Goal: Check status: Check status

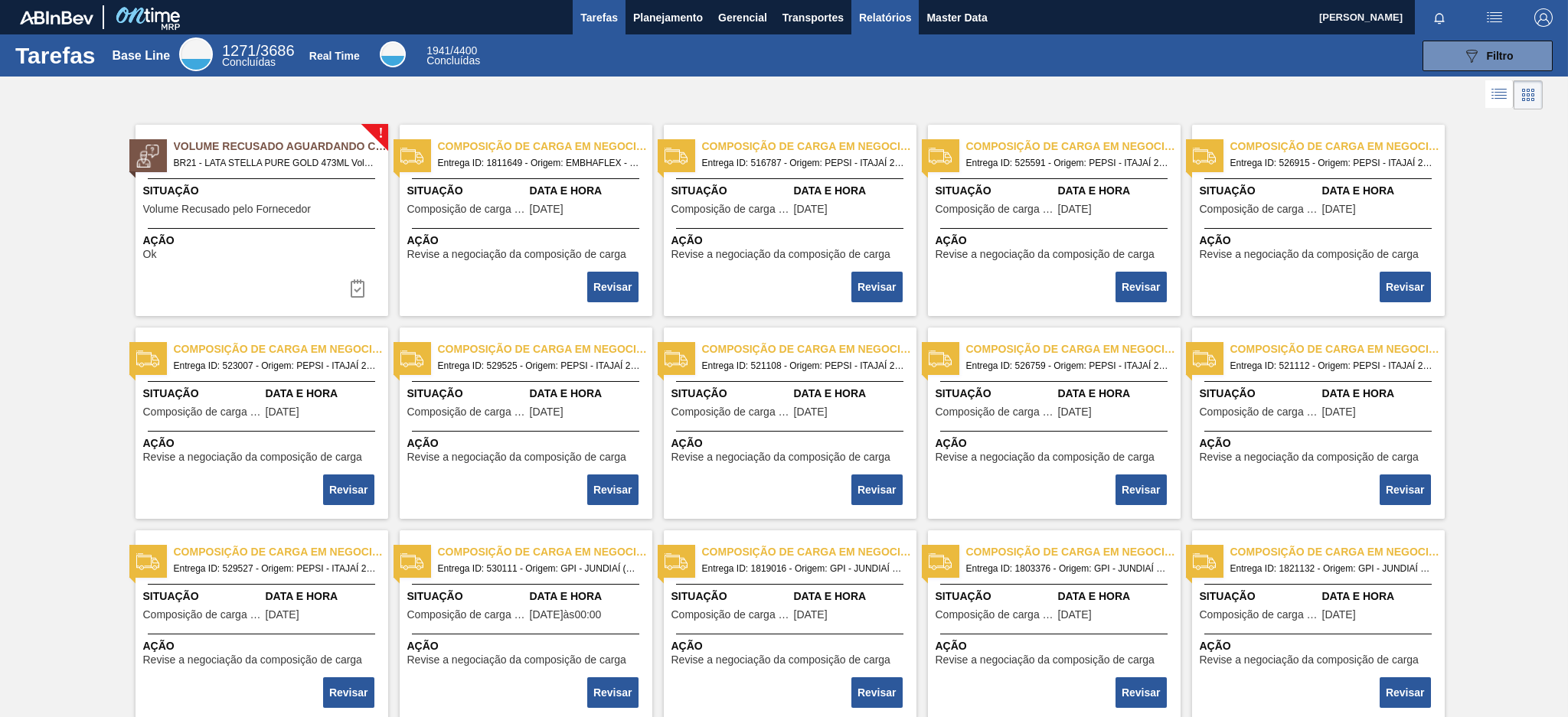
click at [866, 16] on span "Relatórios" at bounding box center [885, 18] width 52 height 19
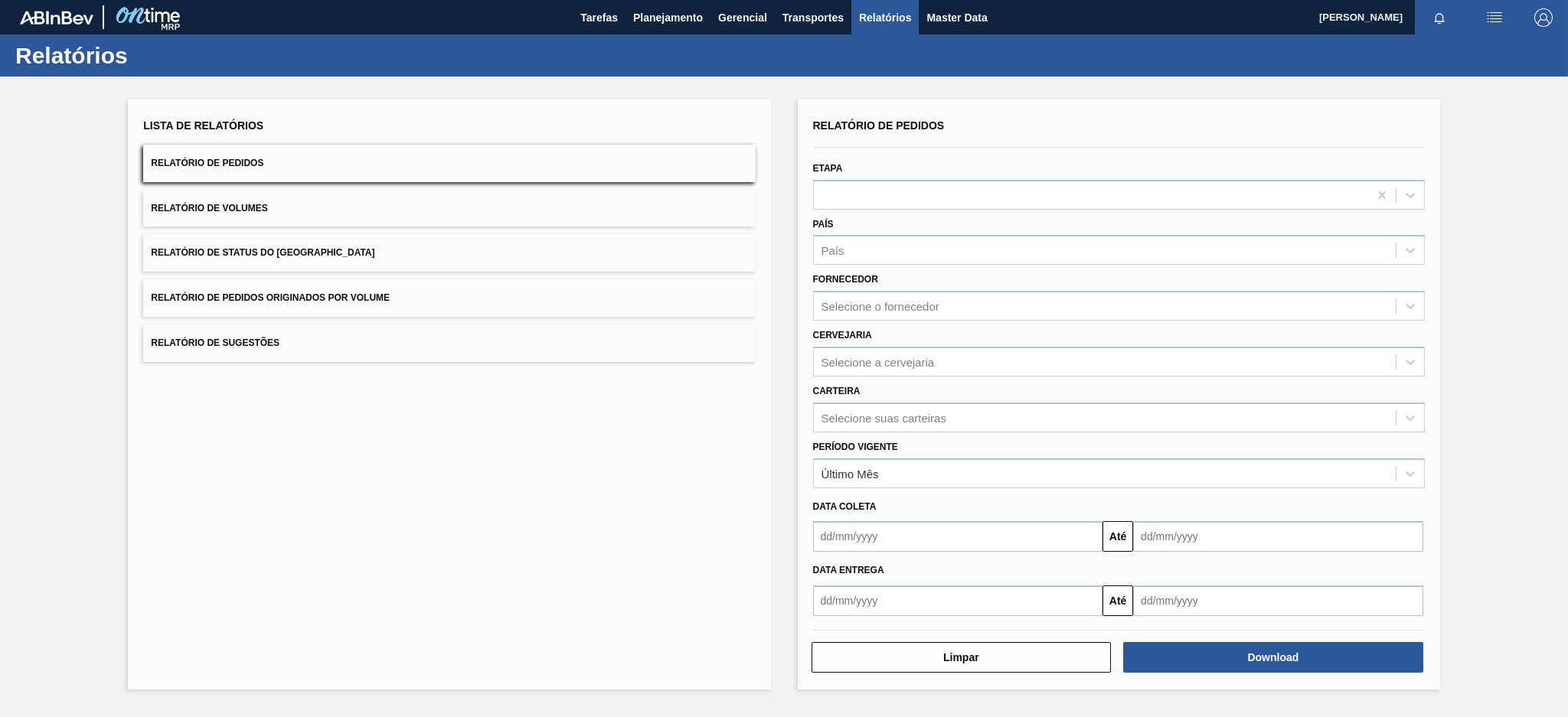
click at [350, 299] on span "Relatório de Pedidos Originados por Volume" at bounding box center [271, 298] width 239 height 11
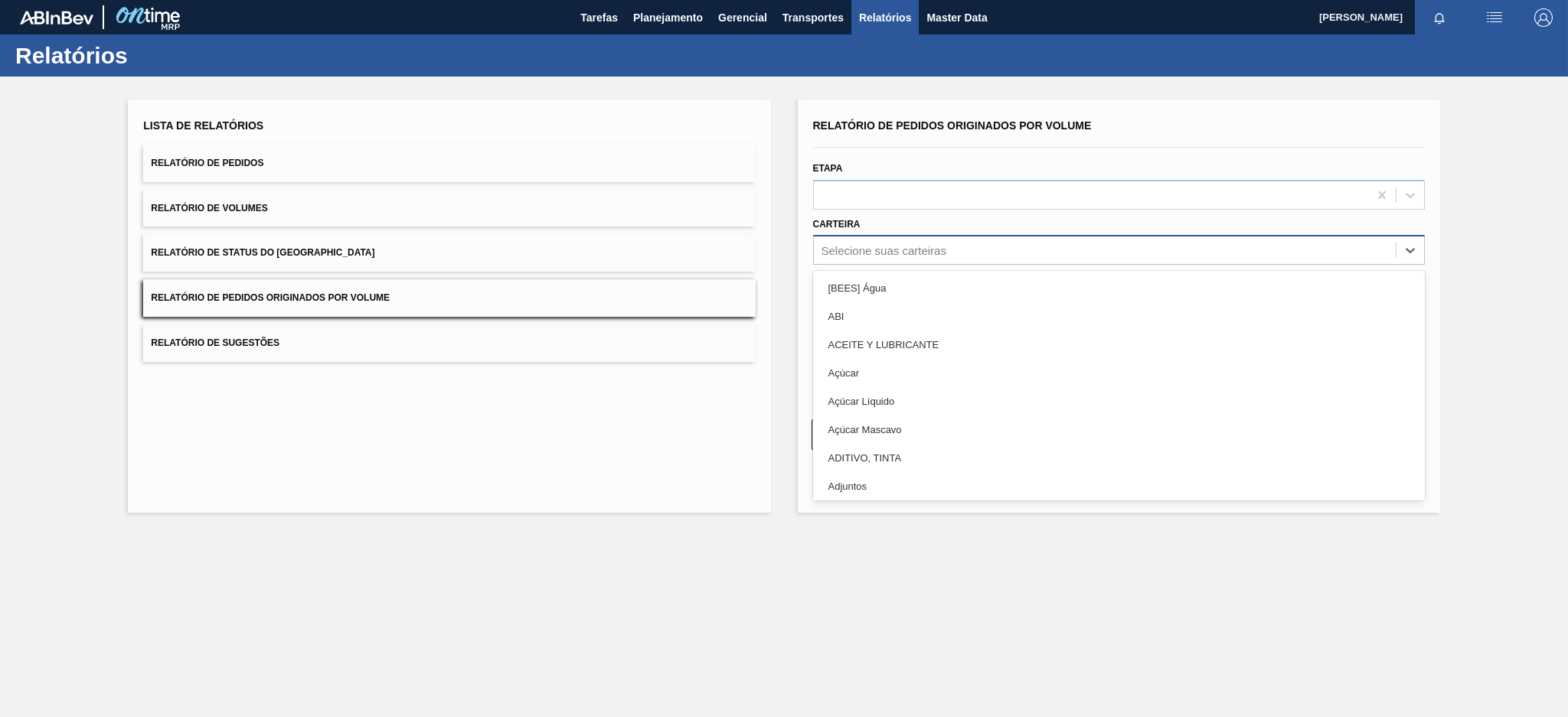
click at [898, 252] on div "Selecione suas carteiras" at bounding box center [884, 251] width 125 height 13
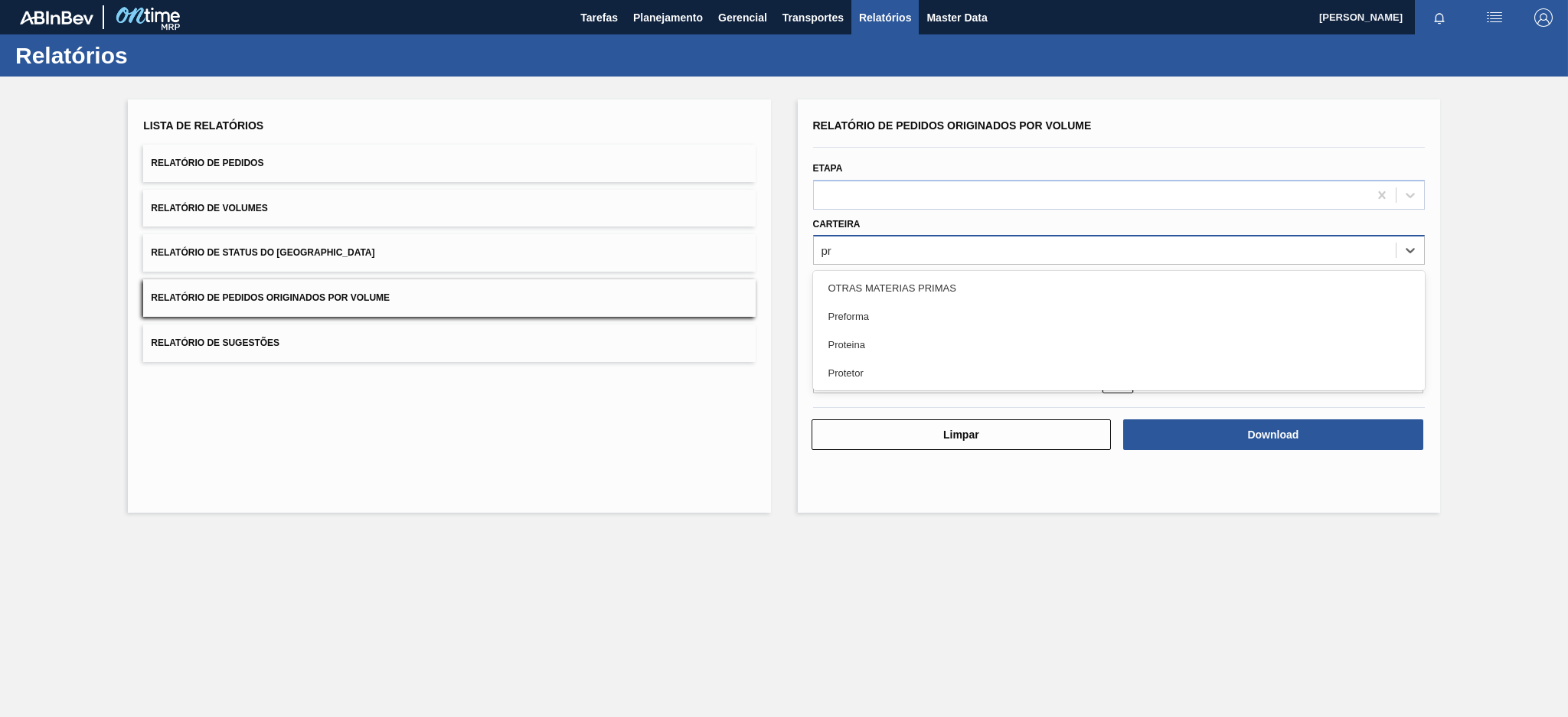
type input "pre"
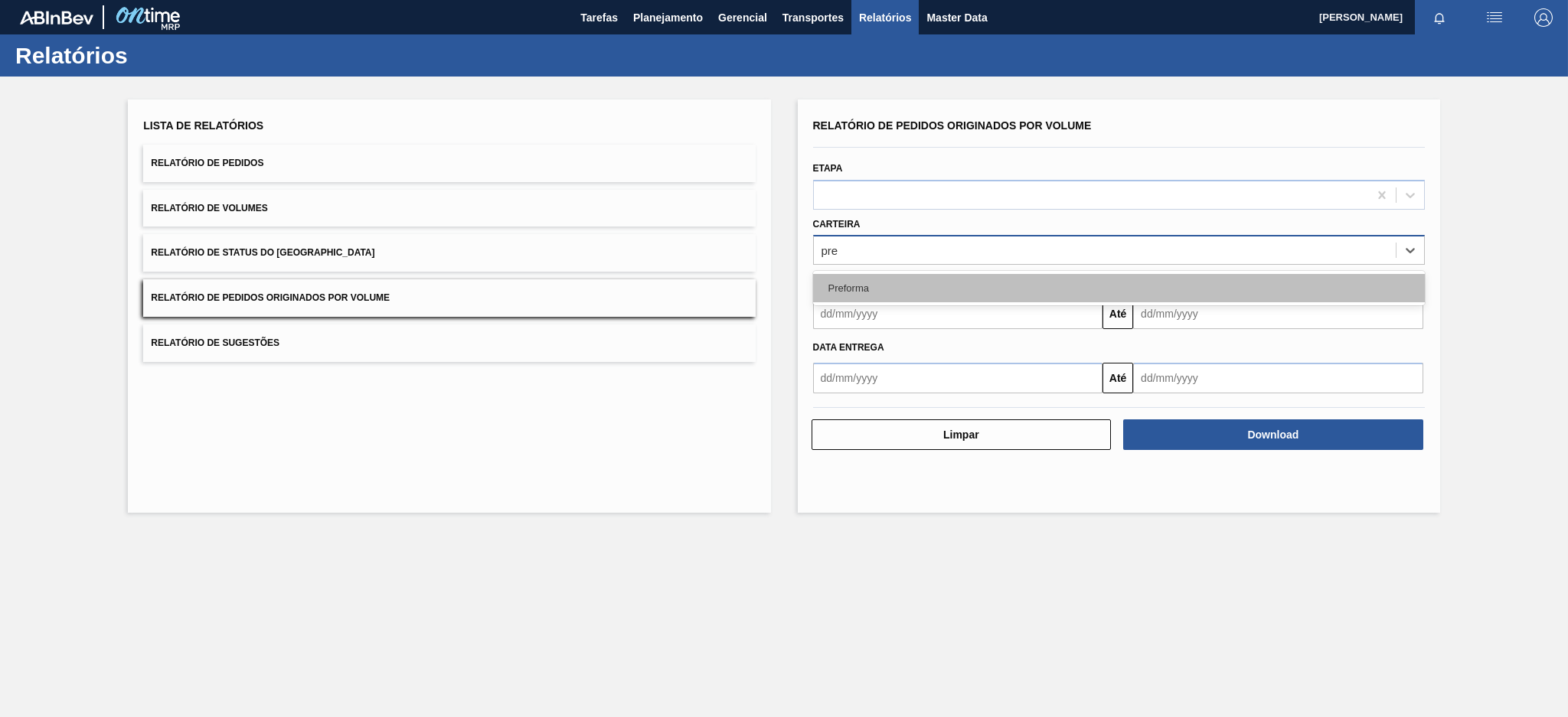
click at [875, 289] on div "Preforma" at bounding box center [1119, 288] width 612 height 29
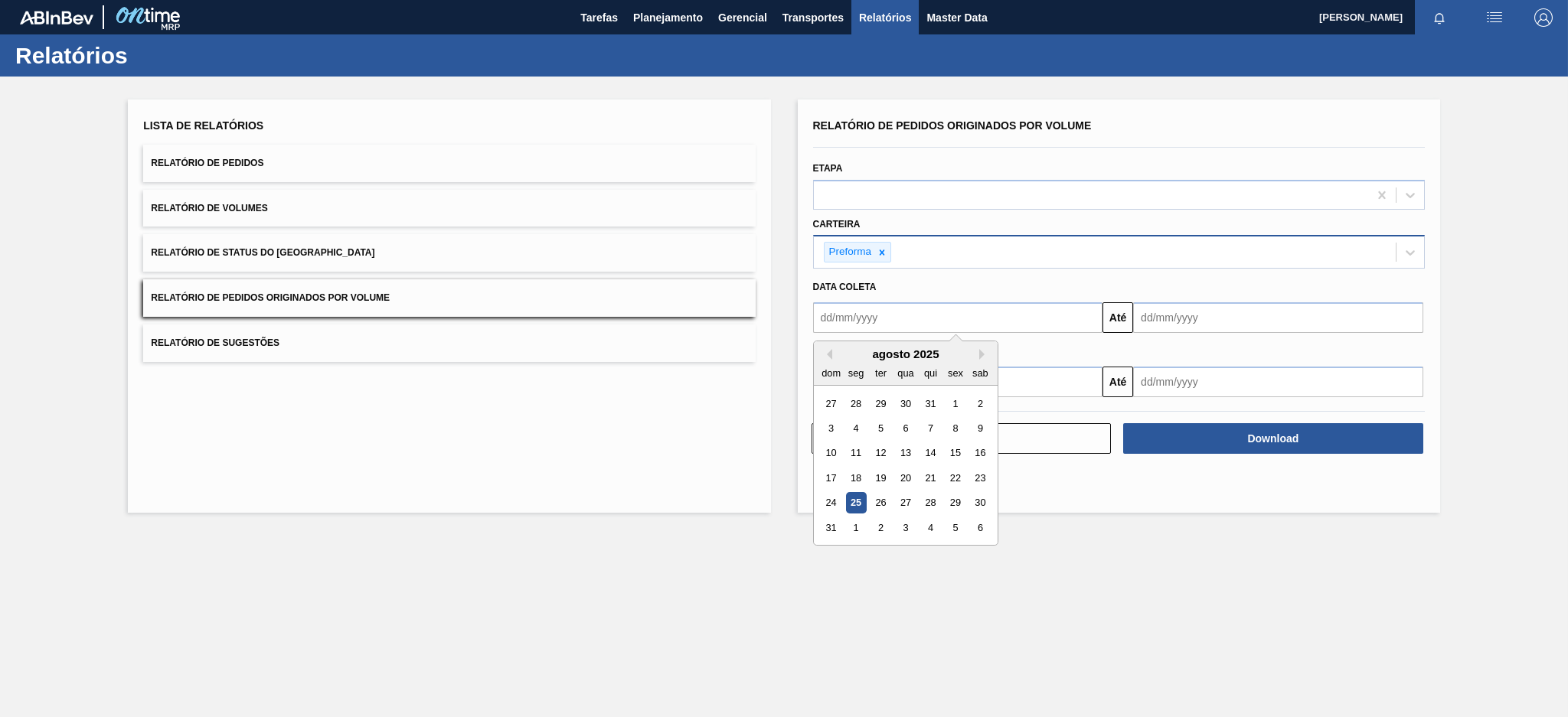
click at [875, 322] on input "text" at bounding box center [958, 317] width 290 height 31
click at [824, 352] on button "Previous Month" at bounding box center [828, 355] width 11 height 11
click at [827, 483] on div "20" at bounding box center [831, 478] width 20 height 20
type input "20/07/2025"
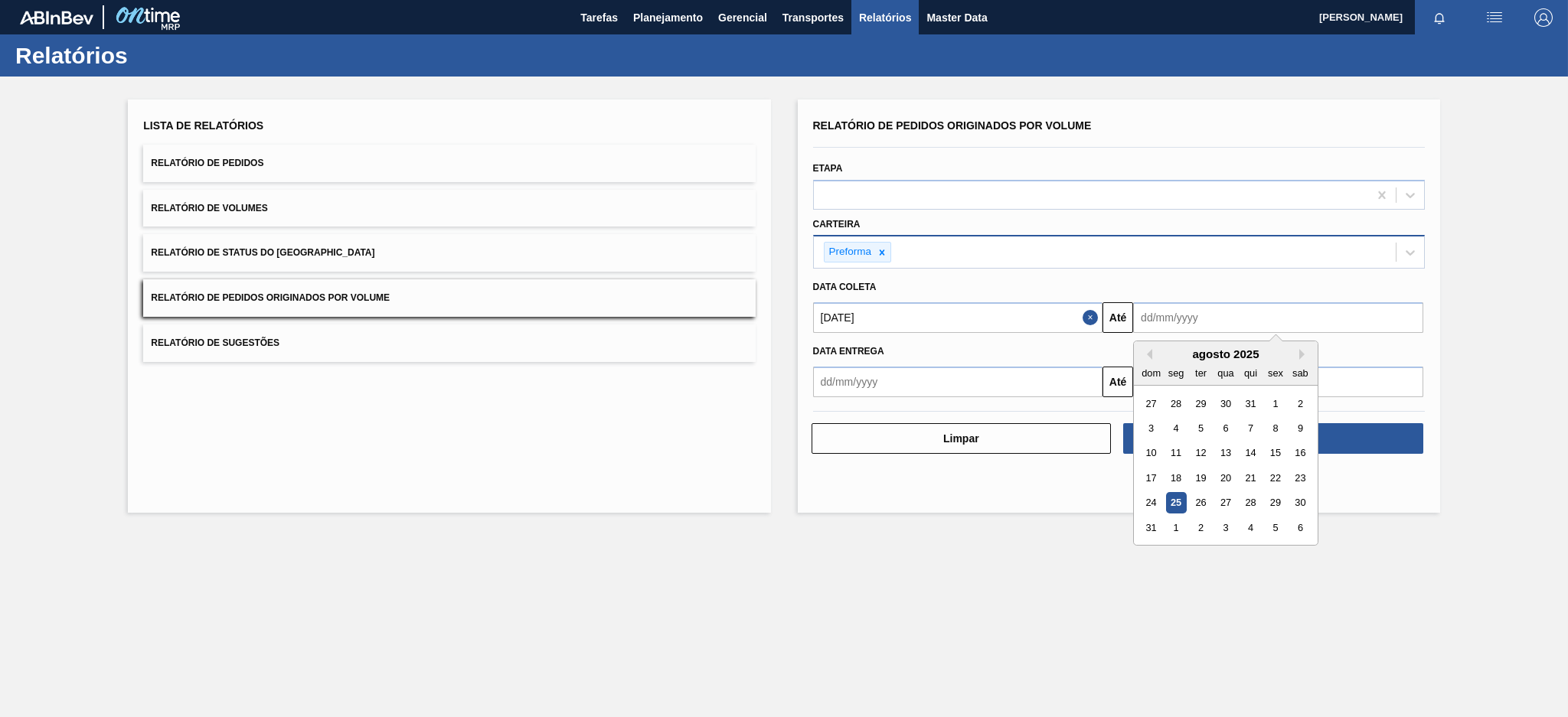
click at [1180, 315] on input "text" at bounding box center [1278, 317] width 290 height 31
click at [1170, 500] on div "25" at bounding box center [1176, 503] width 20 height 20
type input "[DATE]"
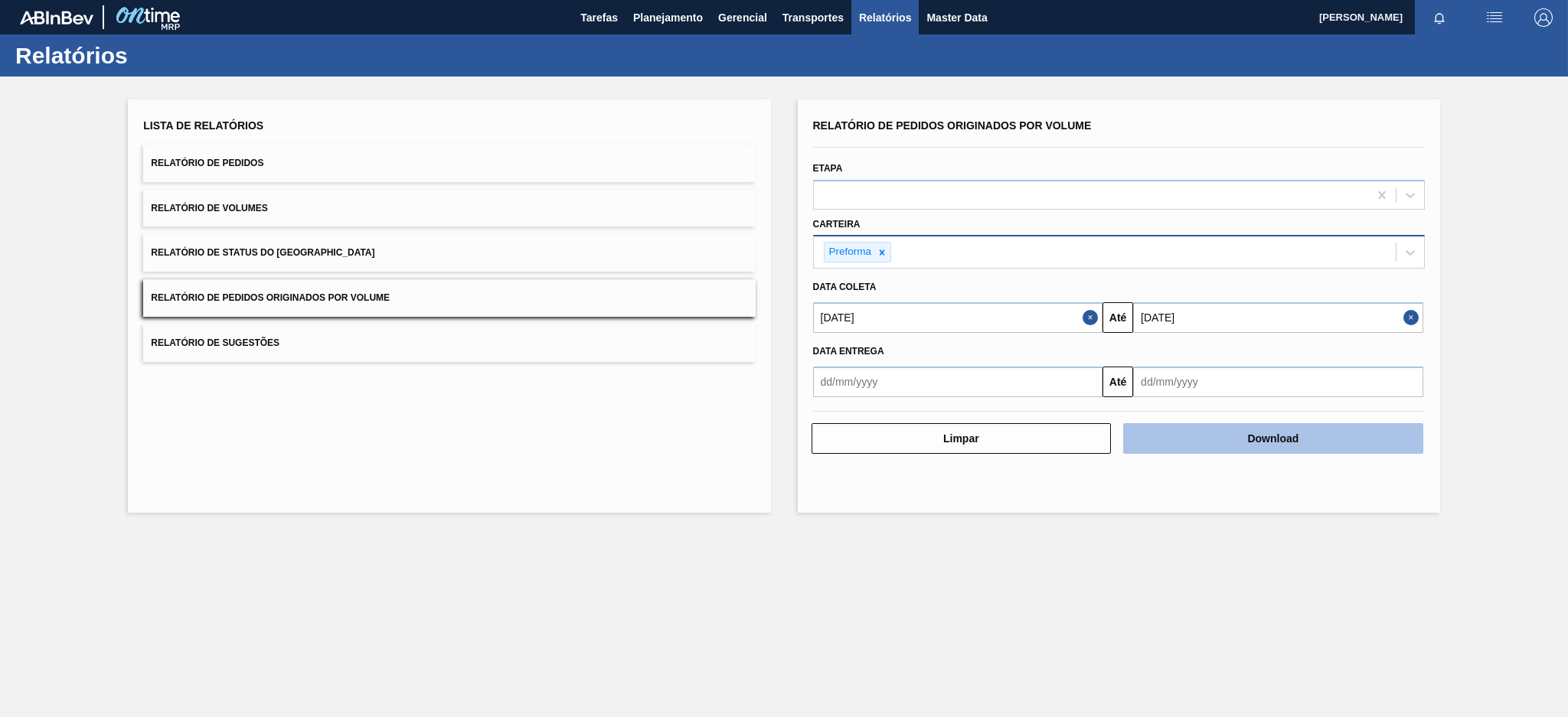
click at [1216, 432] on button "Download" at bounding box center [1273, 438] width 300 height 31
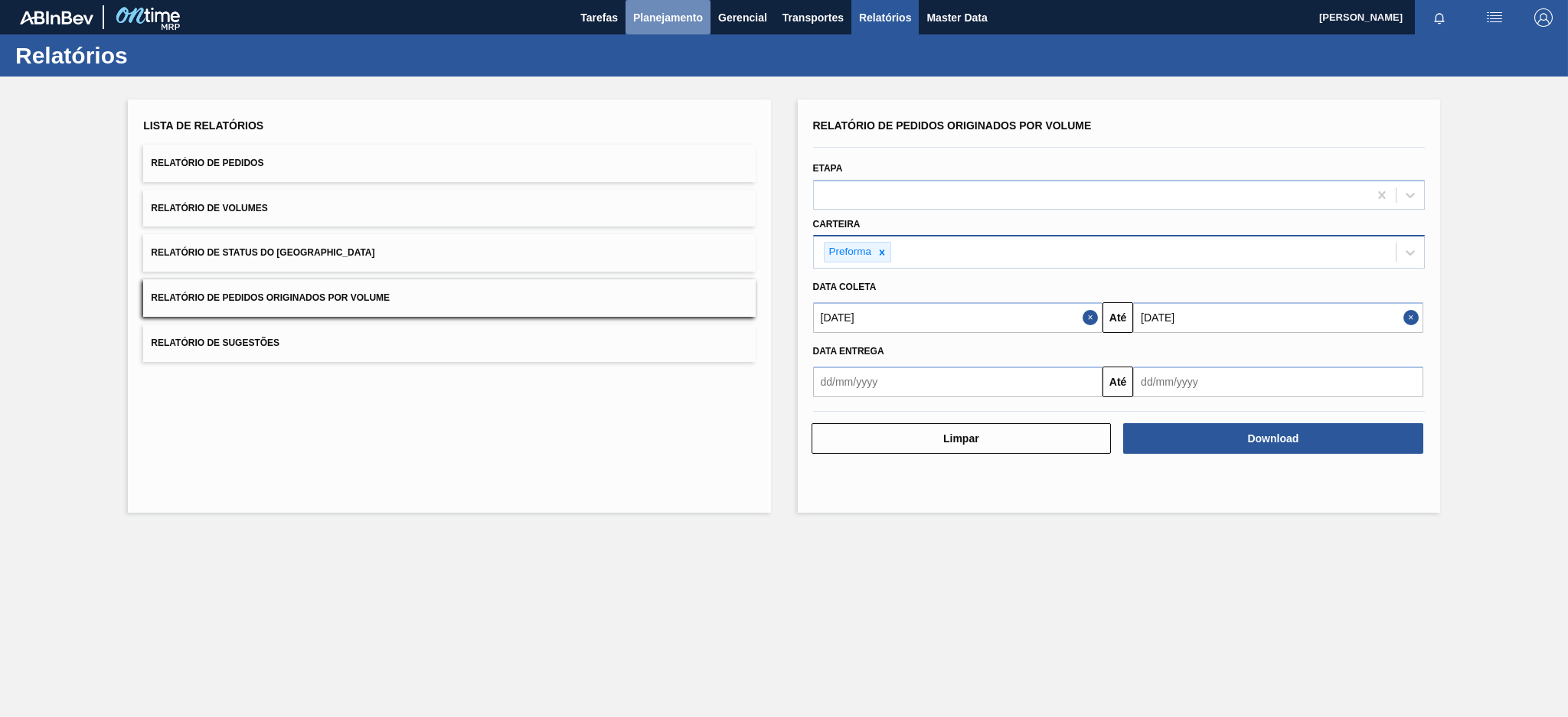
click at [689, 18] on span "Planejamento" at bounding box center [667, 18] width 70 height 19
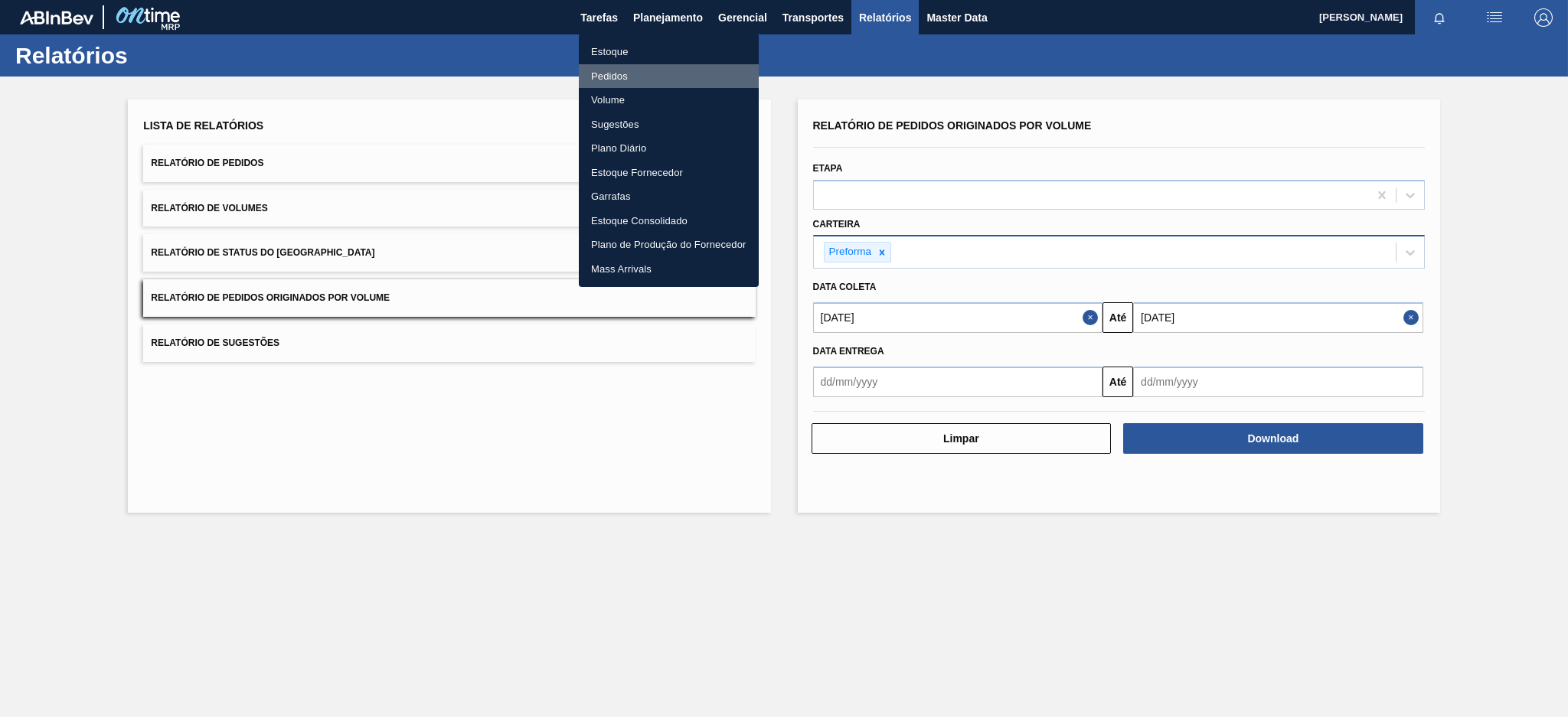
click at [617, 74] on li "Pedidos" at bounding box center [669, 76] width 180 height 24
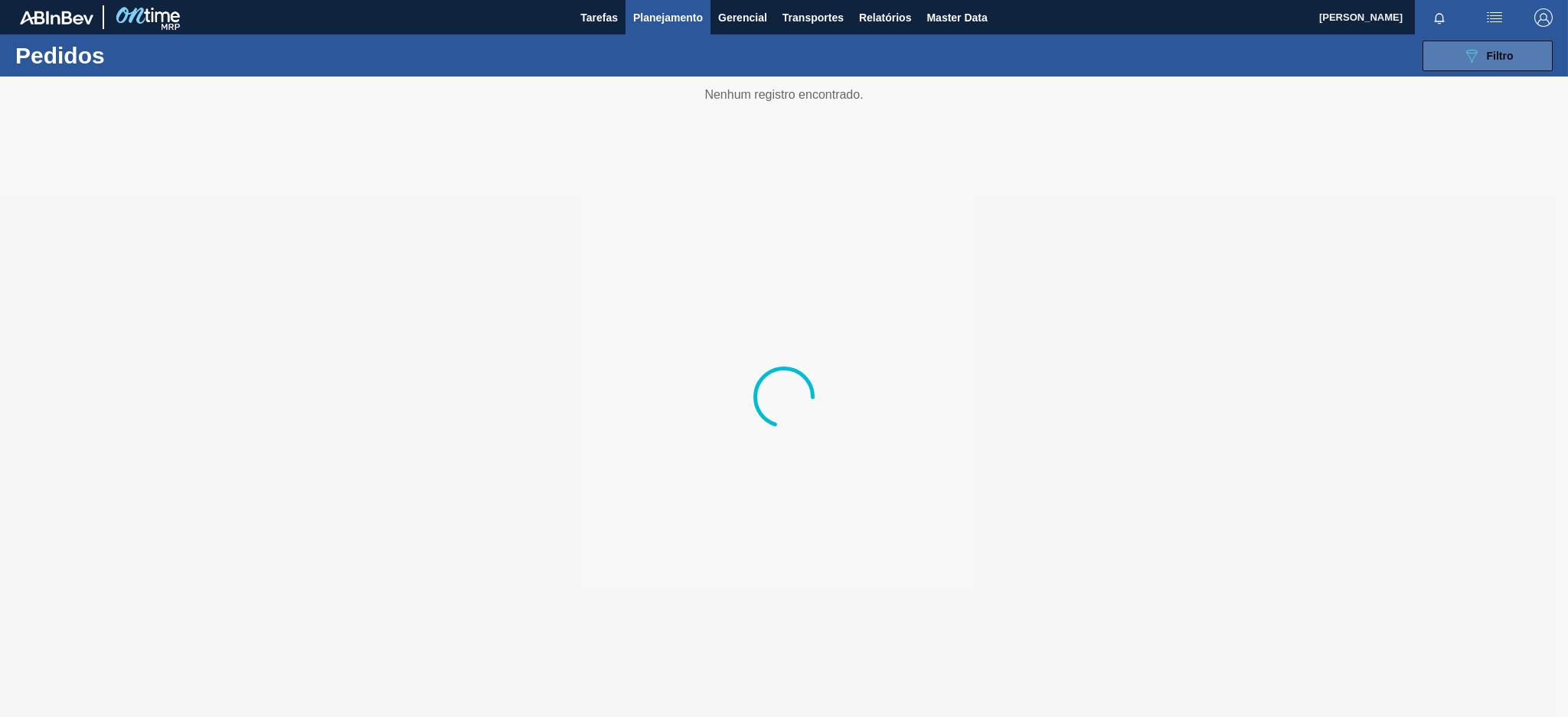
click at [1492, 50] on span "Filtro" at bounding box center [1500, 56] width 27 height 12
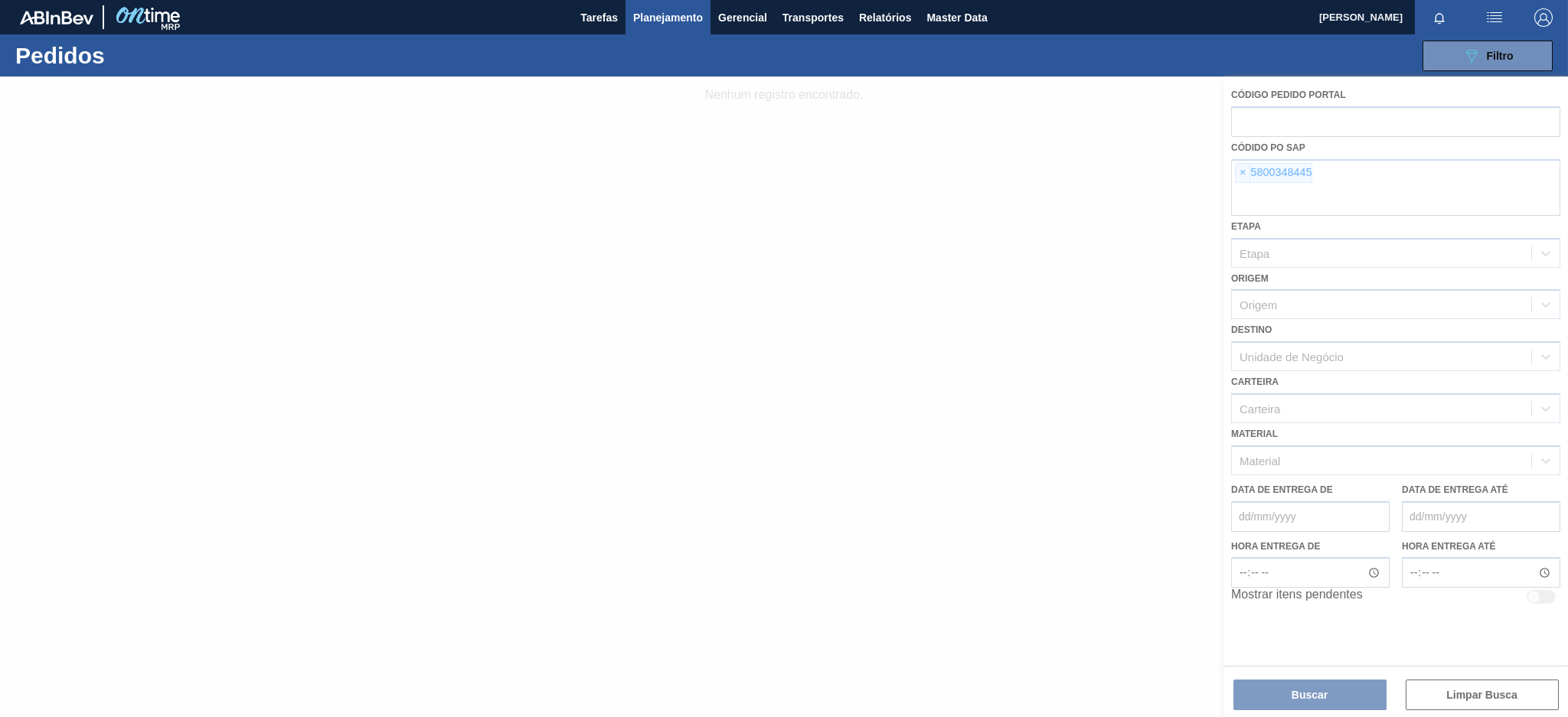
click at [1241, 170] on div at bounding box center [784, 397] width 1568 height 641
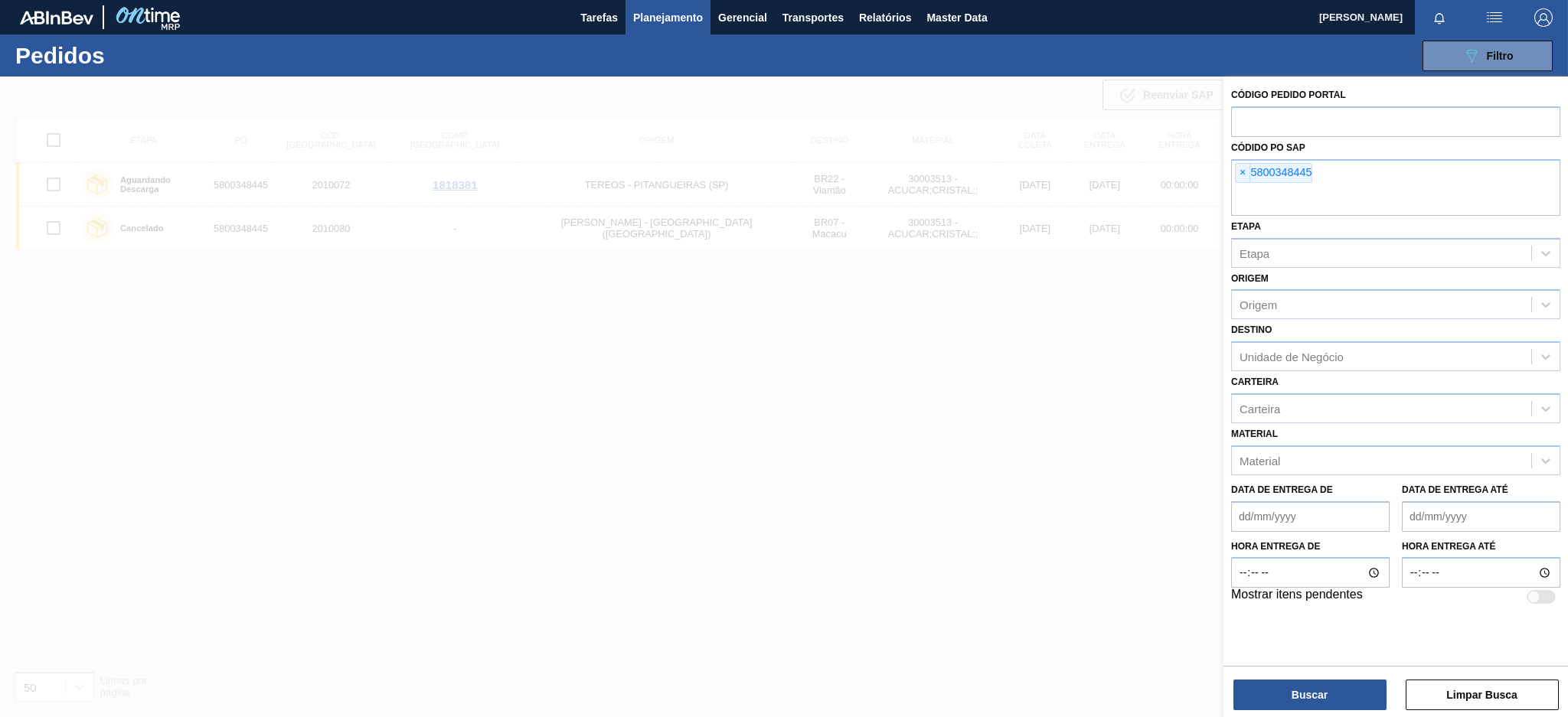
click at [1241, 170] on span "×" at bounding box center [1244, 173] width 15 height 19
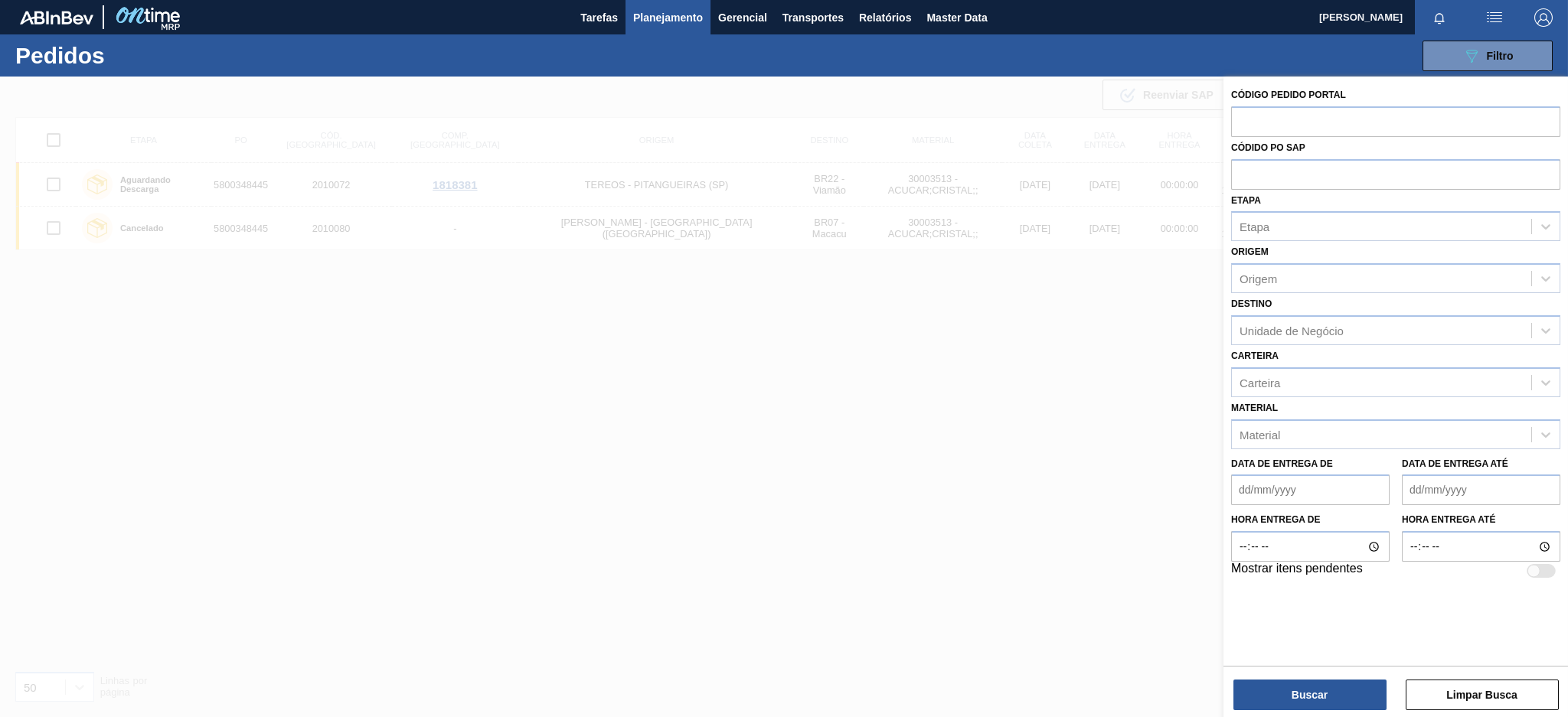
click at [1241, 170] on input "text" at bounding box center [1396, 173] width 329 height 29
paste input "text"
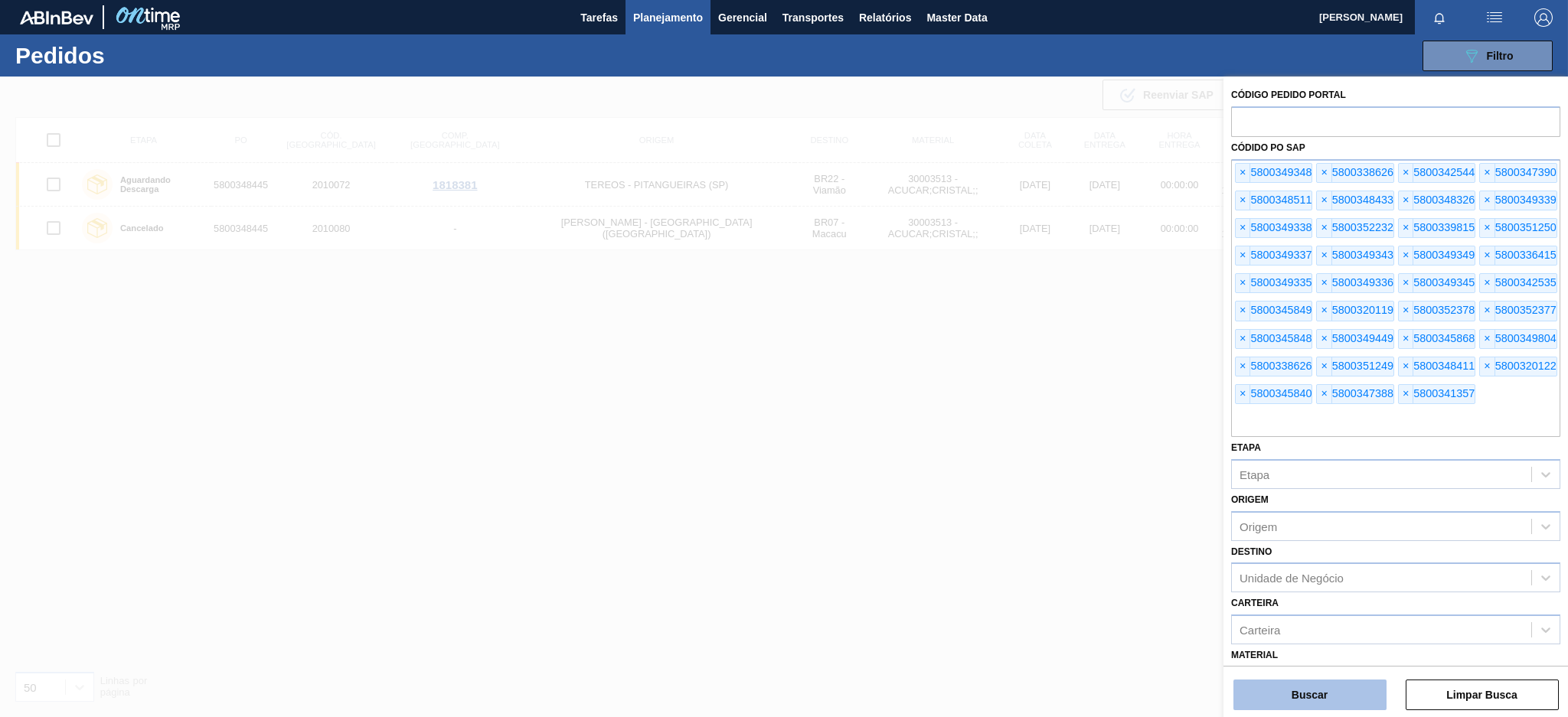
click at [1307, 695] on button "Buscar" at bounding box center [1309, 695] width 153 height 31
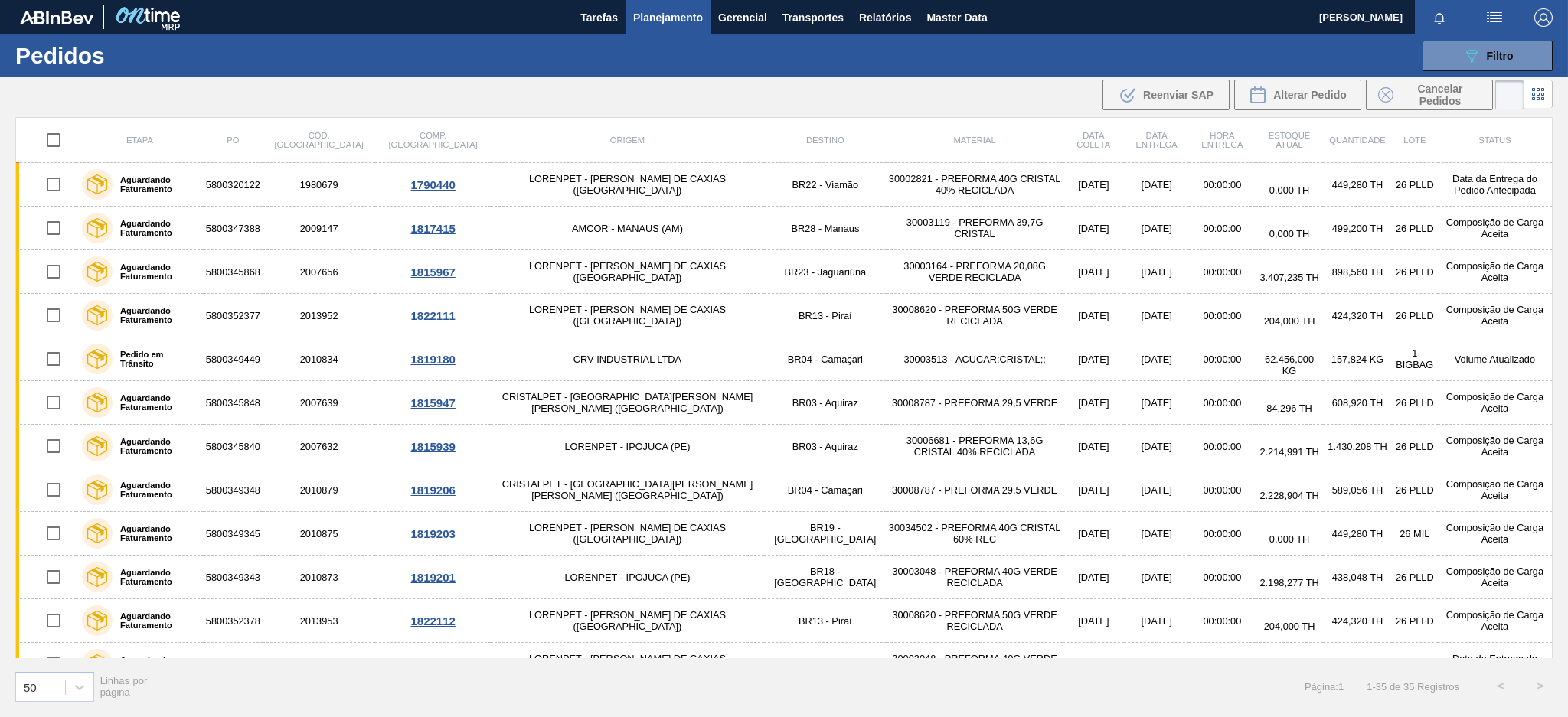
click at [1307, 695] on div "Página : 1 1 - 35 de 35 Registros < >" at bounding box center [1432, 686] width 254 height 38
click at [879, 10] on span "Relatórios" at bounding box center [885, 18] width 52 height 19
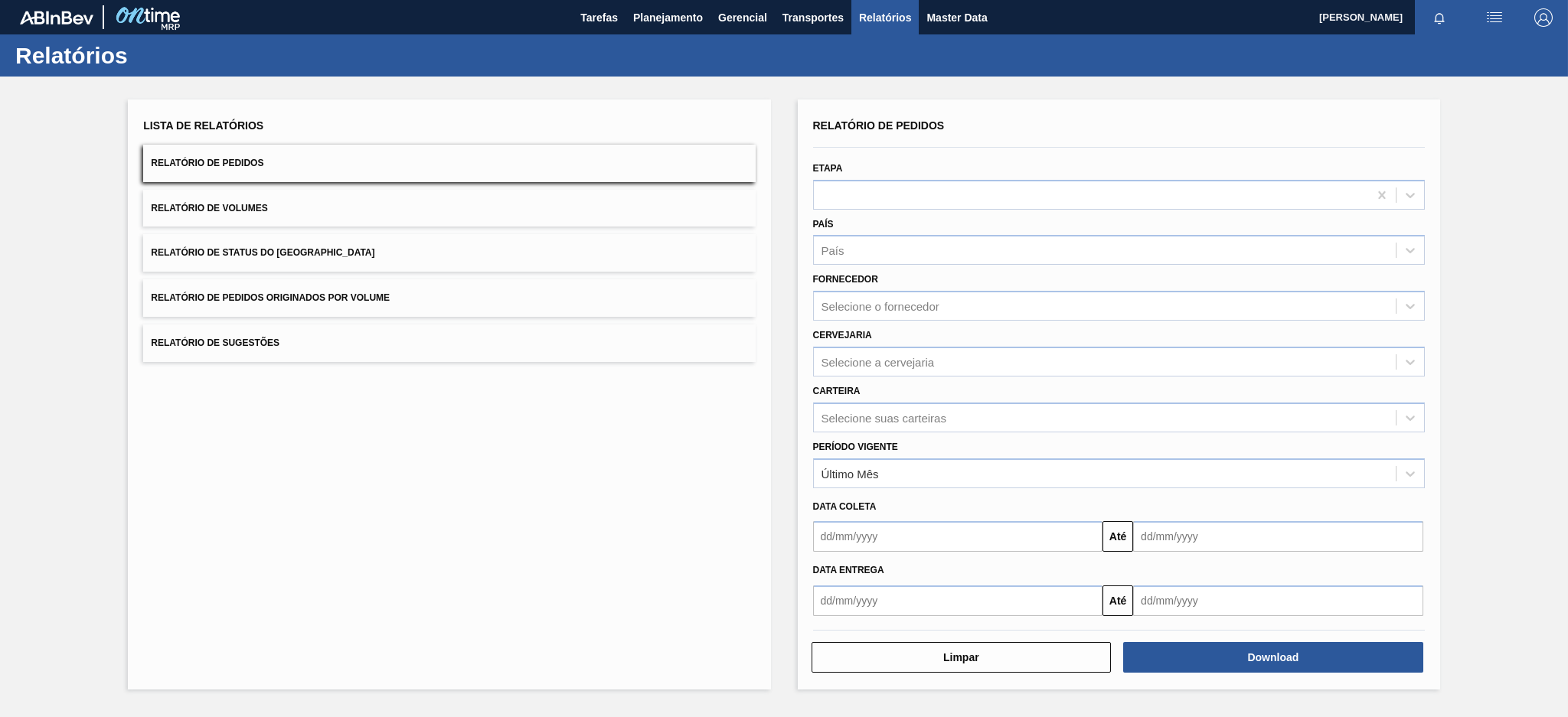
click at [232, 294] on span "Relatório de Pedidos Originados por Volume" at bounding box center [271, 298] width 239 height 11
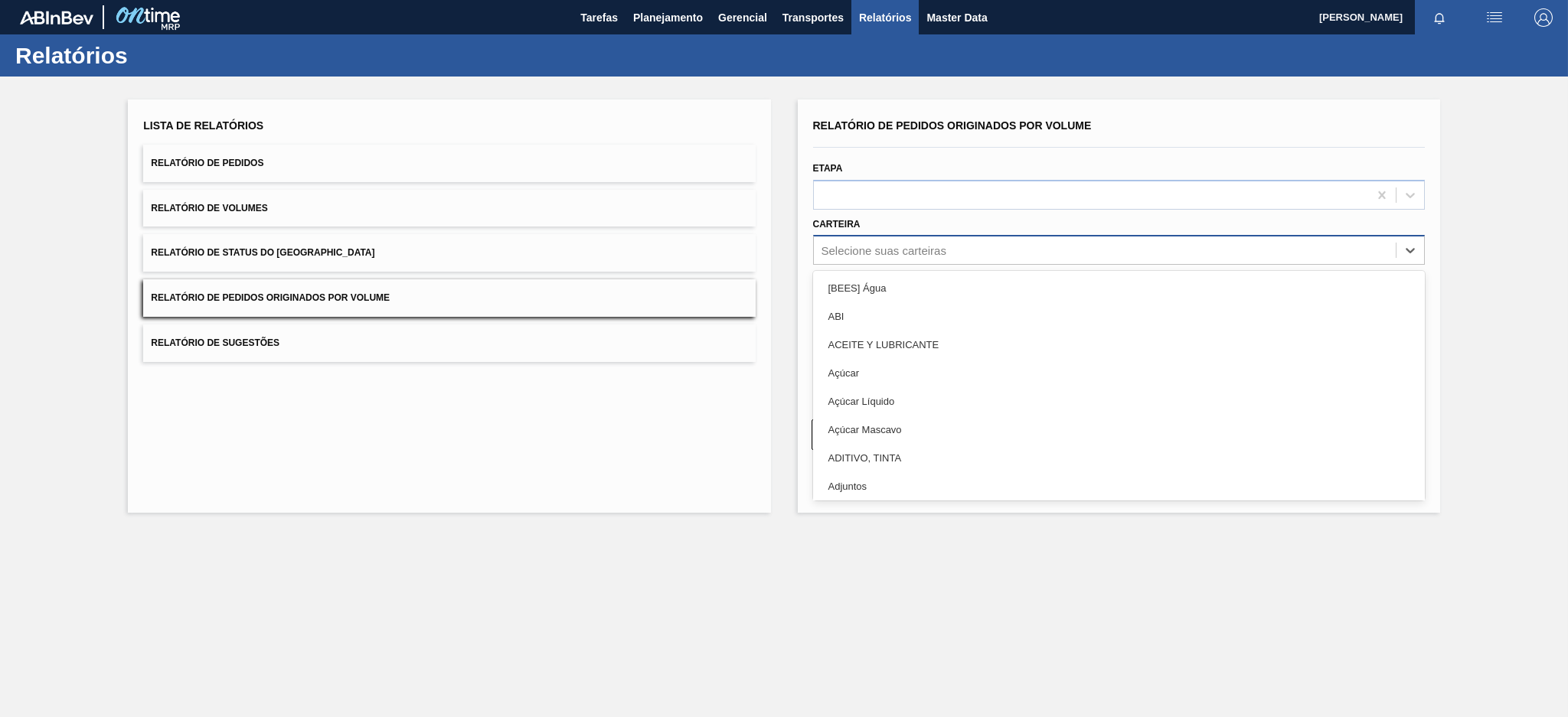
click at [826, 245] on div "Selecione suas carteiras" at bounding box center [884, 251] width 125 height 13
type input "a"
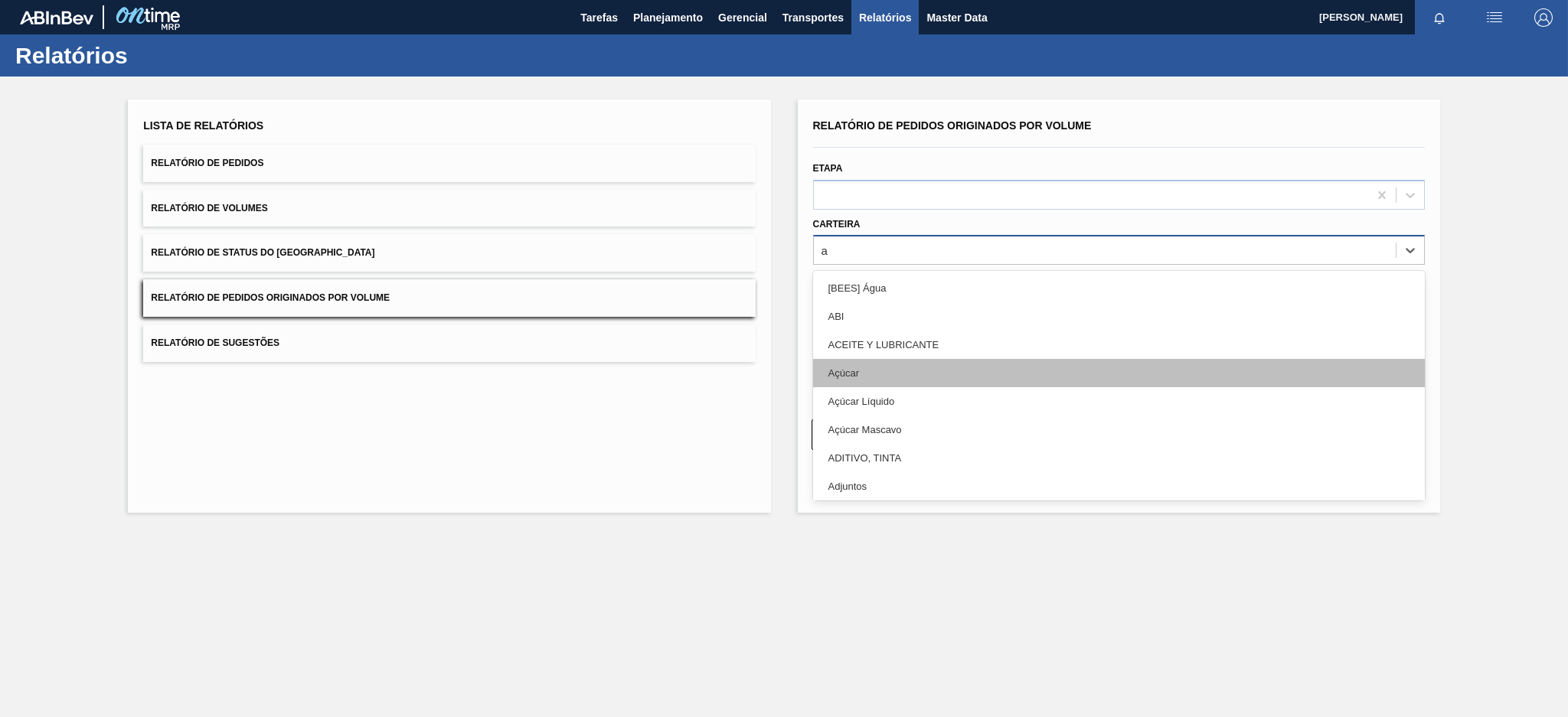
click at [833, 371] on div "Açúcar" at bounding box center [1119, 373] width 612 height 29
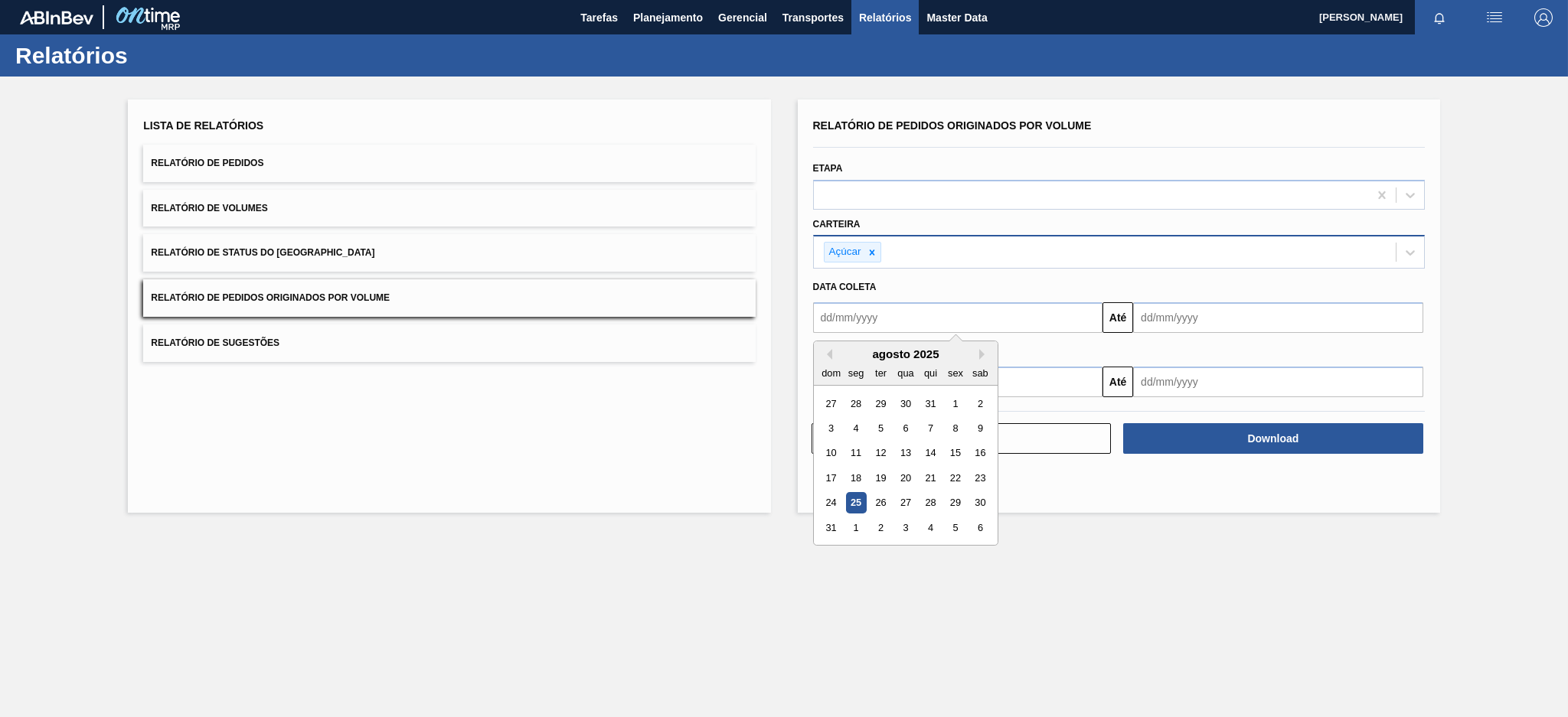
click at [862, 314] on input "text" at bounding box center [958, 317] width 290 height 31
click at [827, 350] on button "Previous Month" at bounding box center [828, 355] width 11 height 11
click at [823, 478] on div "20" at bounding box center [831, 478] width 20 height 20
type input "20/07/2025"
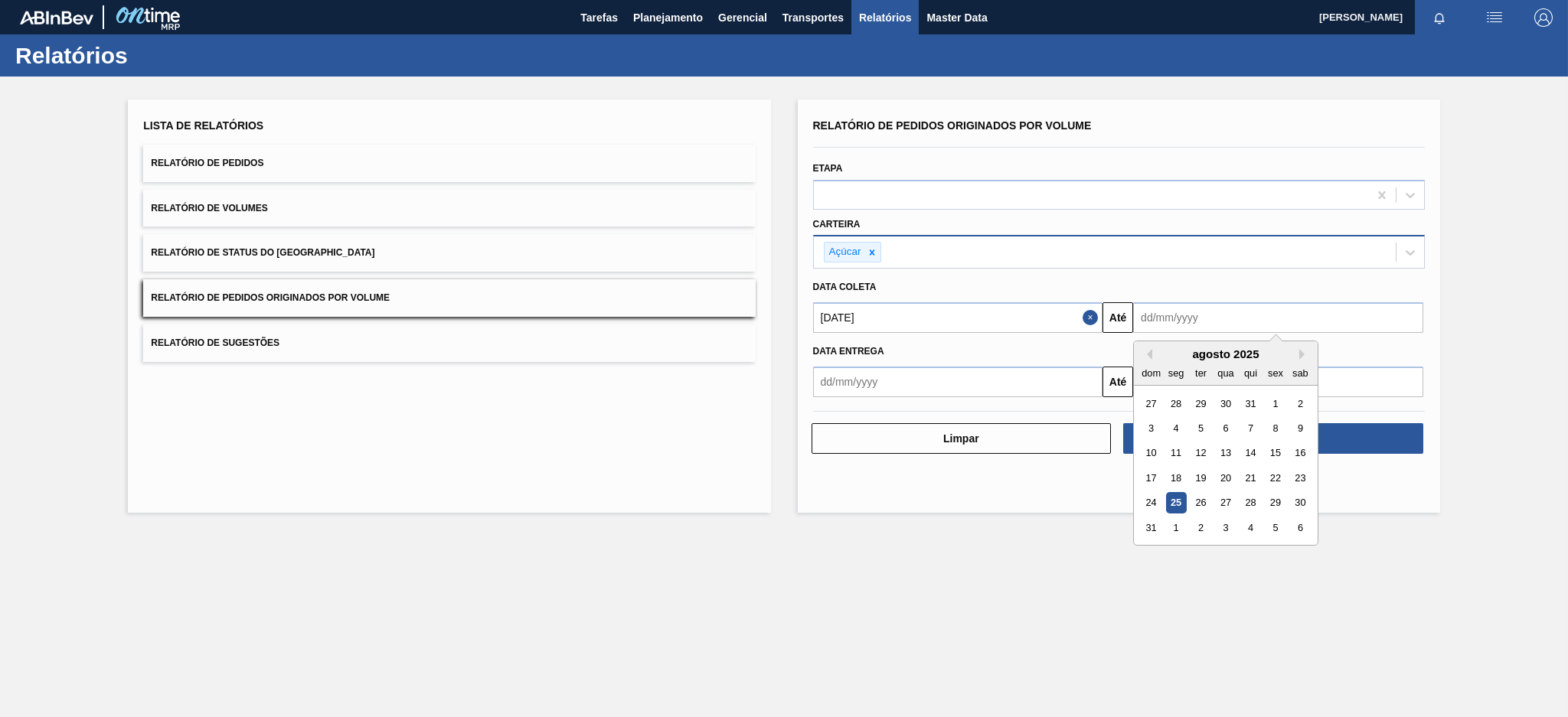
click at [1215, 315] on input "text" at bounding box center [1278, 317] width 290 height 31
click at [1173, 499] on div "25" at bounding box center [1176, 503] width 20 height 20
type input "[DATE]"
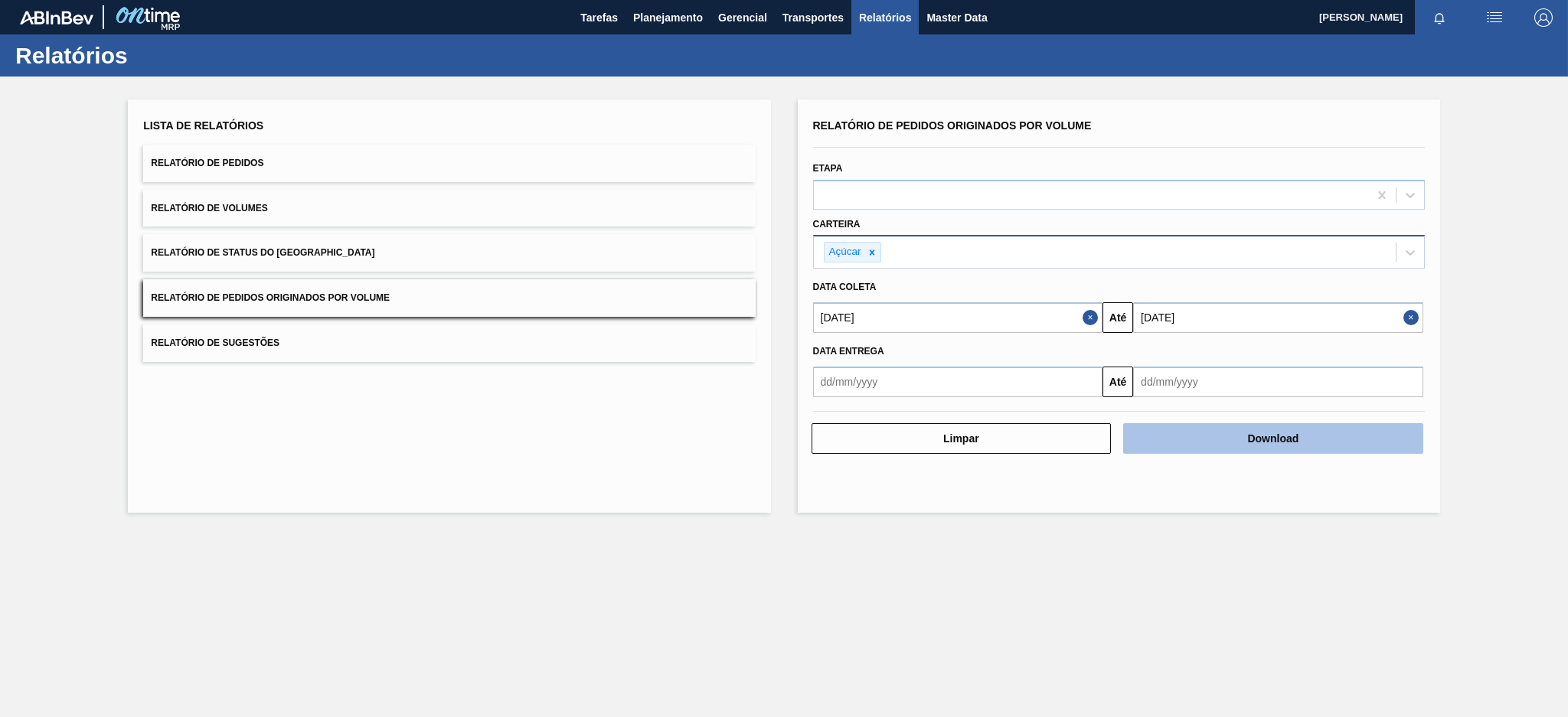
click at [1250, 444] on button "Download" at bounding box center [1273, 438] width 300 height 31
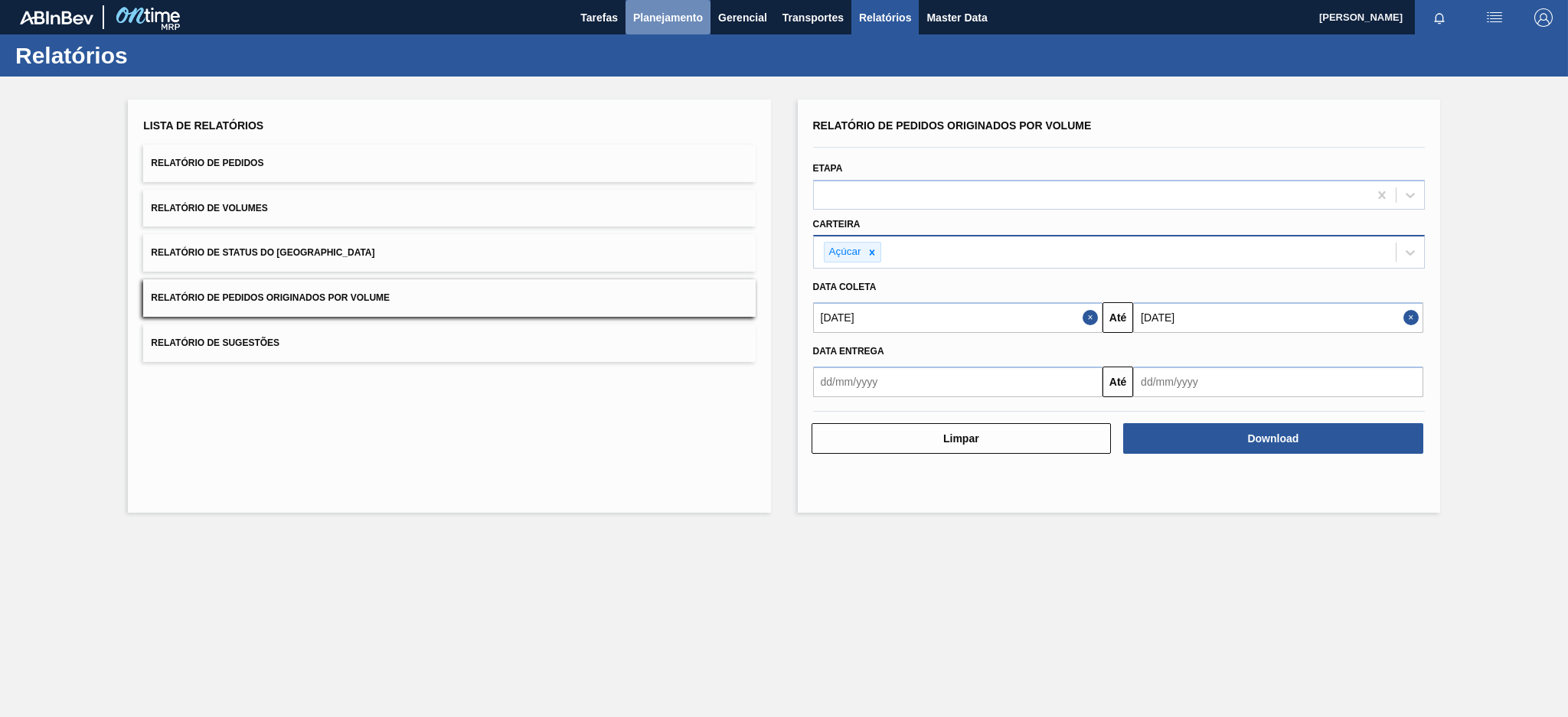
click at [666, 19] on span "Planejamento" at bounding box center [667, 18] width 70 height 19
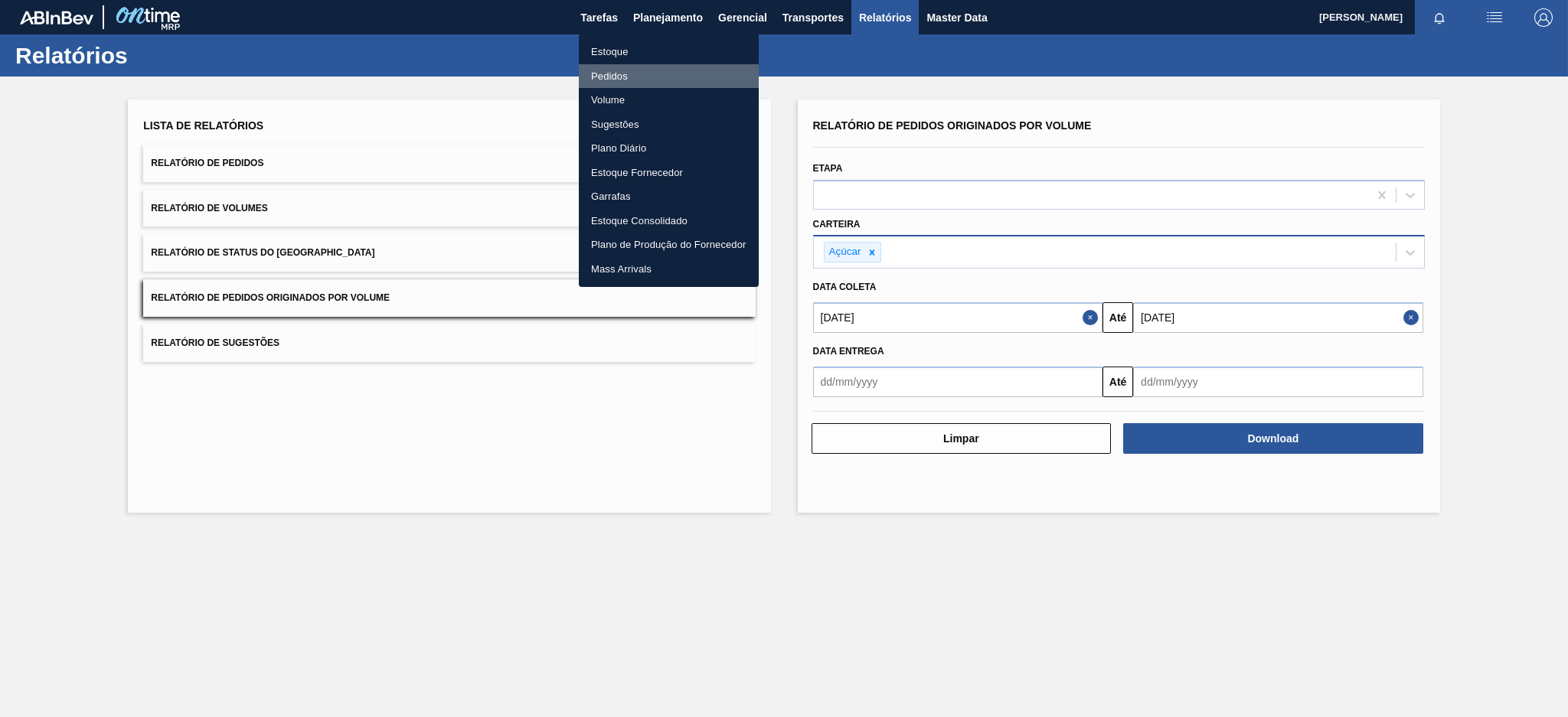
click at [664, 70] on li "Pedidos" at bounding box center [669, 76] width 180 height 24
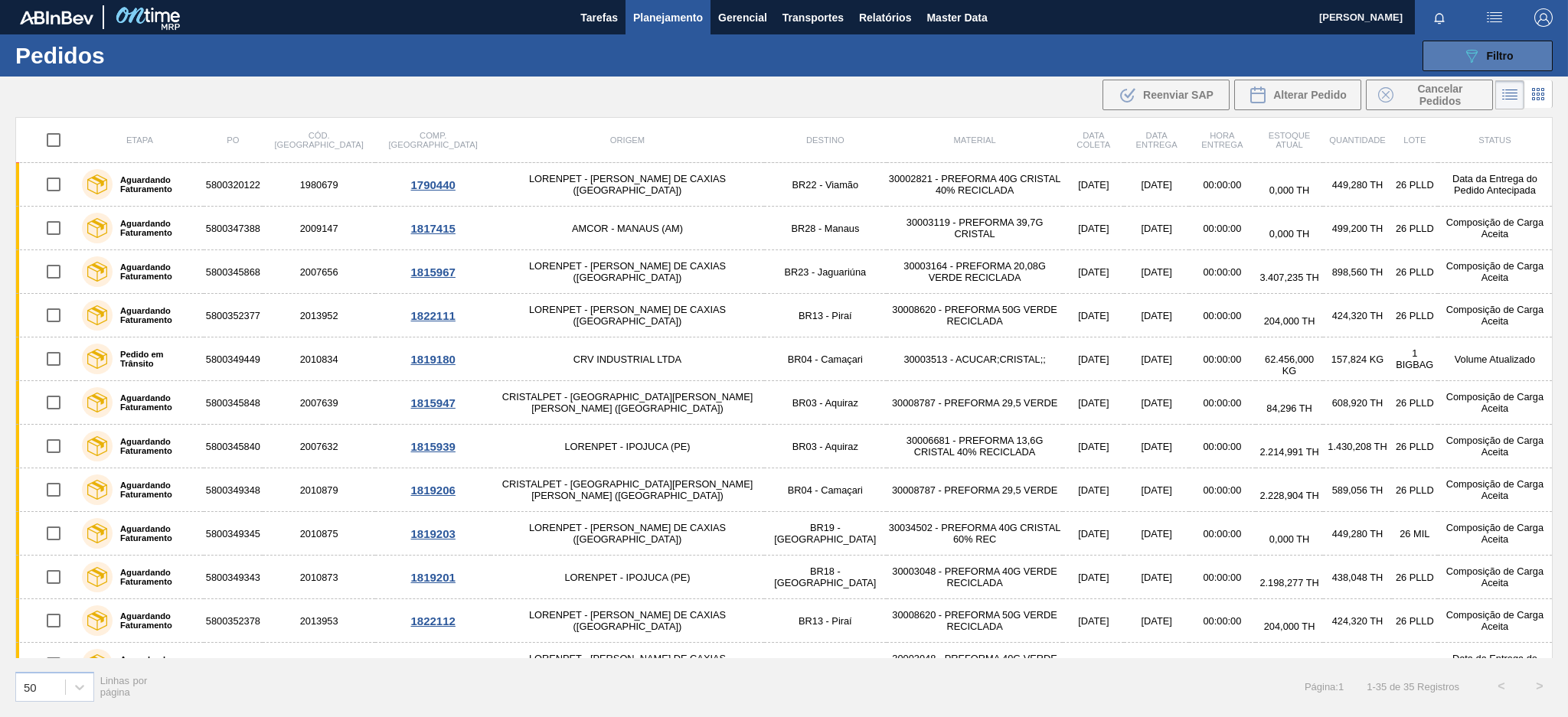
click at [1453, 60] on button "089F7B8B-B2A5-4AFE-B5C0-19BA573D28AC Filtro" at bounding box center [1487, 56] width 130 height 31
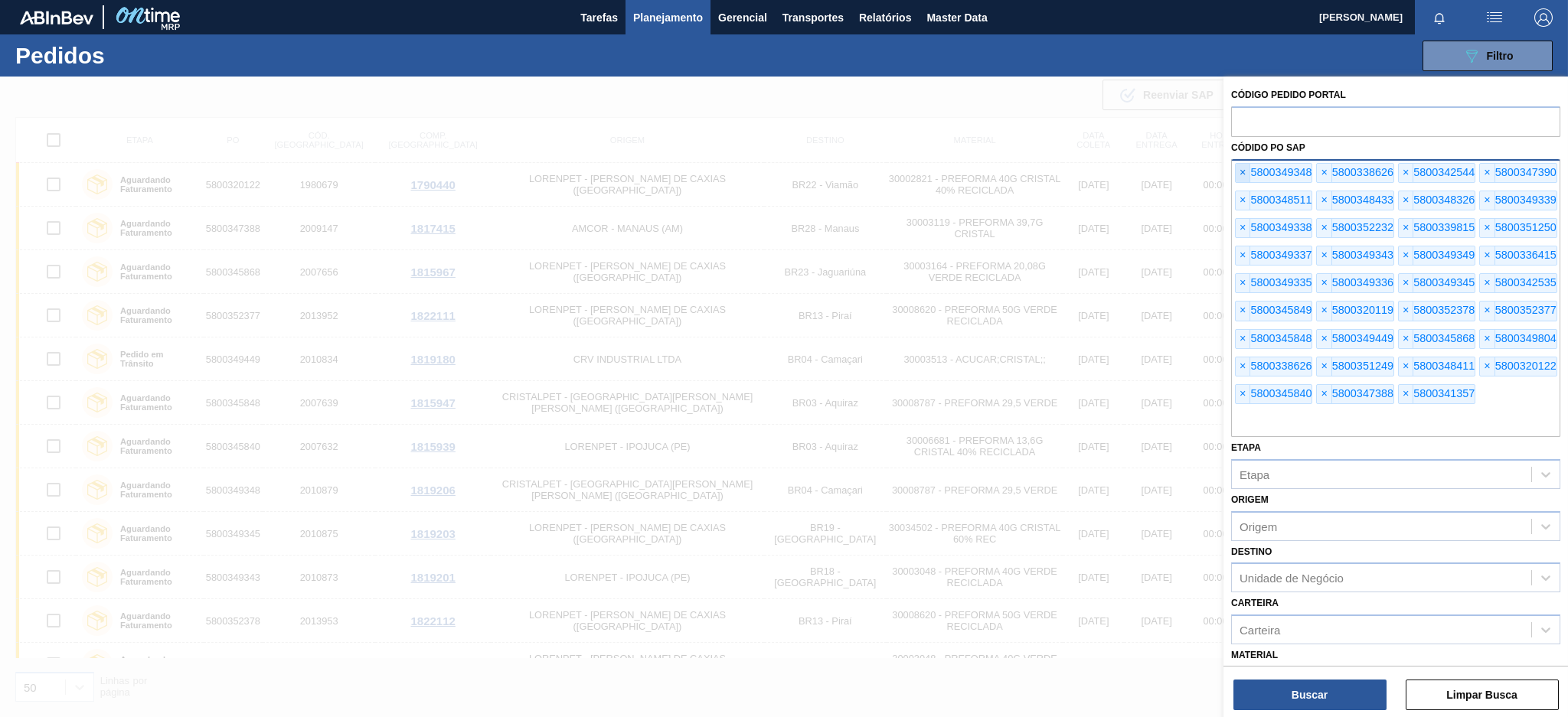
click at [1241, 166] on span "×" at bounding box center [1244, 173] width 15 height 19
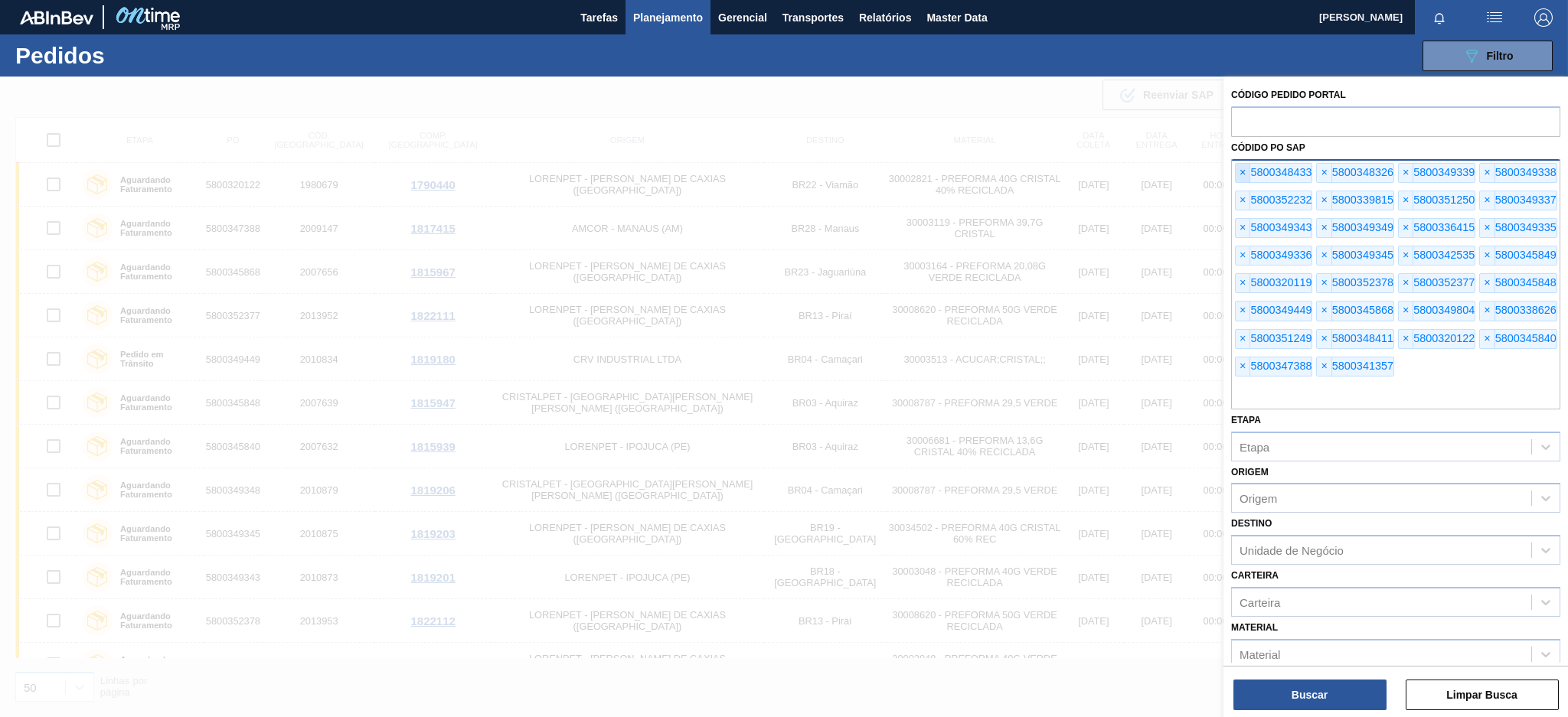
click at [1241, 166] on span "×" at bounding box center [1244, 173] width 15 height 19
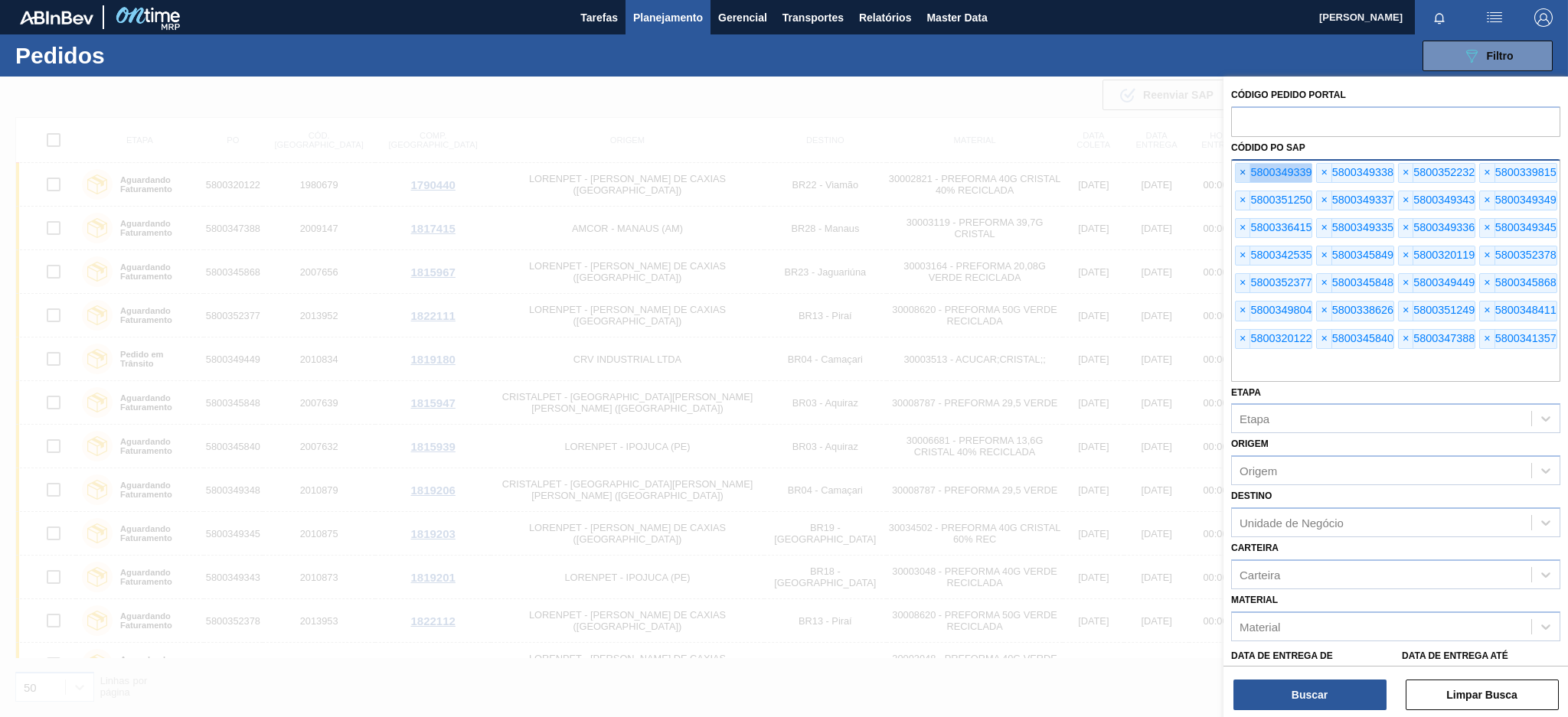
click at [1241, 166] on span "×" at bounding box center [1244, 173] width 15 height 19
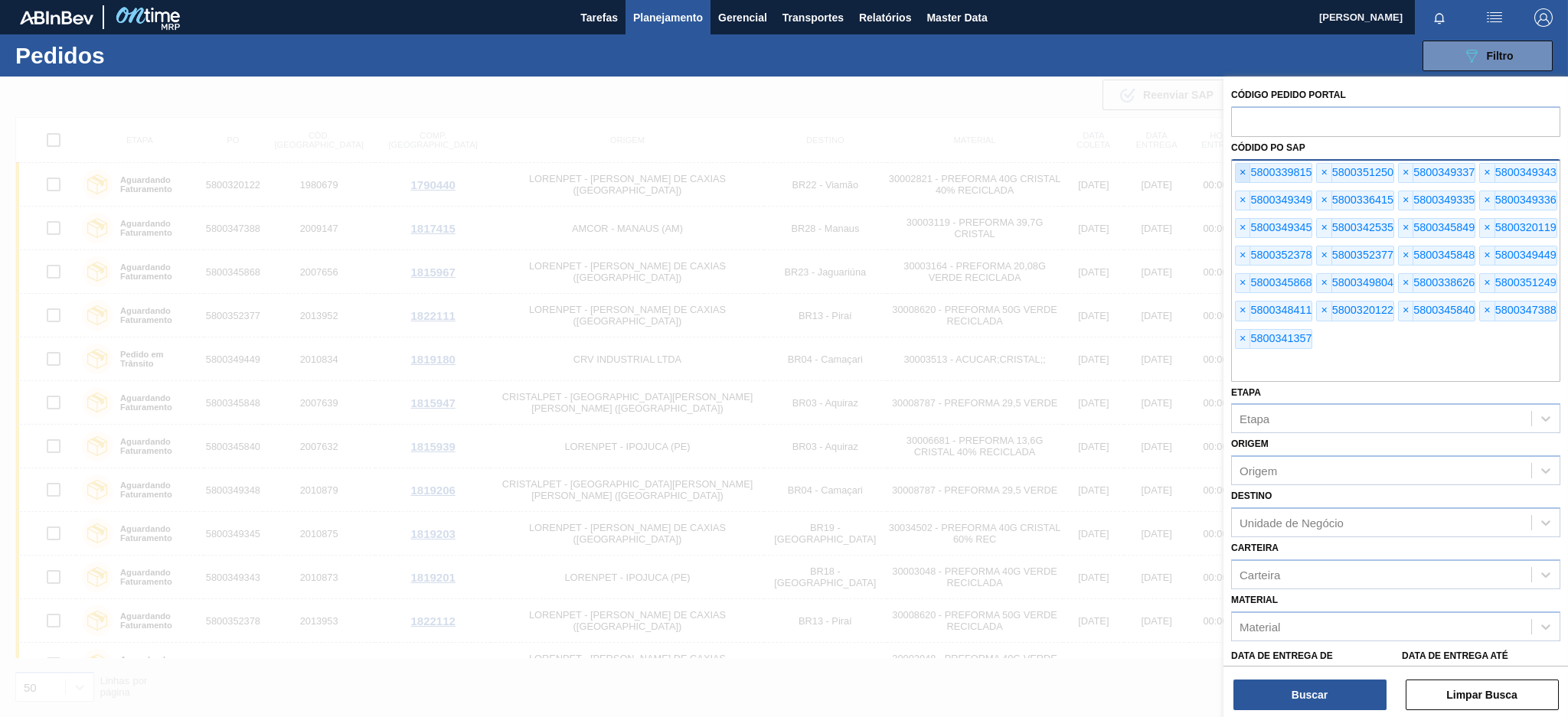
click at [1241, 166] on span "×" at bounding box center [1244, 173] width 15 height 19
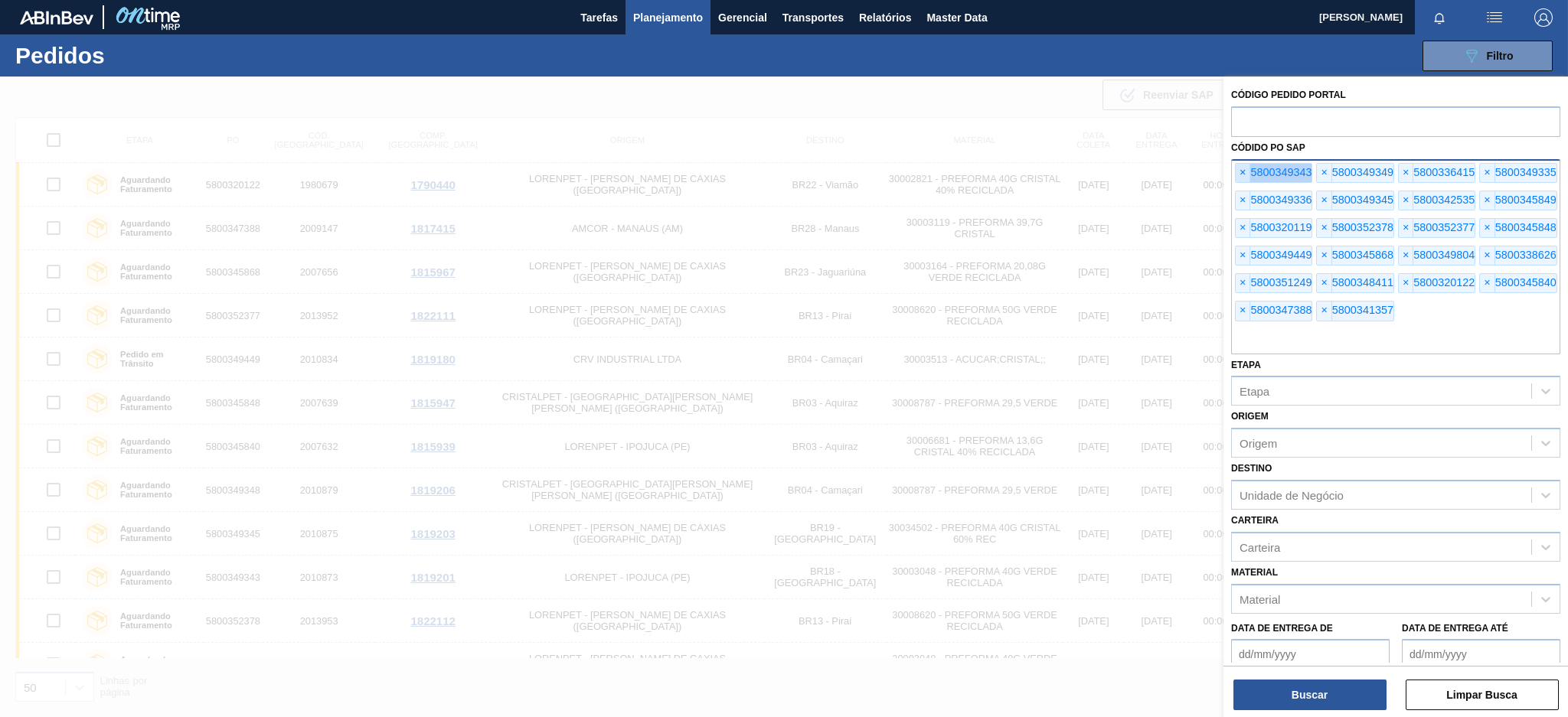
click at [1241, 166] on span "×" at bounding box center [1244, 173] width 15 height 19
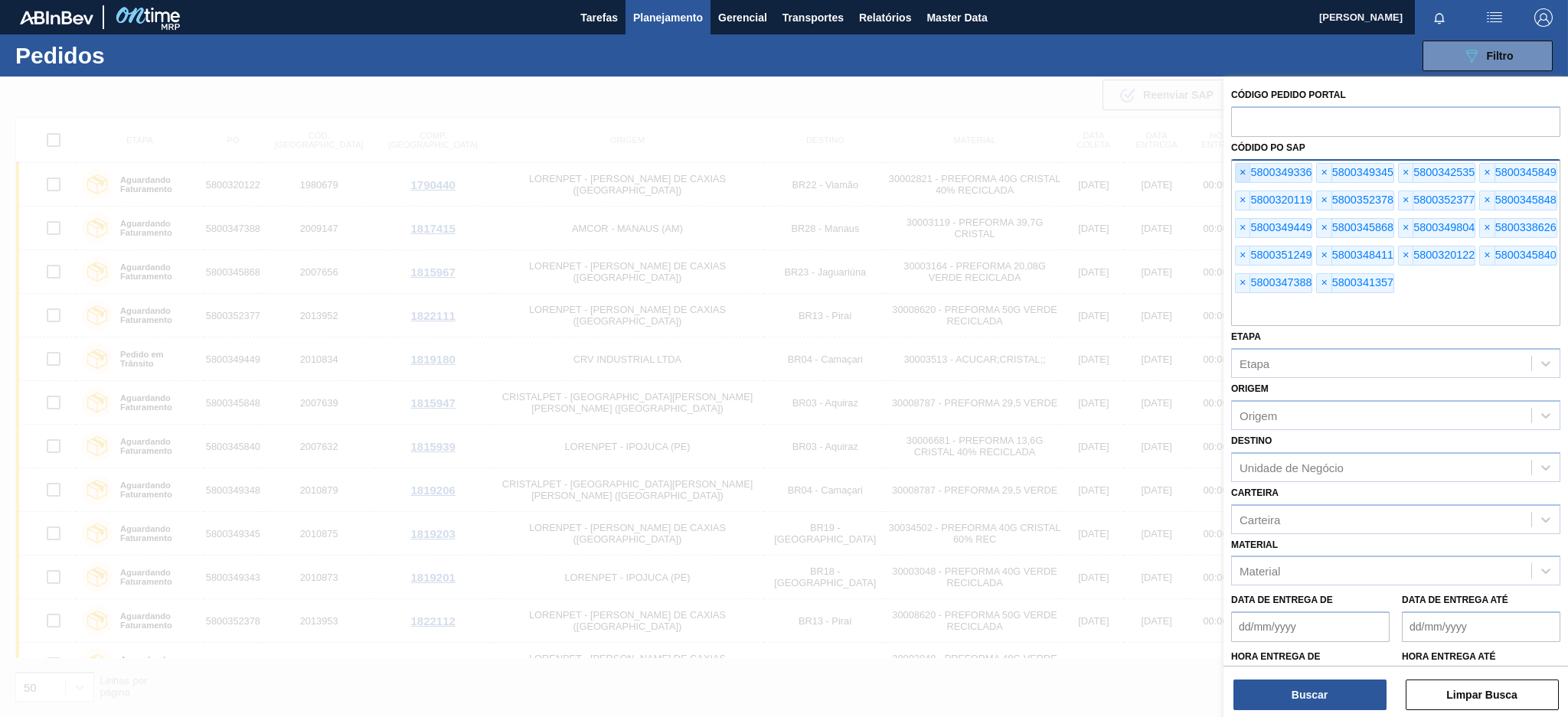
click at [1241, 166] on span "×" at bounding box center [1244, 173] width 15 height 19
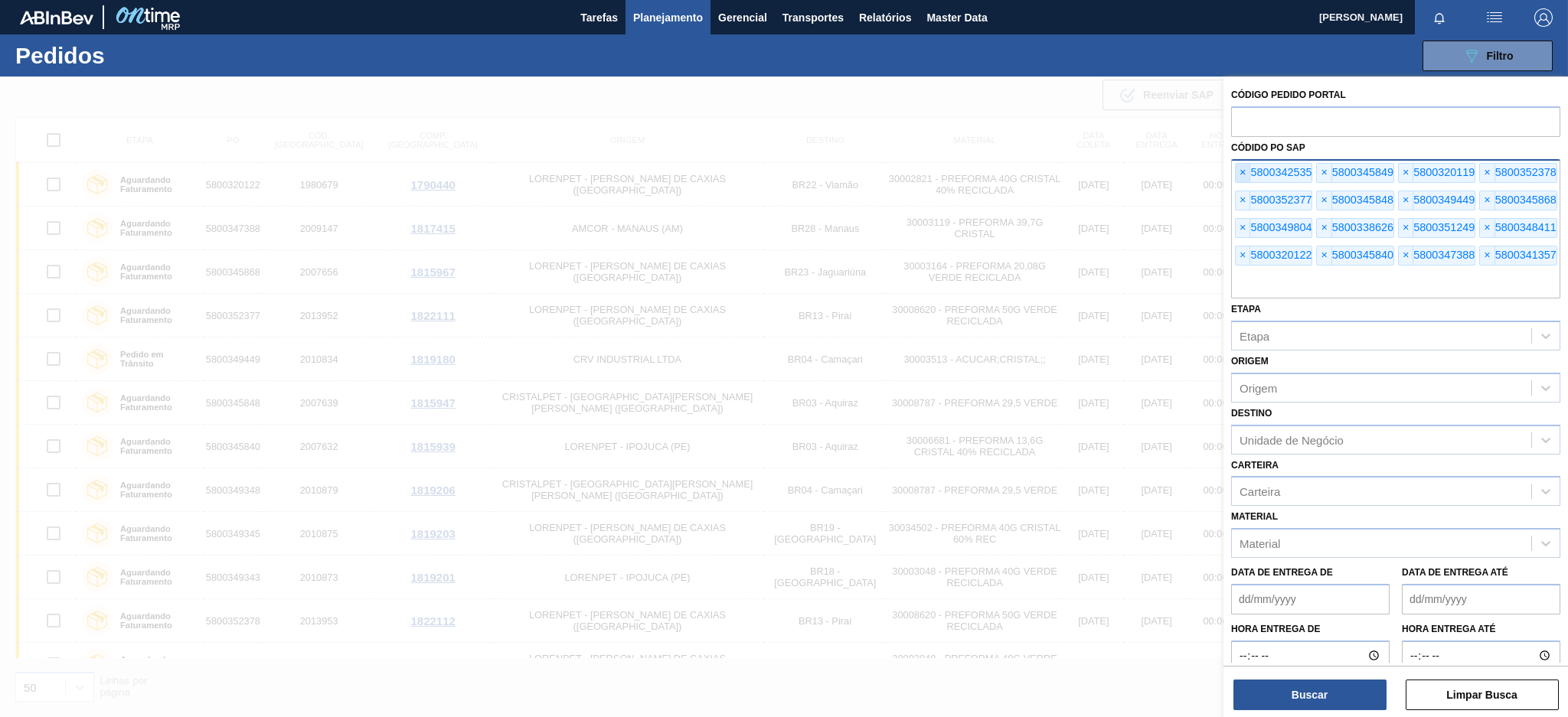
click at [1241, 166] on span "×" at bounding box center [1244, 173] width 15 height 19
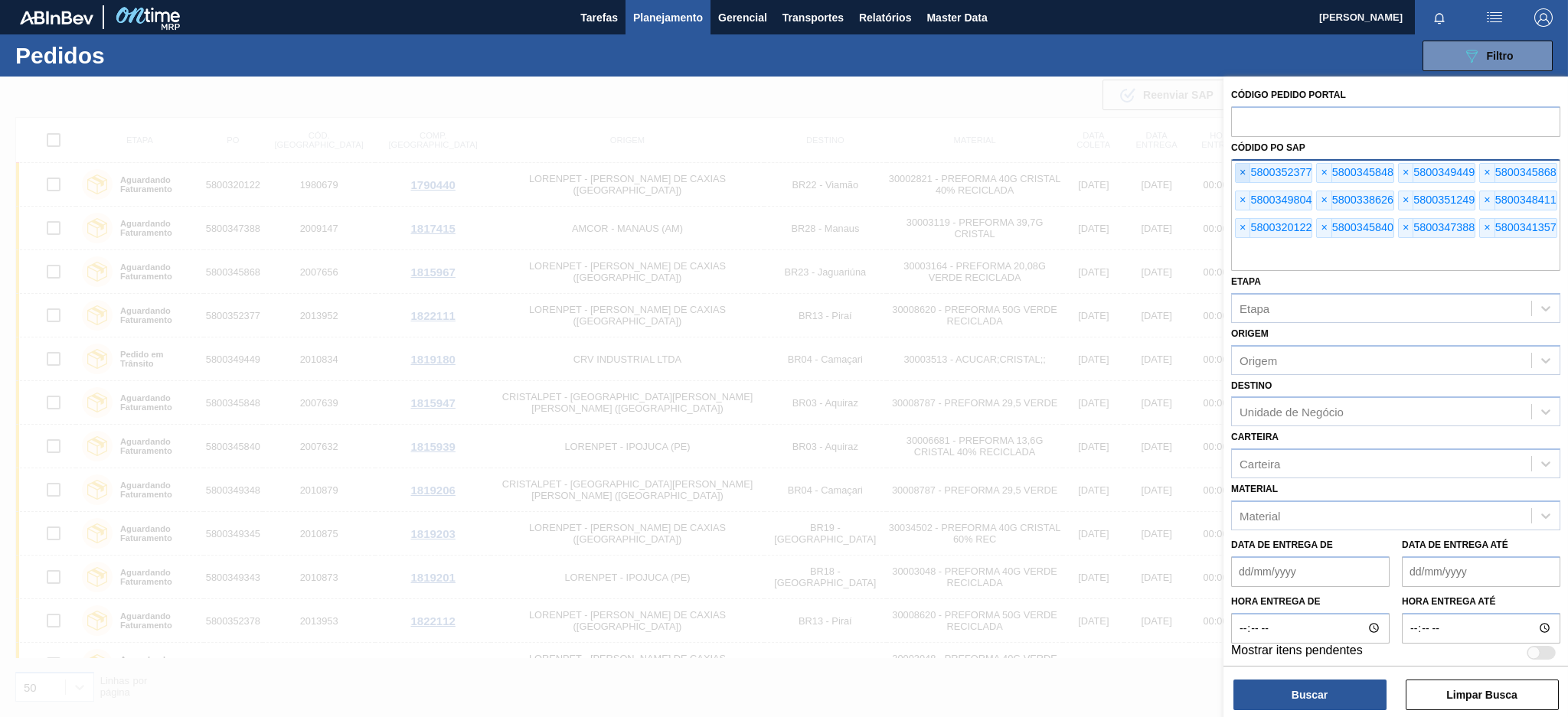
click at [1241, 166] on span "×" at bounding box center [1244, 173] width 15 height 19
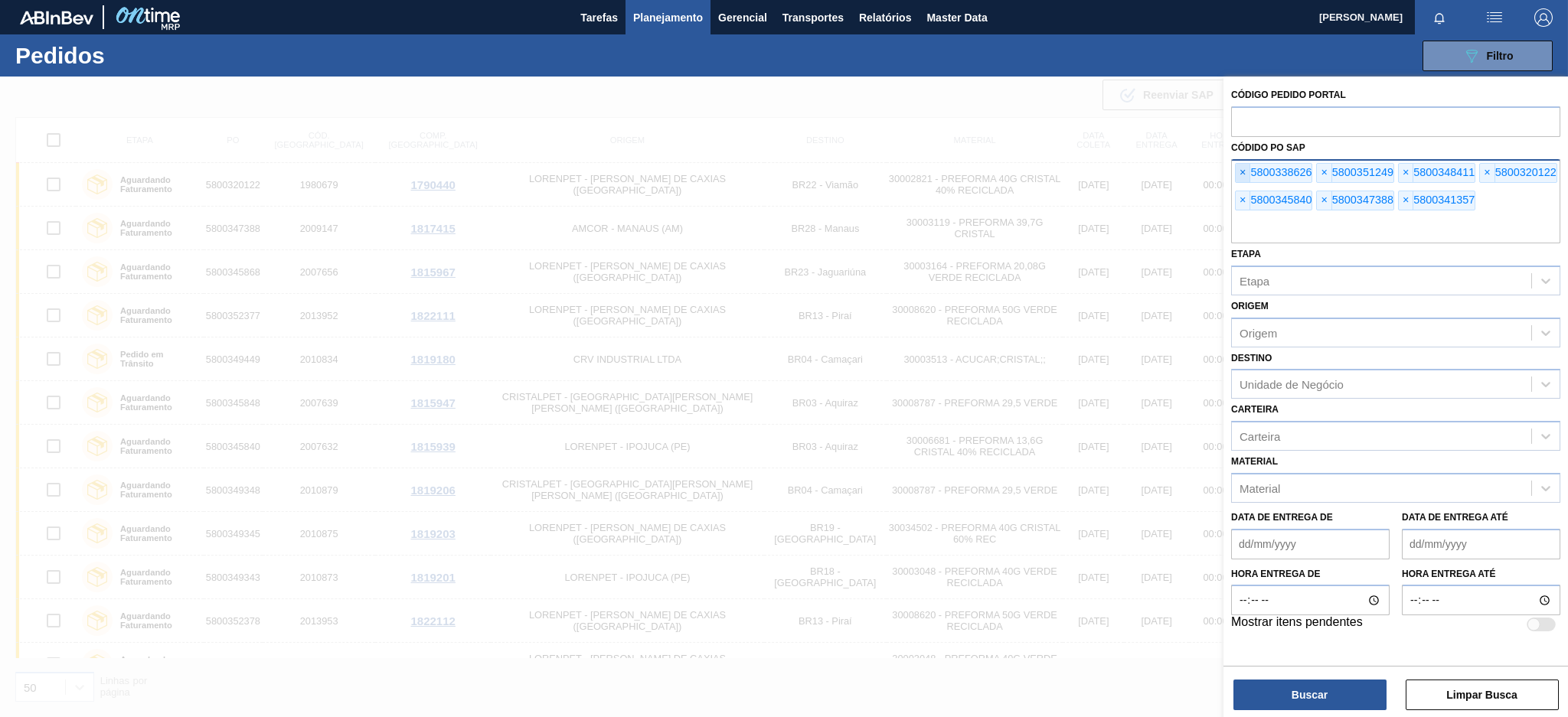
click at [1241, 166] on span "×" at bounding box center [1244, 173] width 15 height 19
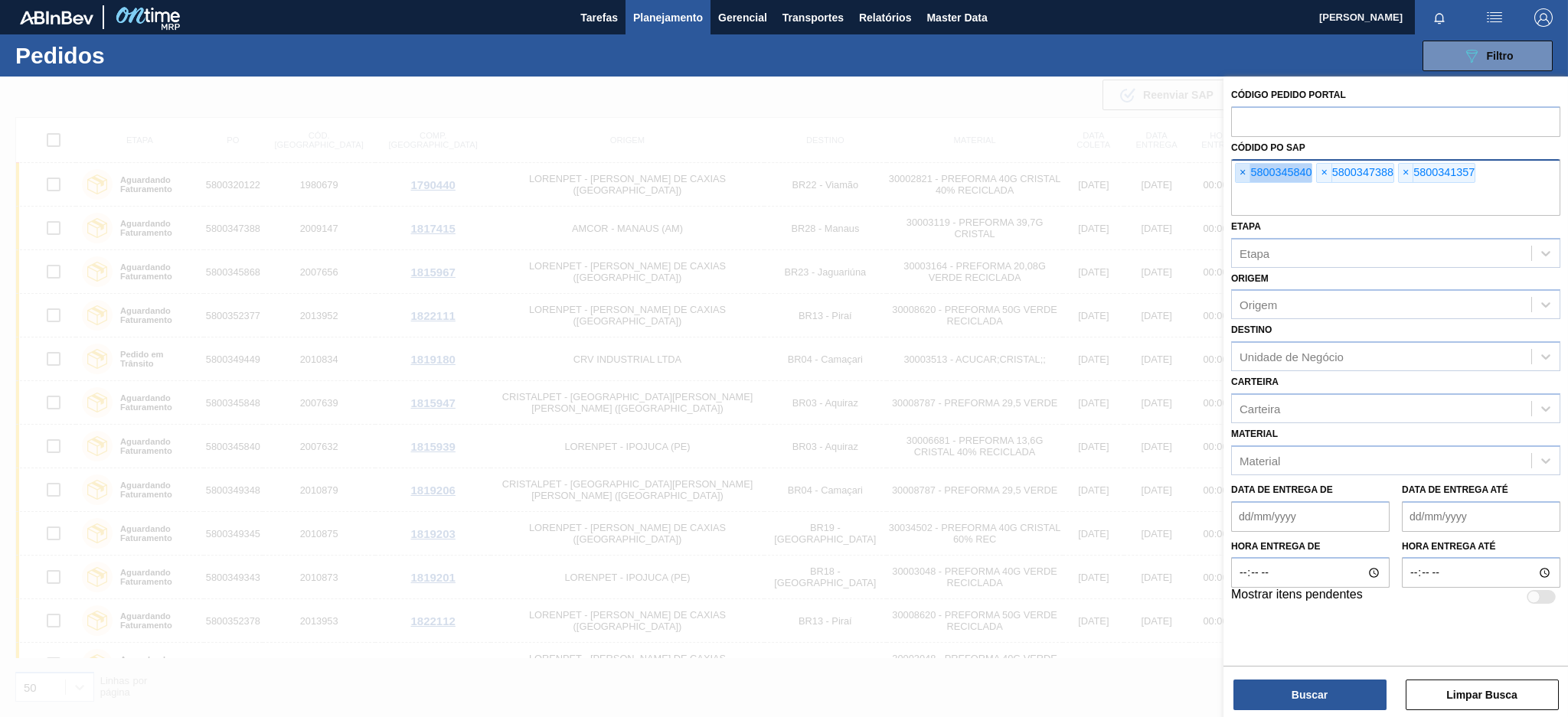
click at [1241, 166] on span "×" at bounding box center [1244, 173] width 15 height 19
click at [1241, 187] on input "text" at bounding box center [1396, 201] width 329 height 29
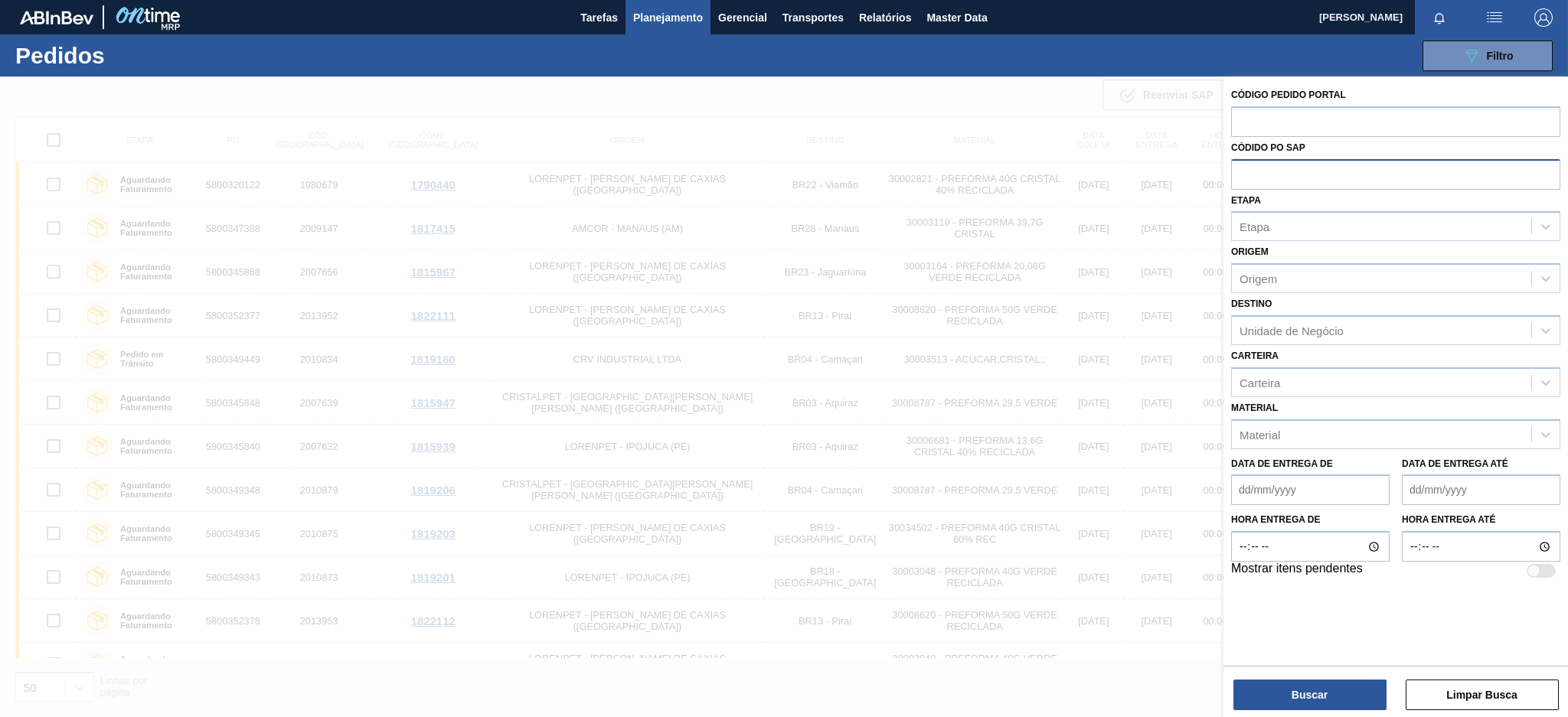
click at [1241, 166] on input "text" at bounding box center [1396, 173] width 329 height 29
paste input "5800351435"
type input "5800351435"
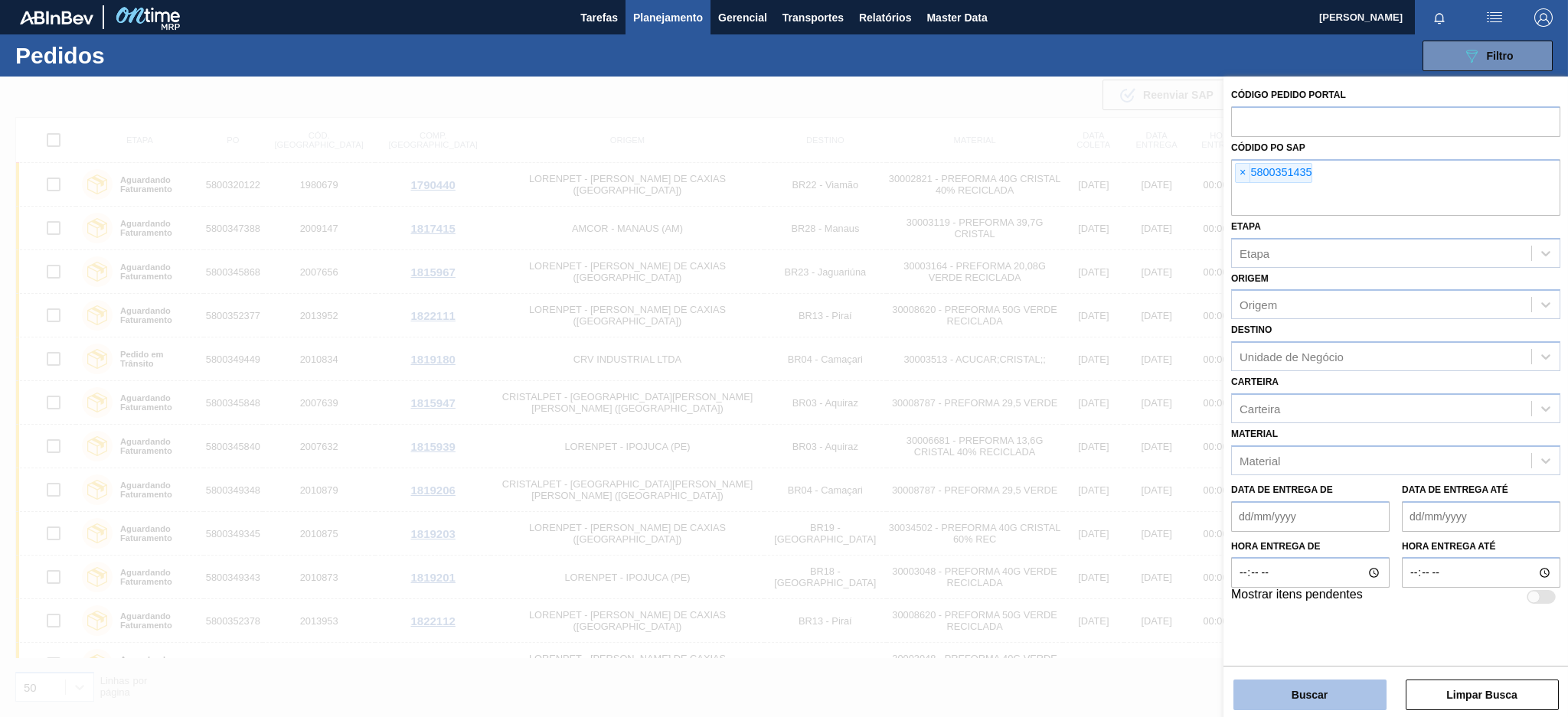
click at [1304, 686] on button "Buscar" at bounding box center [1309, 695] width 153 height 31
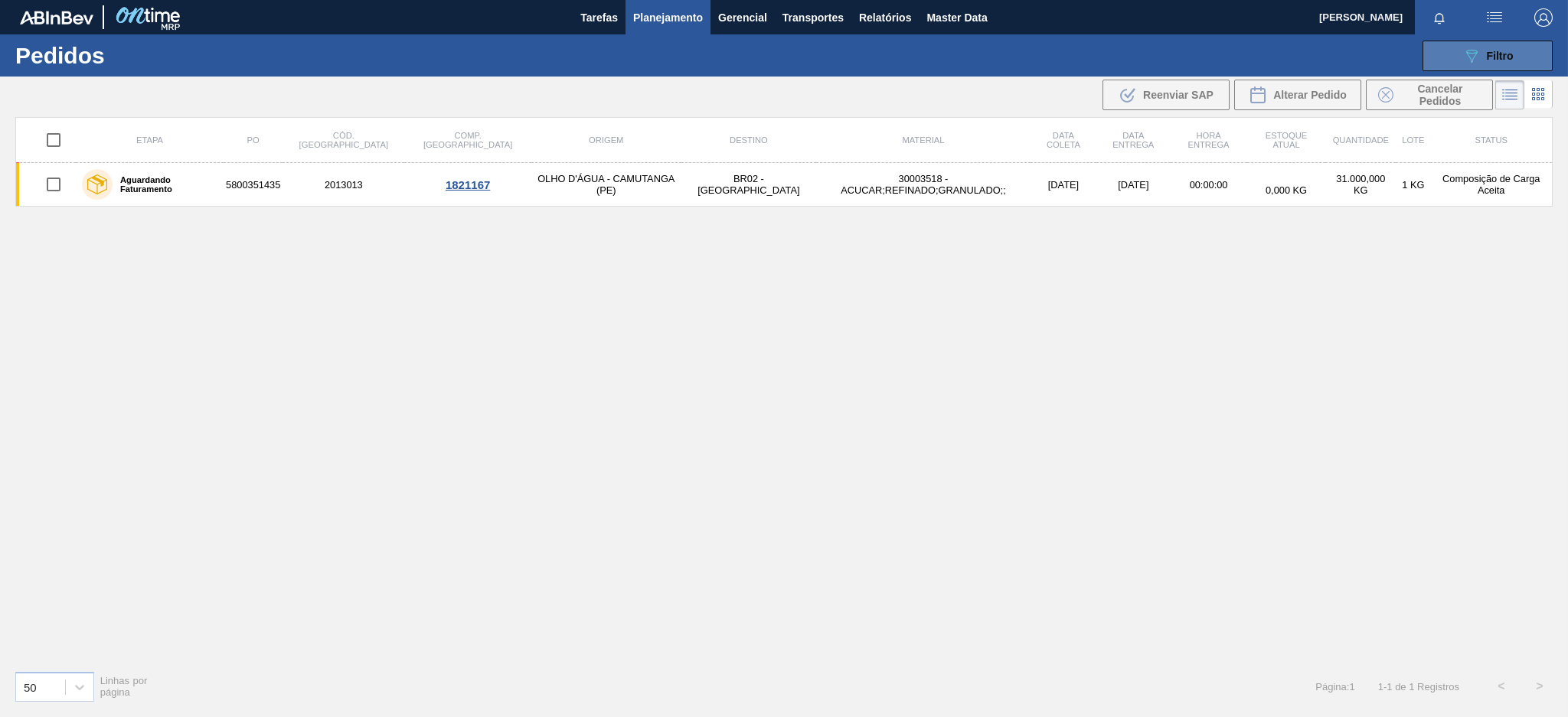
click at [1452, 47] on button "089F7B8B-B2A5-4AFE-B5C0-19BA573D28AC Filtro" at bounding box center [1487, 56] width 130 height 31
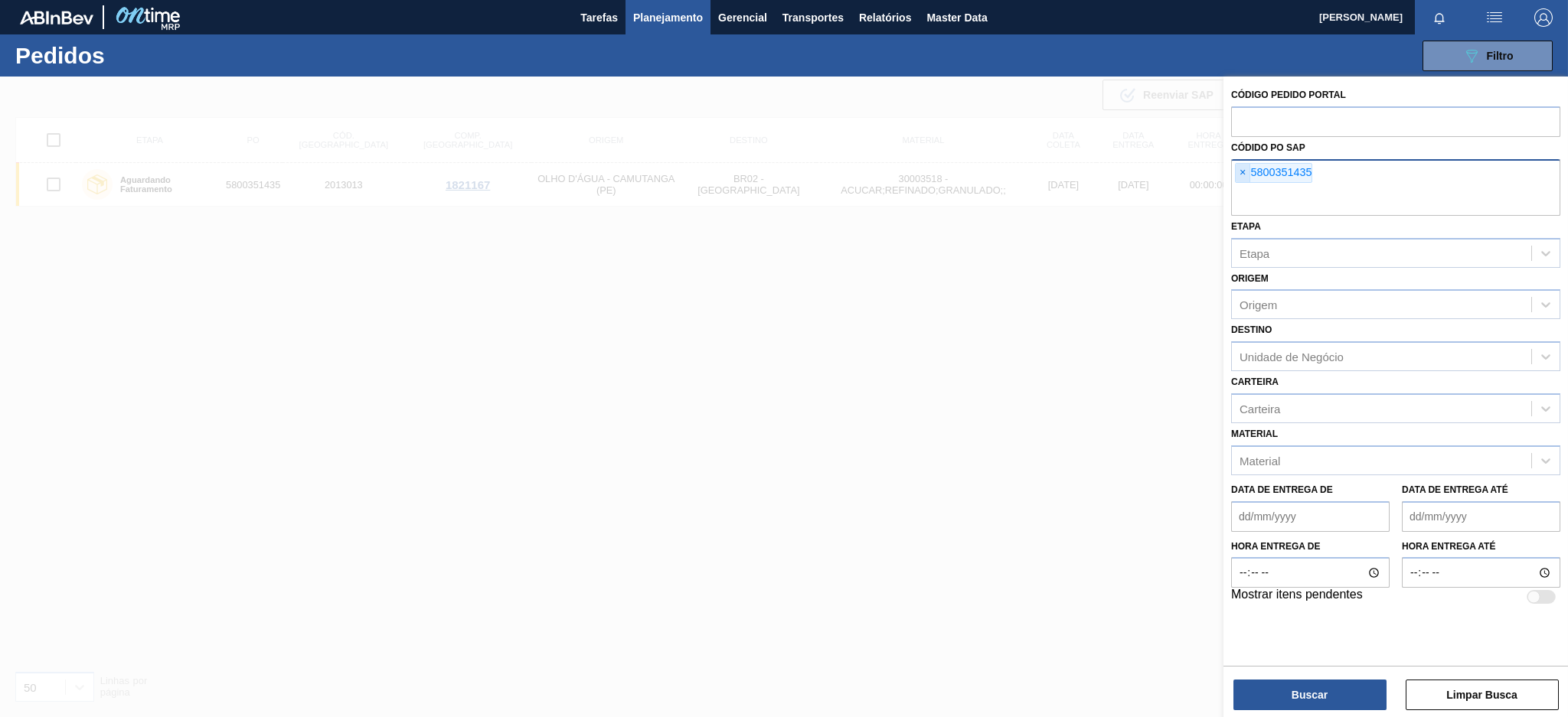
click at [1245, 170] on span "×" at bounding box center [1244, 173] width 15 height 19
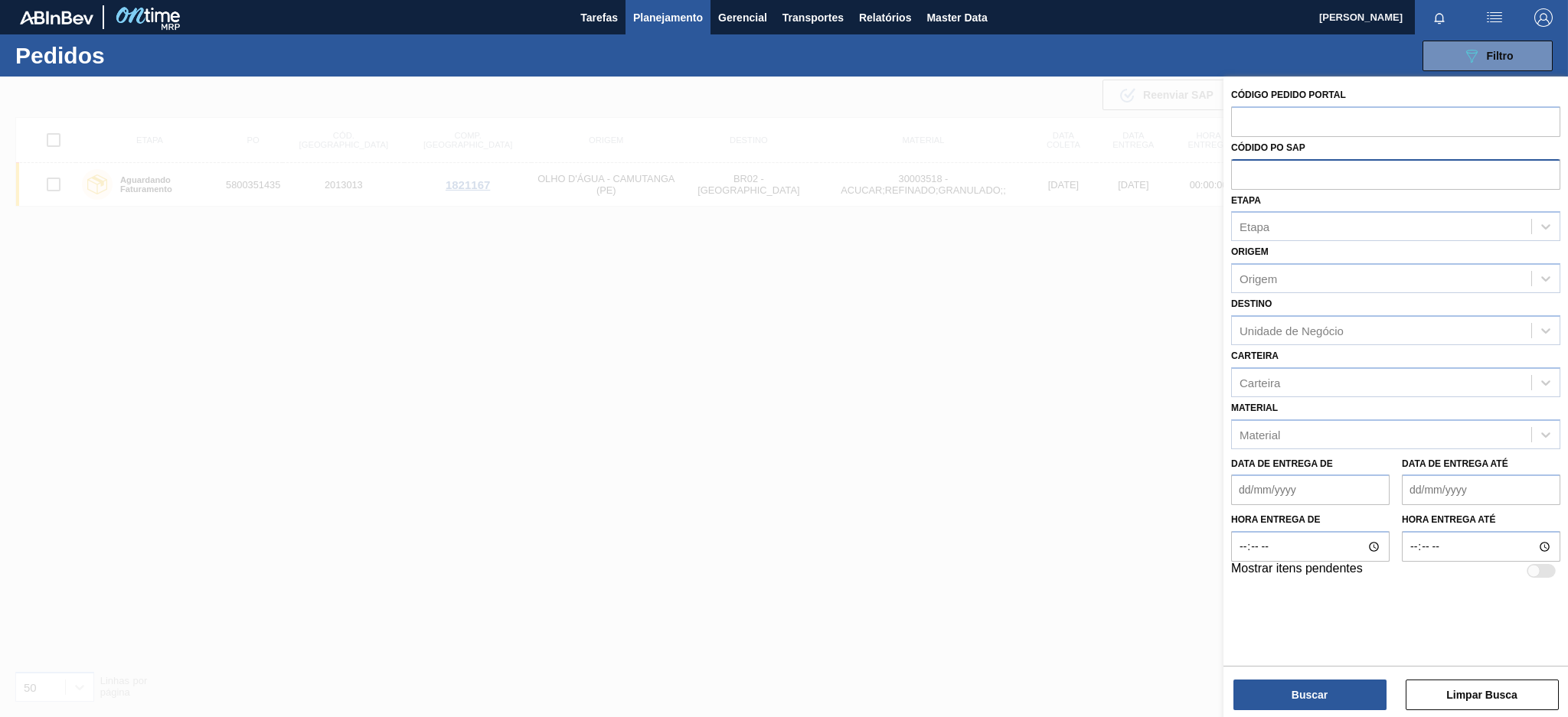
paste input "5800350623"
type input "5800350623"
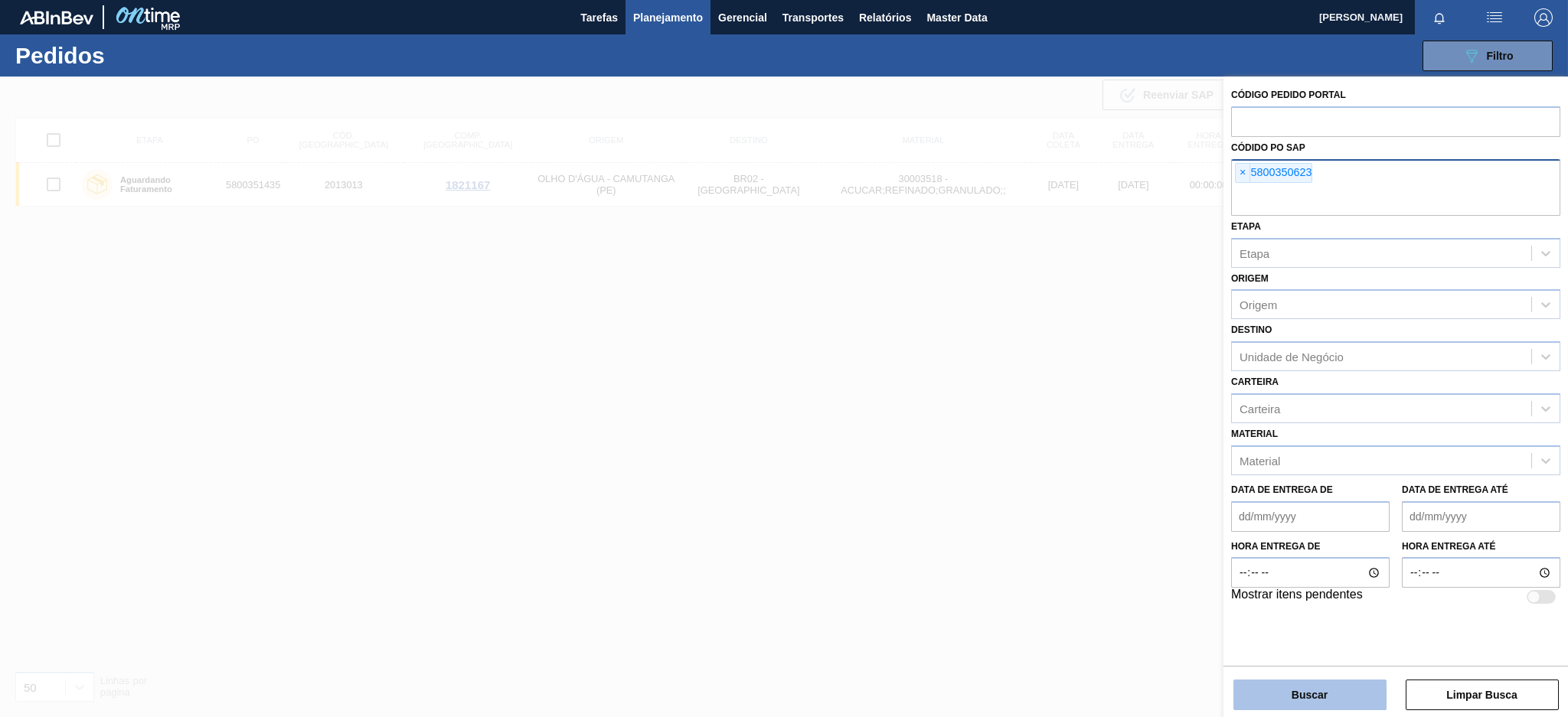
click at [1289, 694] on button "Buscar" at bounding box center [1309, 695] width 153 height 31
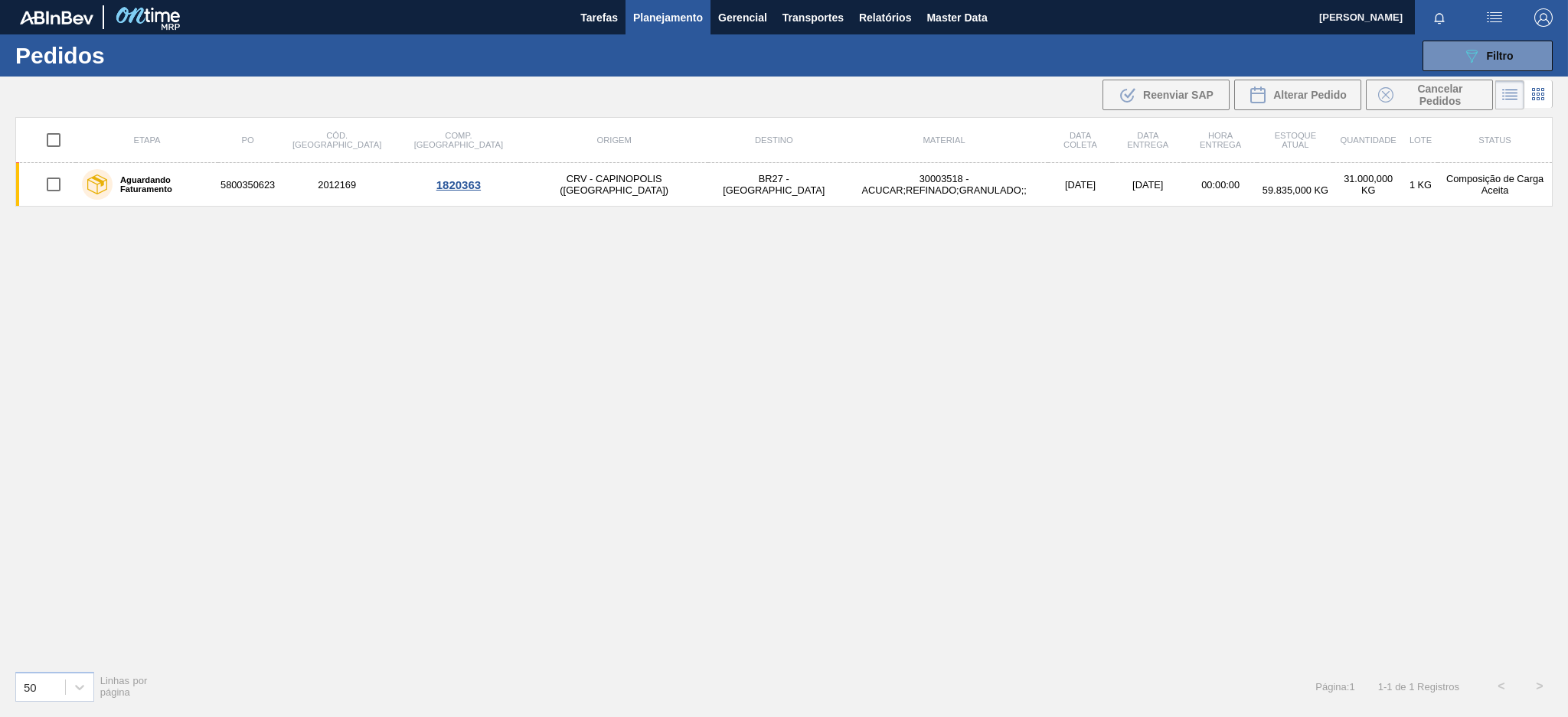
click at [182, 51] on h1 "Pedidos" at bounding box center [132, 55] width 232 height 18
click at [228, 60] on h1 "Pedidos" at bounding box center [132, 55] width 232 height 18
click at [254, 52] on div "089F7B8B-B2A5-4AFE-B5C0-19BA573D28AC Filtro Código Pedido Portal Códido PO SAP …" at bounding box center [904, 57] width 1314 height 46
click at [1510, 47] on div "089F7B8B-B2A5-4AFE-B5C0-19BA573D28AC Filtro" at bounding box center [1487, 56] width 51 height 19
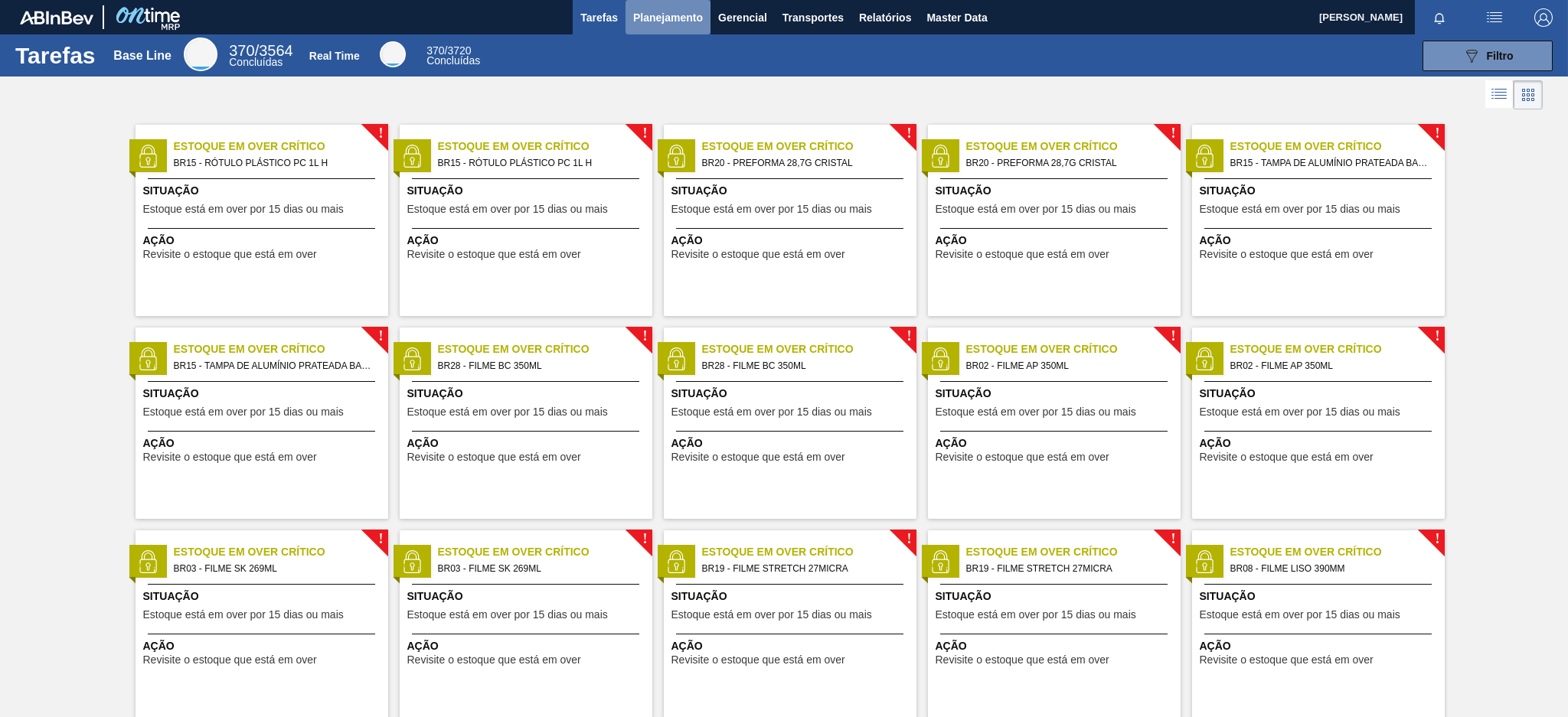
click at [663, 16] on span "Planejamento" at bounding box center [667, 18] width 70 height 19
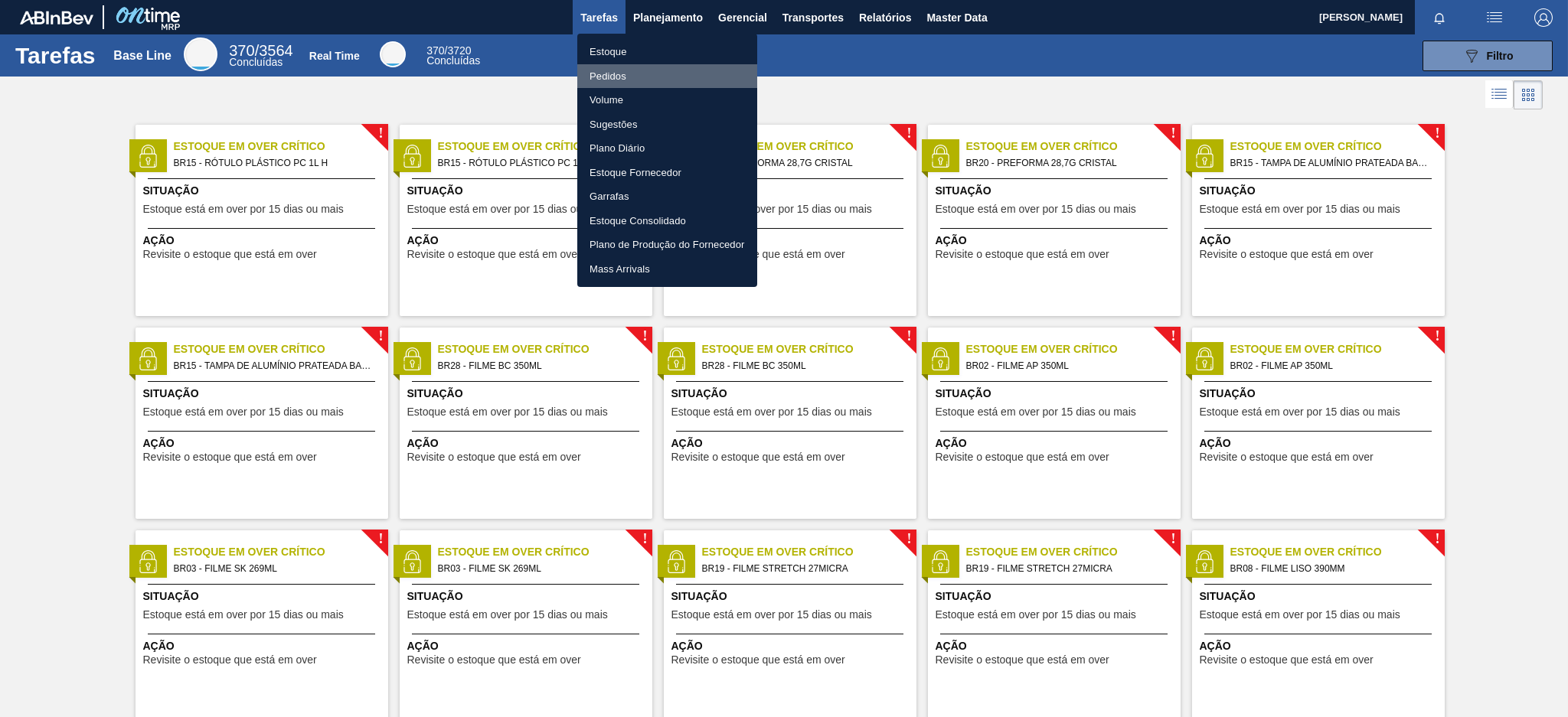
click at [628, 71] on li "Pedidos" at bounding box center [667, 76] width 180 height 24
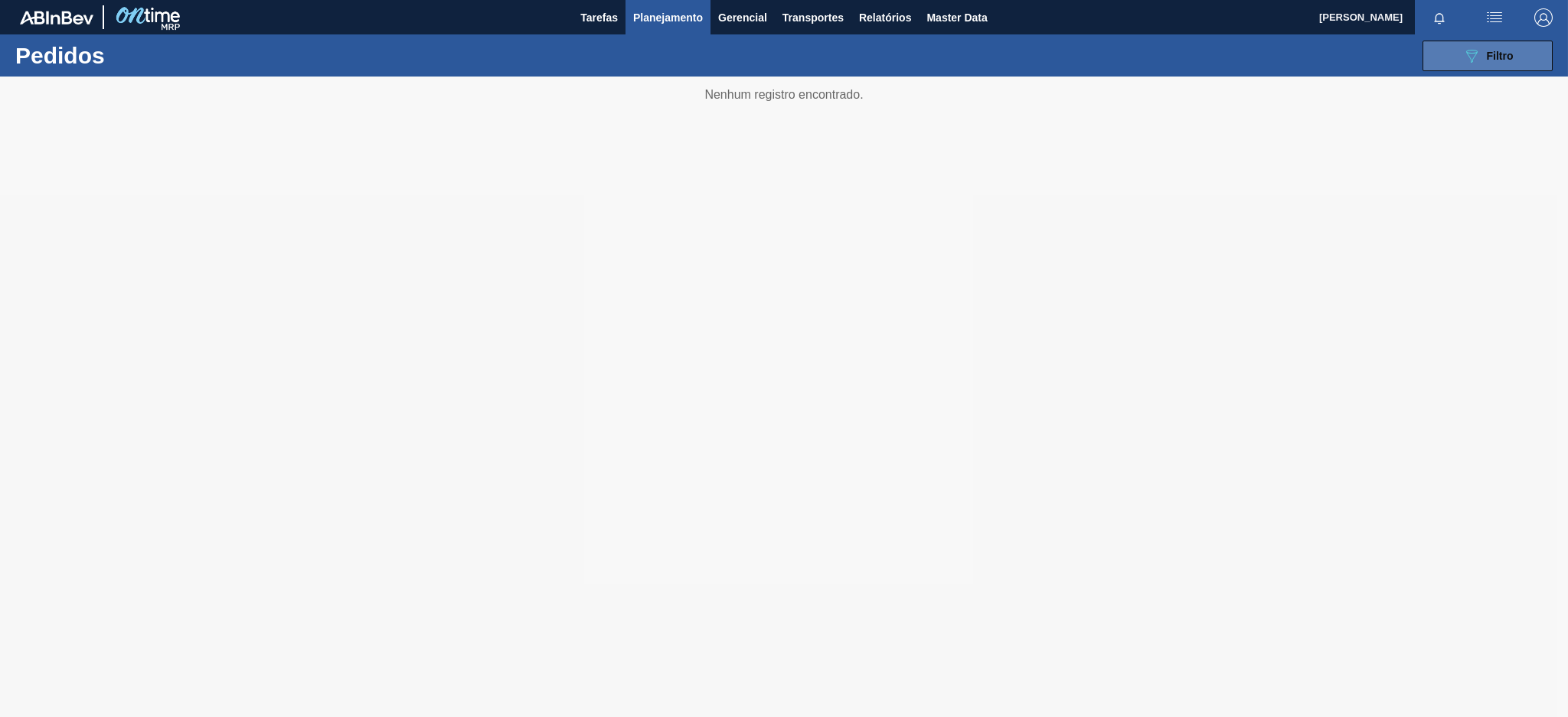
click at [1440, 59] on button "089F7B8B-B2A5-4AFE-B5C0-19BA573D28AC Filtro" at bounding box center [1487, 56] width 130 height 31
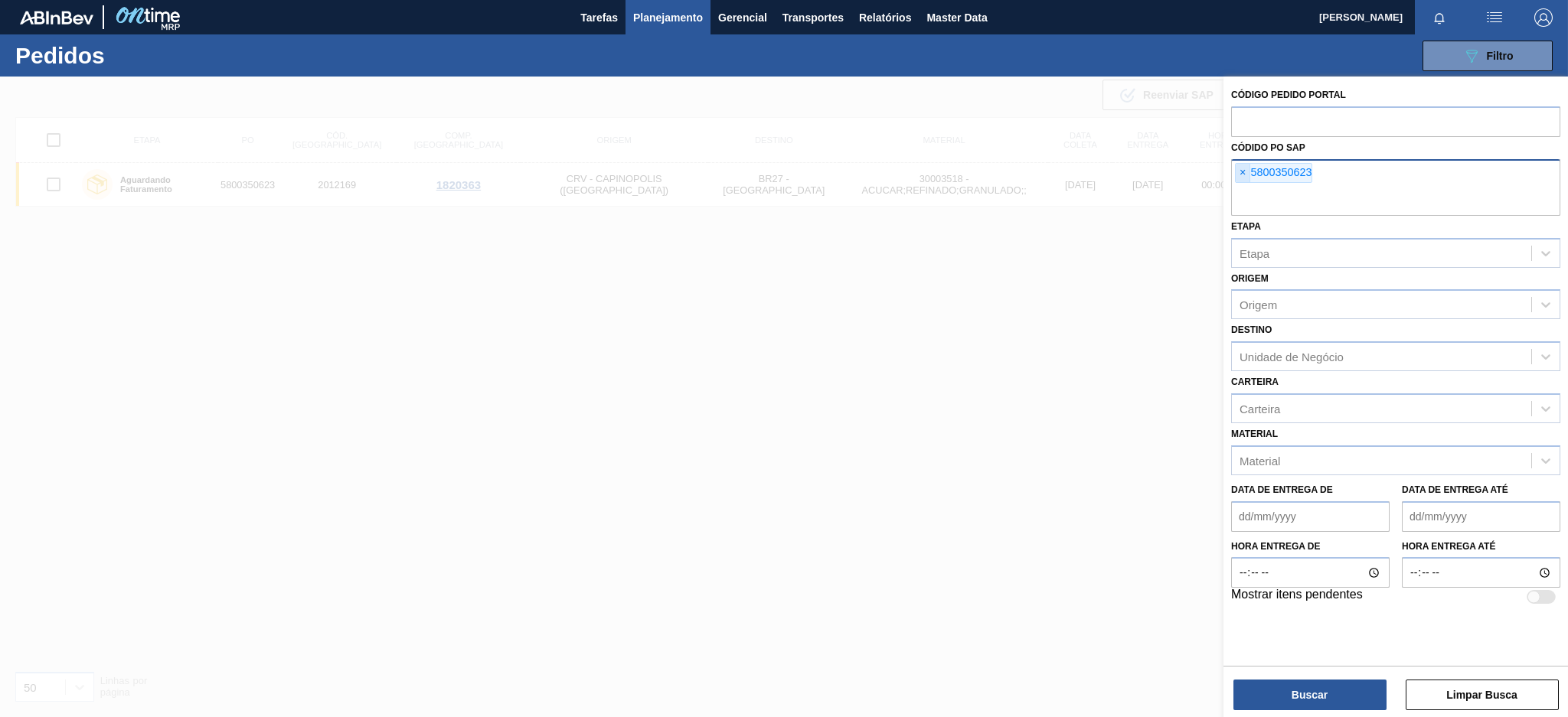
click at [1238, 173] on span "×" at bounding box center [1244, 173] width 15 height 19
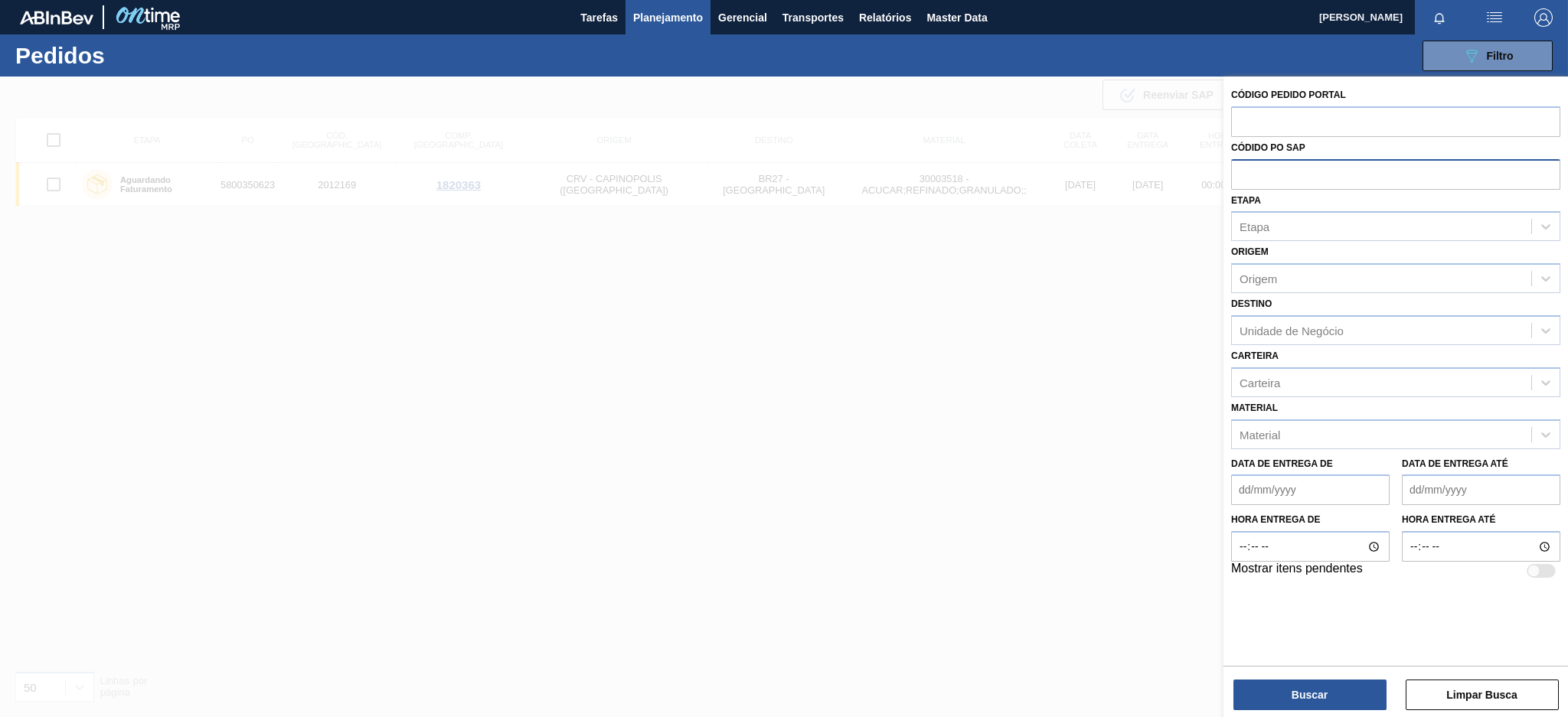
paste input "5800349830"
type input "5800349830"
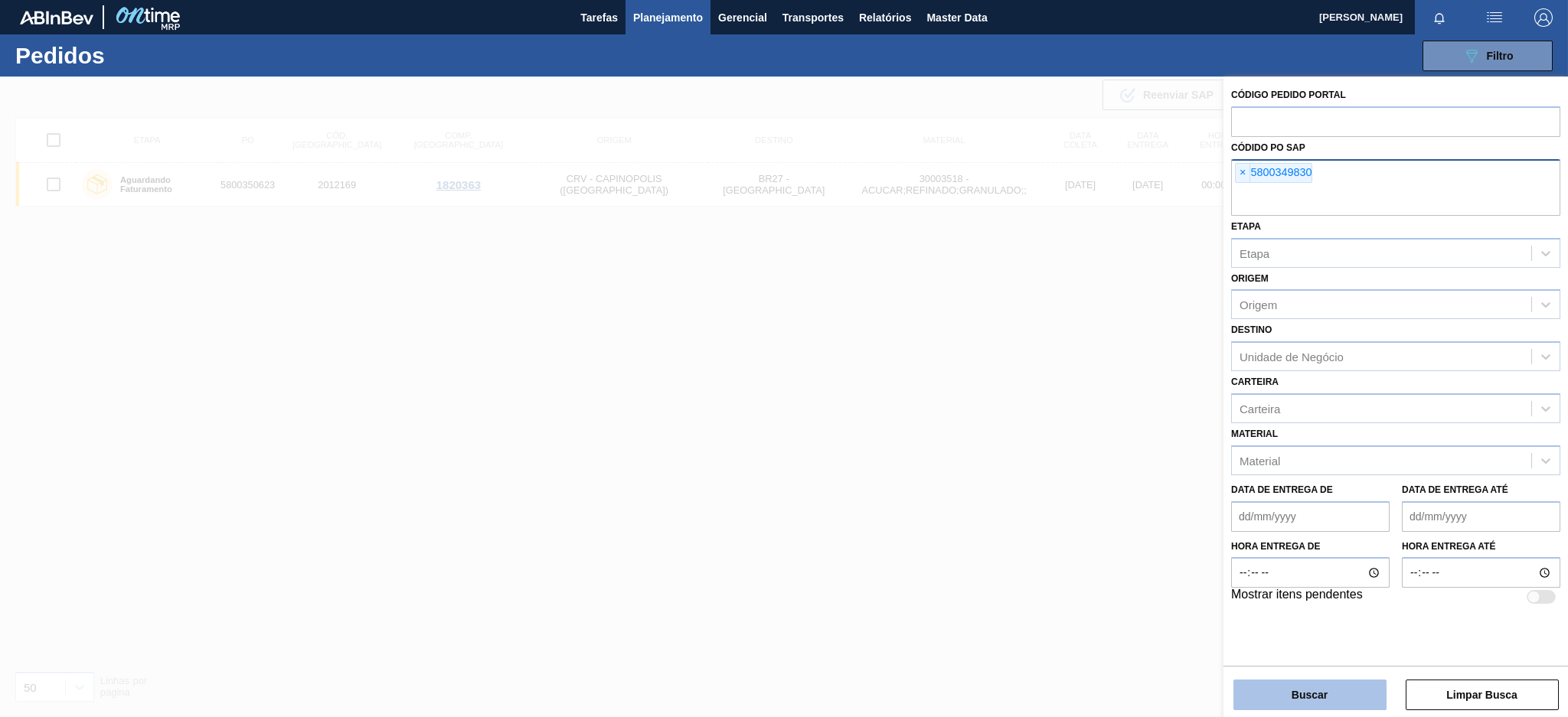
click at [1267, 707] on button "Buscar" at bounding box center [1309, 695] width 153 height 31
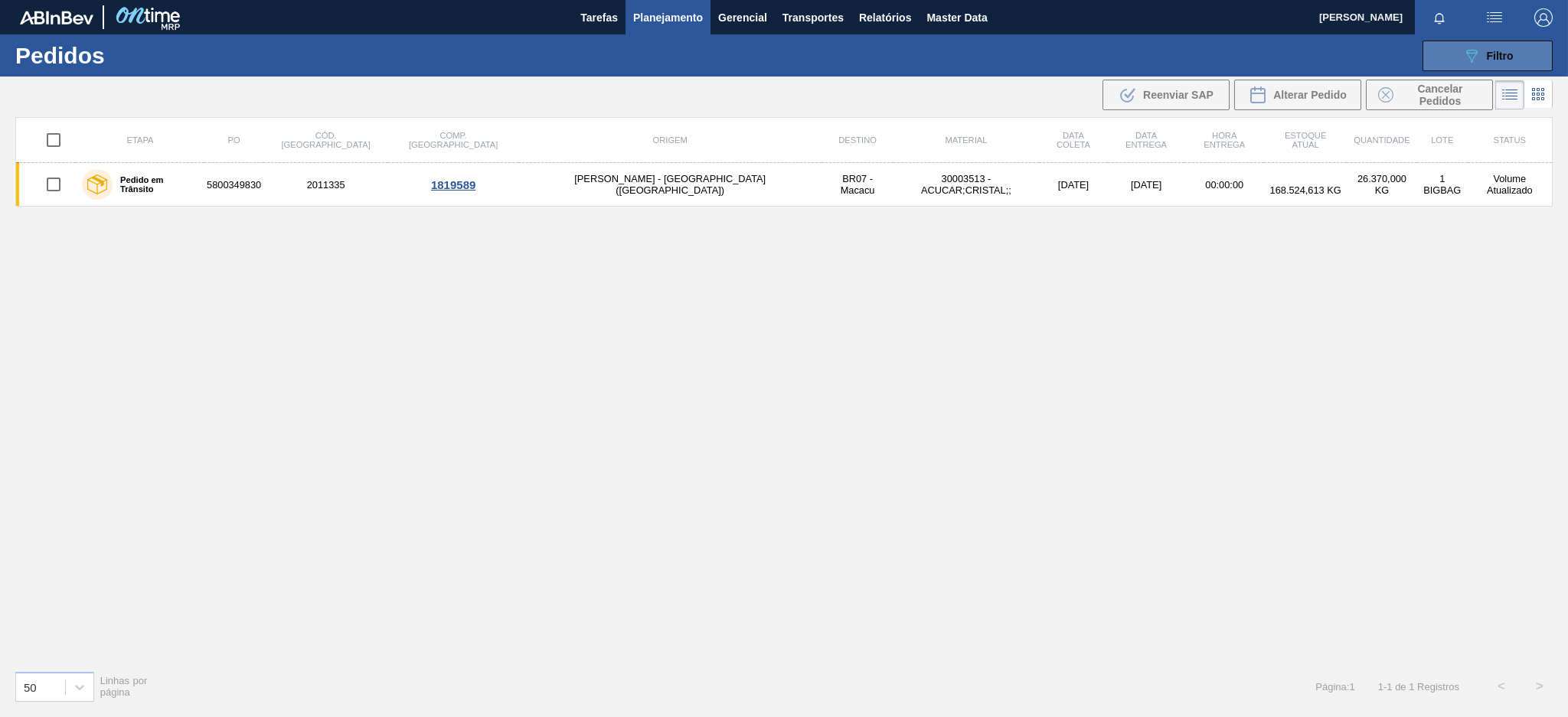
click at [1447, 53] on button "089F7B8B-B2A5-4AFE-B5C0-19BA573D28AC Filtro" at bounding box center [1487, 56] width 130 height 31
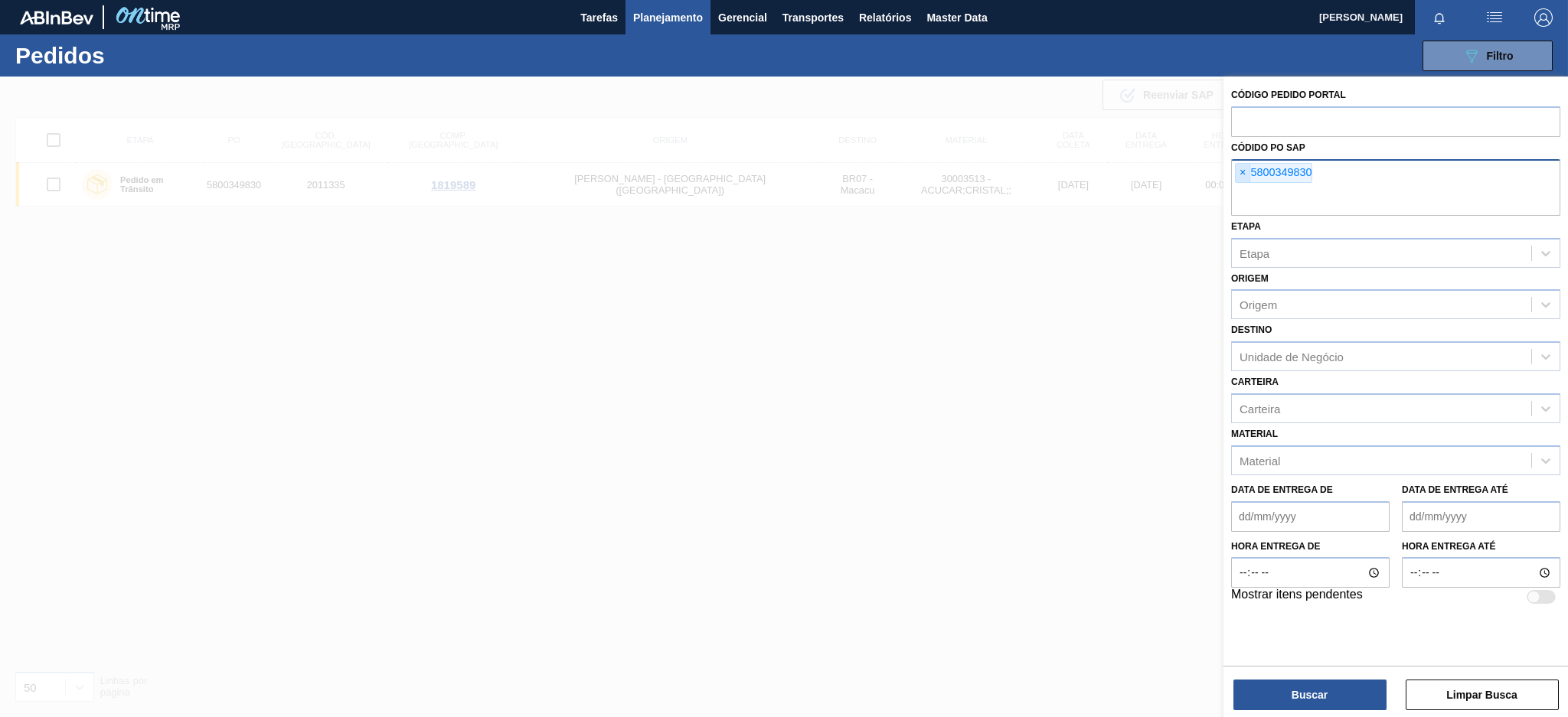
click at [1236, 170] on span "×" at bounding box center [1244, 173] width 15 height 19
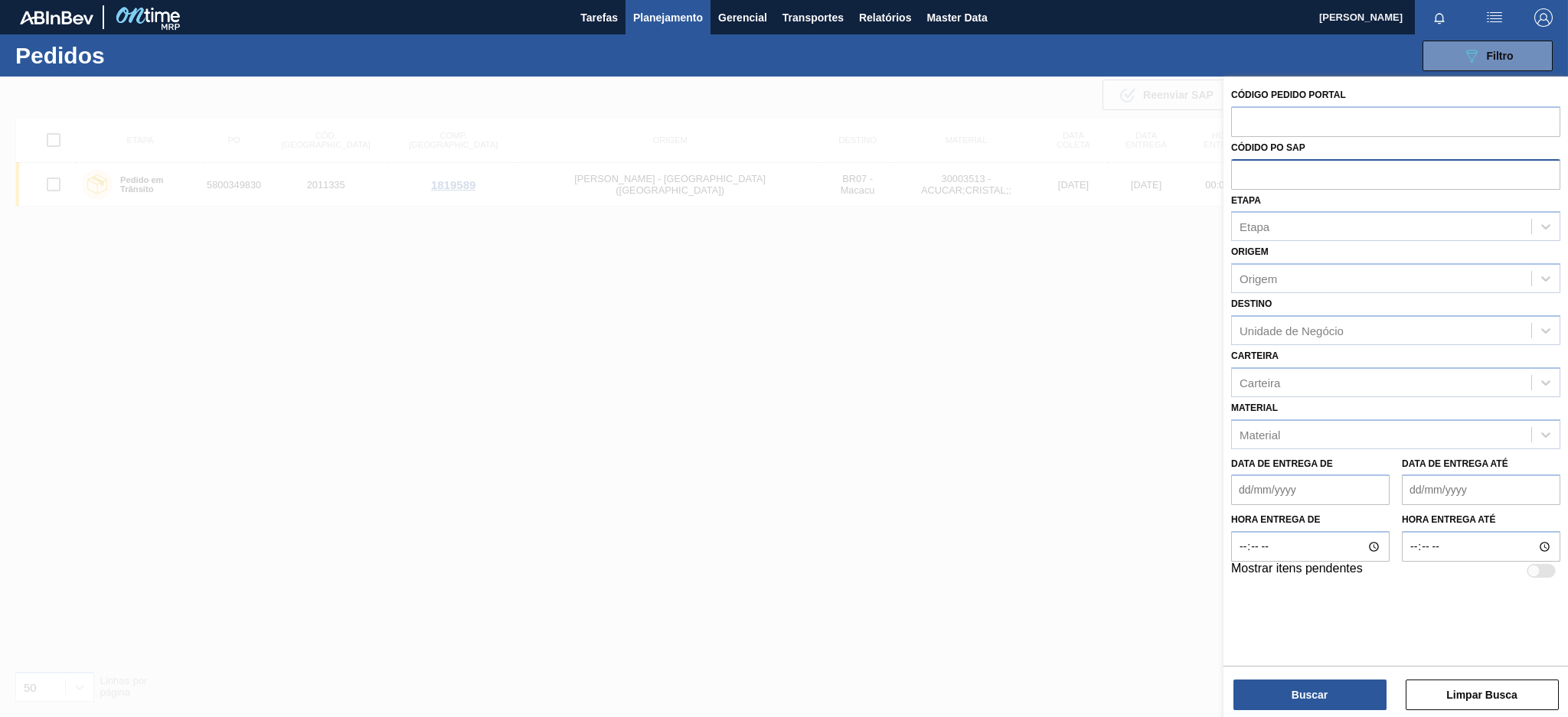
paste input "5800343805"
type input "5800343805"
click at [1283, 687] on button "Buscar" at bounding box center [1309, 695] width 153 height 31
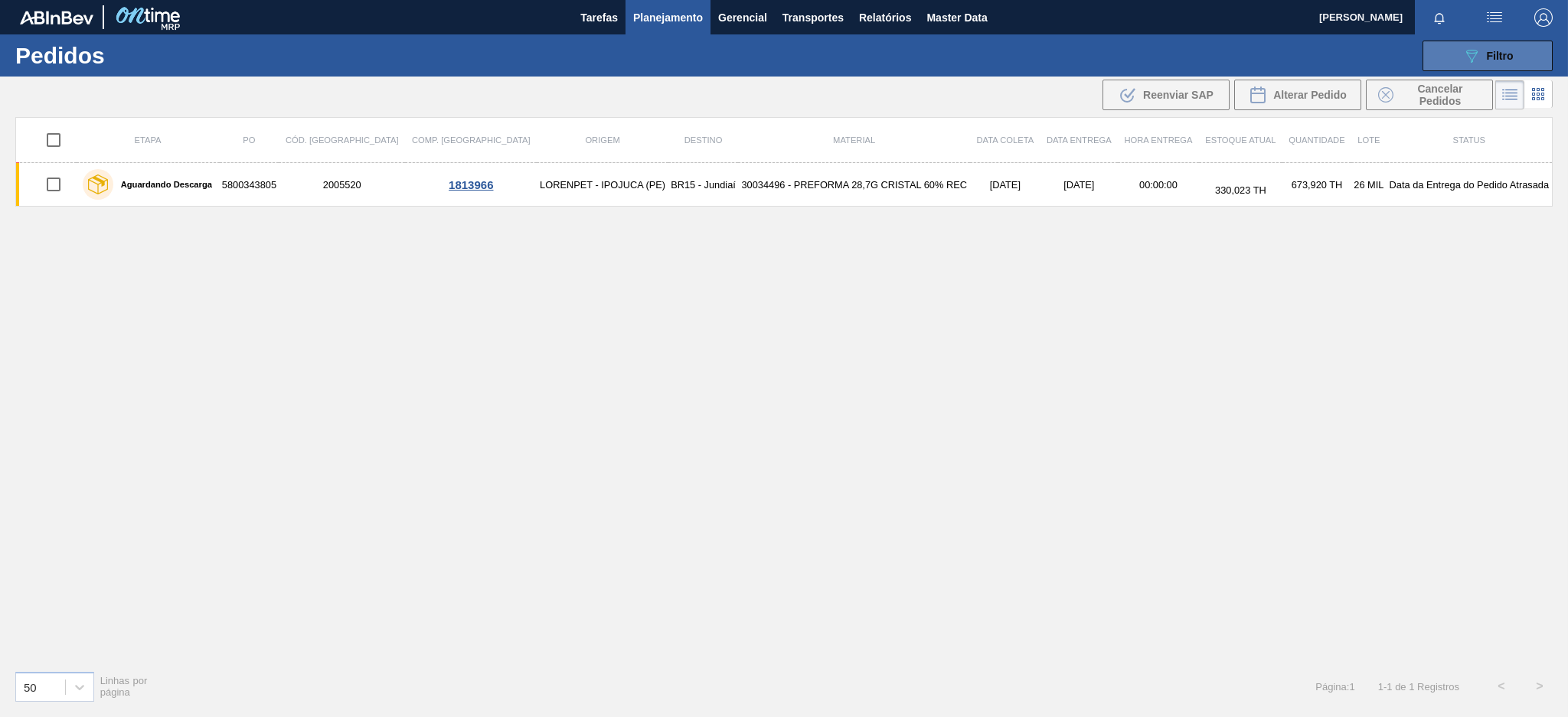
click at [1479, 51] on icon "089F7B8B-B2A5-4AFE-B5C0-19BA573D28AC" at bounding box center [1472, 56] width 19 height 19
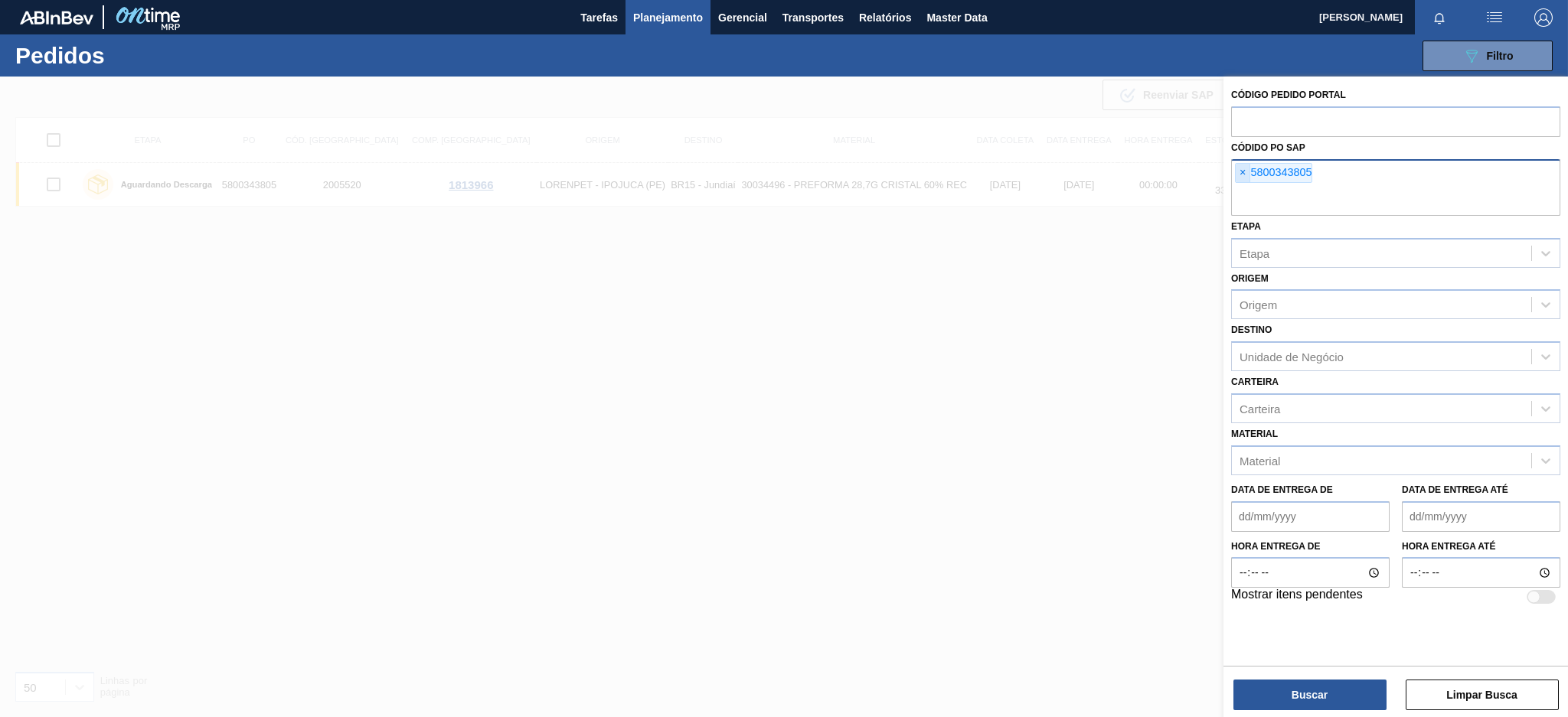
click at [1241, 171] on span "×" at bounding box center [1244, 173] width 15 height 19
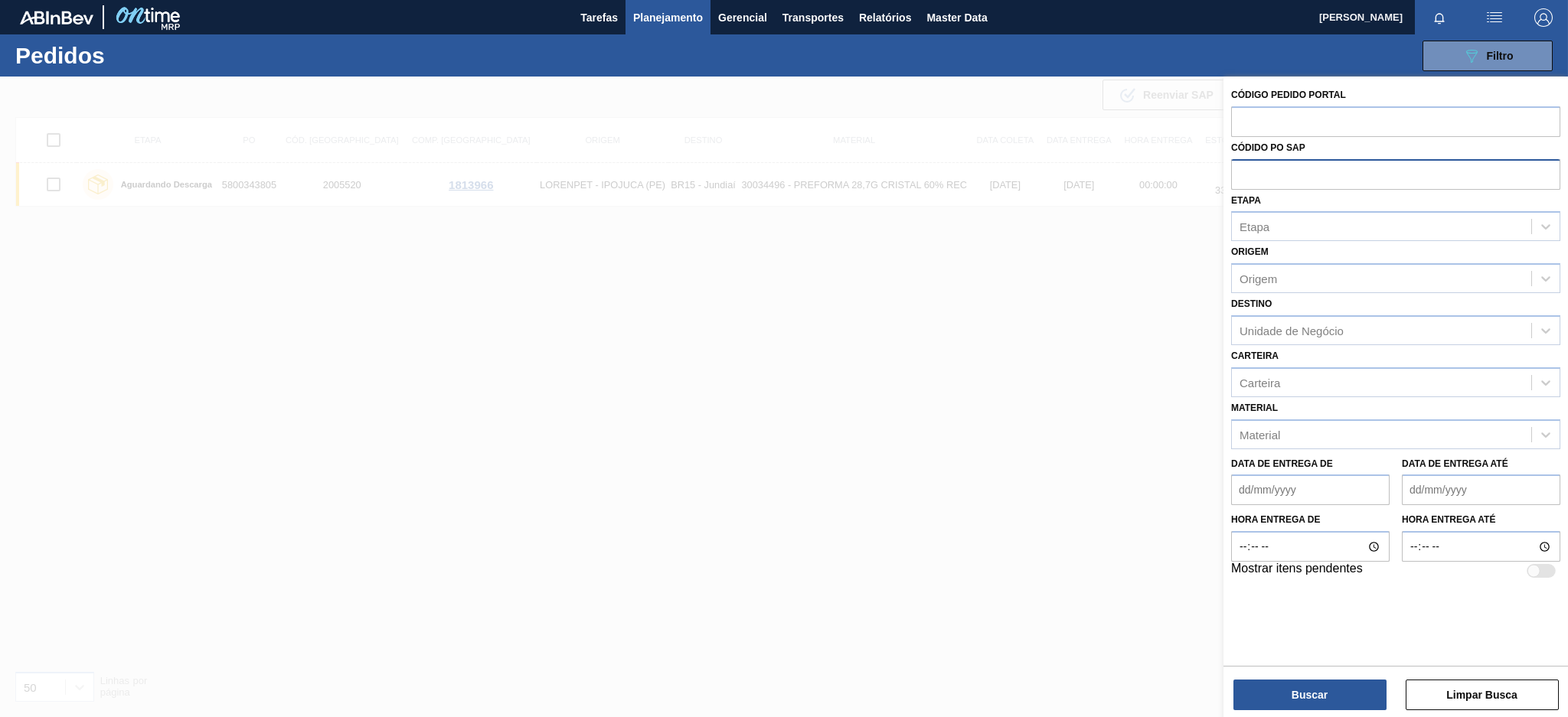
paste input "5800352277"
type input "5800352277"
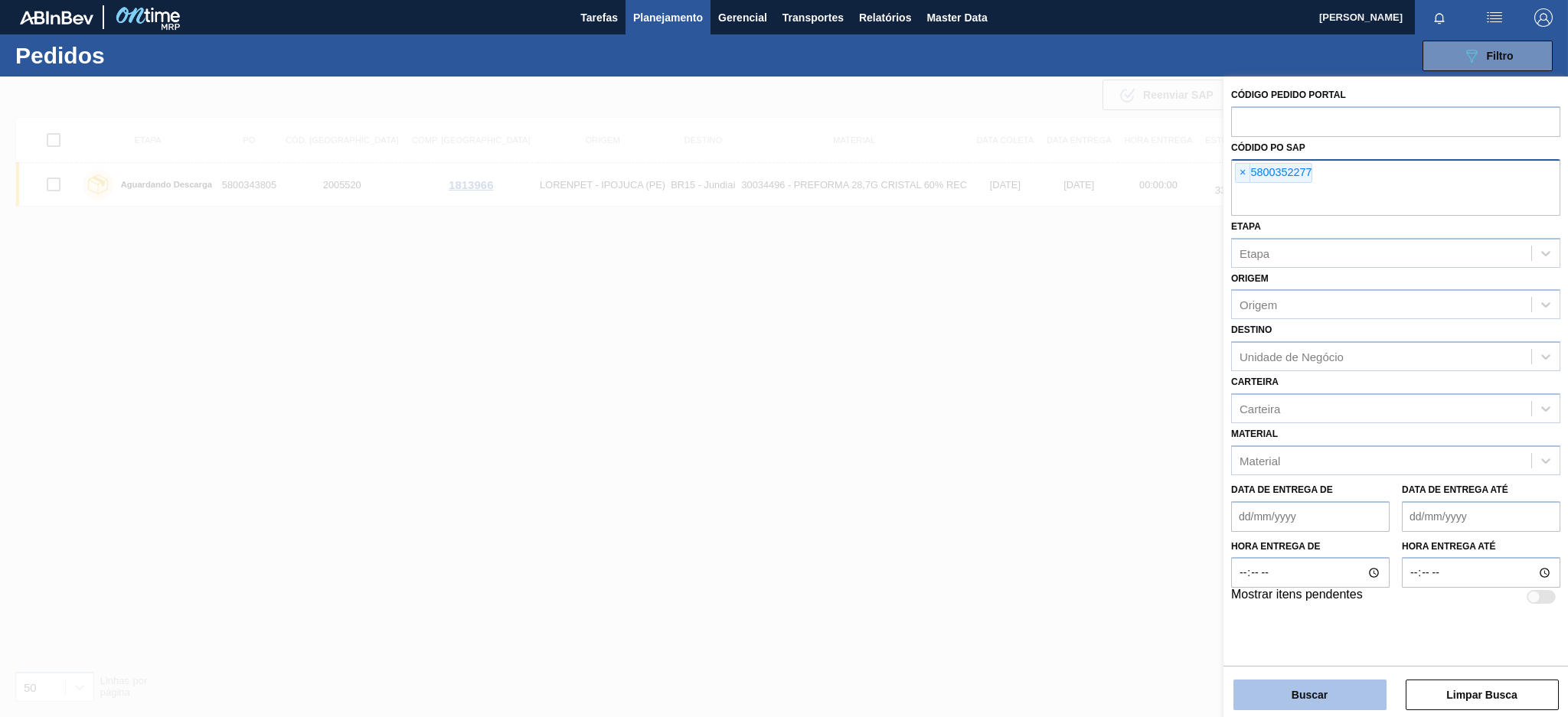
click at [1304, 686] on button "Buscar" at bounding box center [1309, 695] width 153 height 31
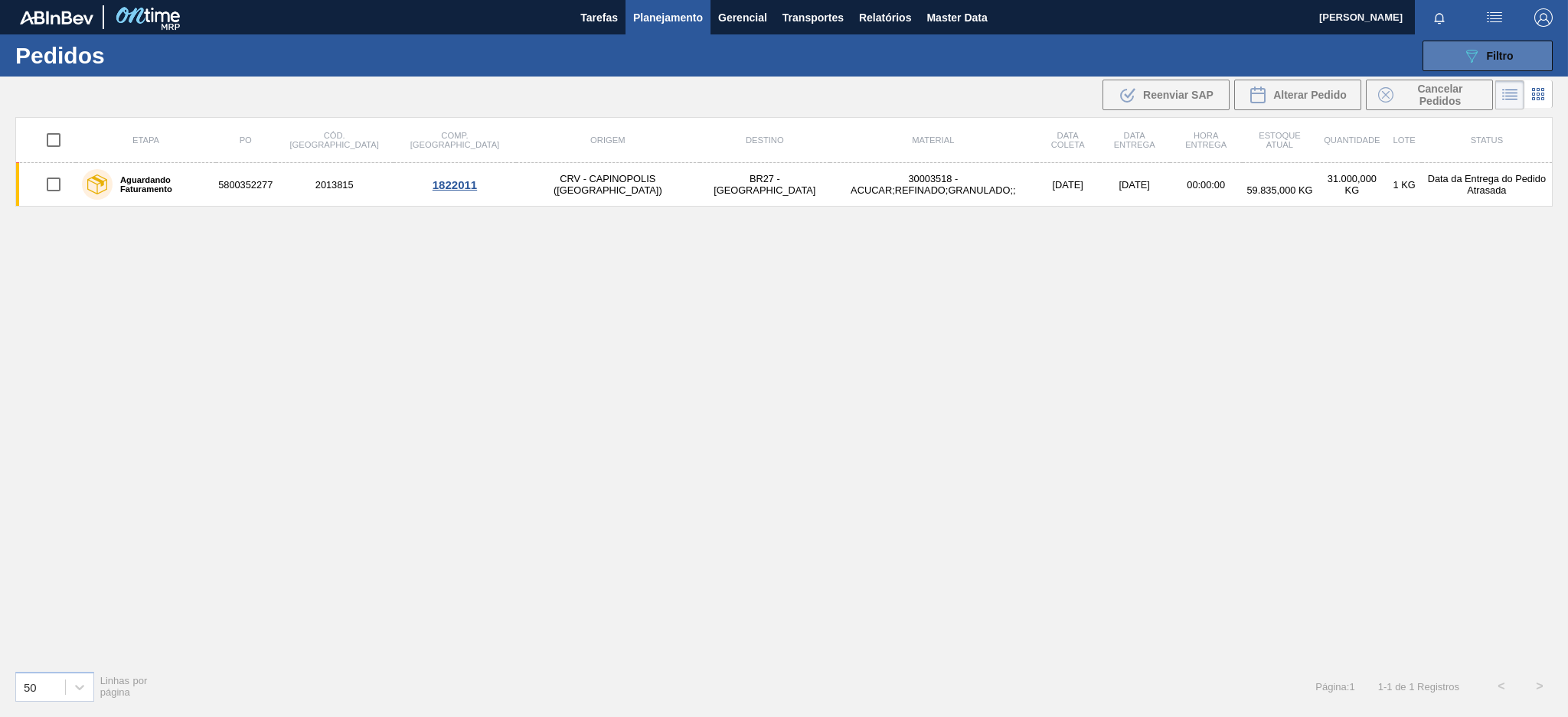
click at [1461, 53] on button "089F7B8B-B2A5-4AFE-B5C0-19BA573D28AC Filtro" at bounding box center [1487, 56] width 130 height 31
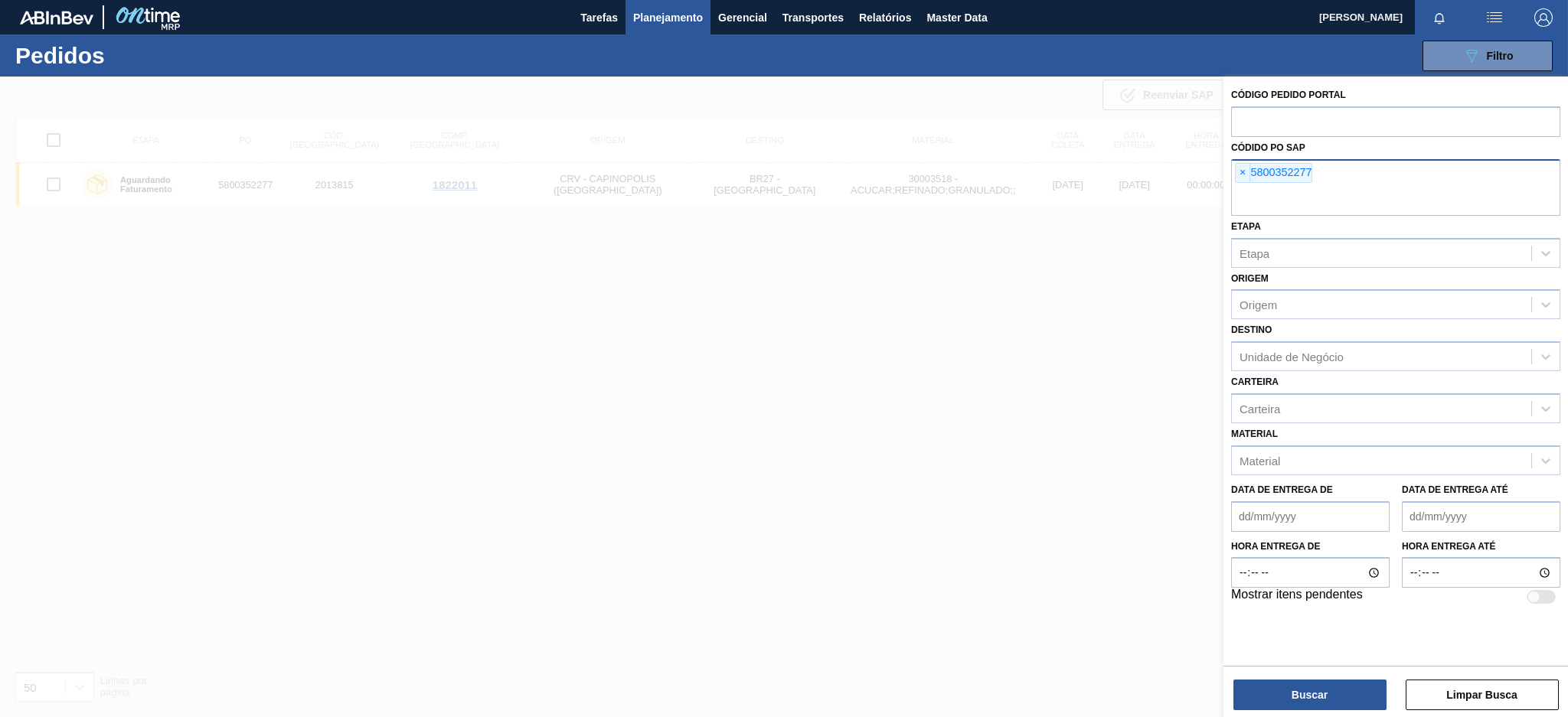
click at [1239, 182] on div "× 5800352277" at bounding box center [1396, 187] width 329 height 57
click at [1242, 170] on span "×" at bounding box center [1244, 173] width 15 height 19
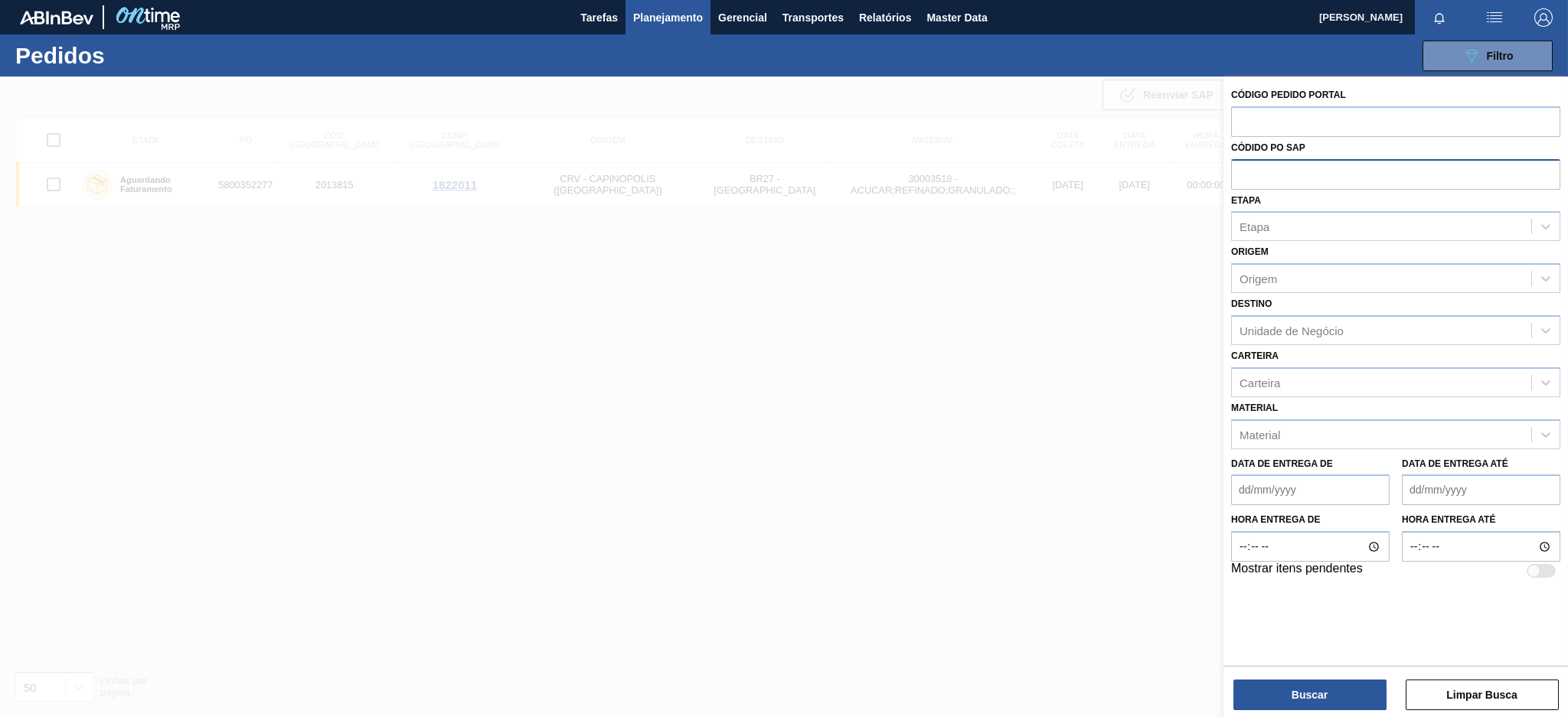
paste input "text"
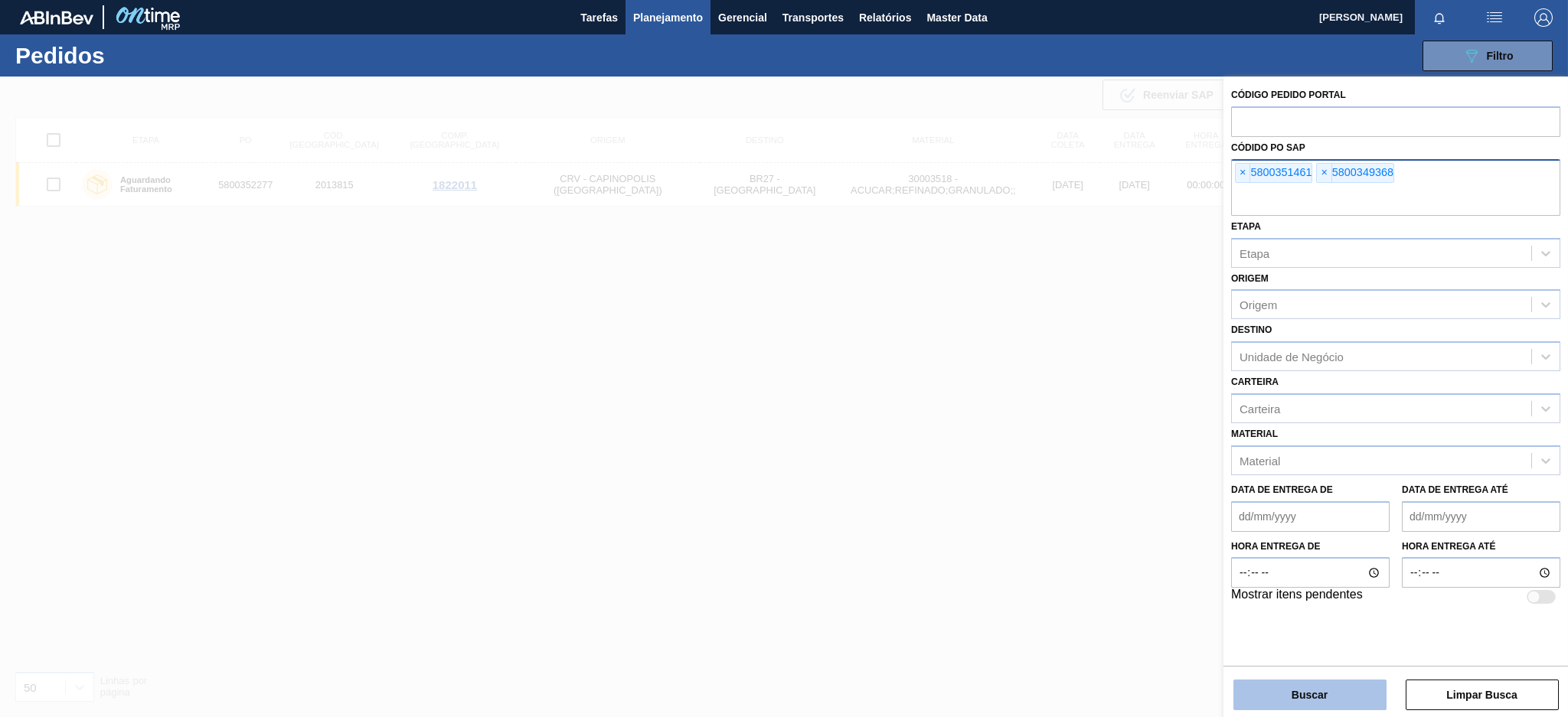
click at [1282, 687] on button "Buscar" at bounding box center [1309, 695] width 153 height 31
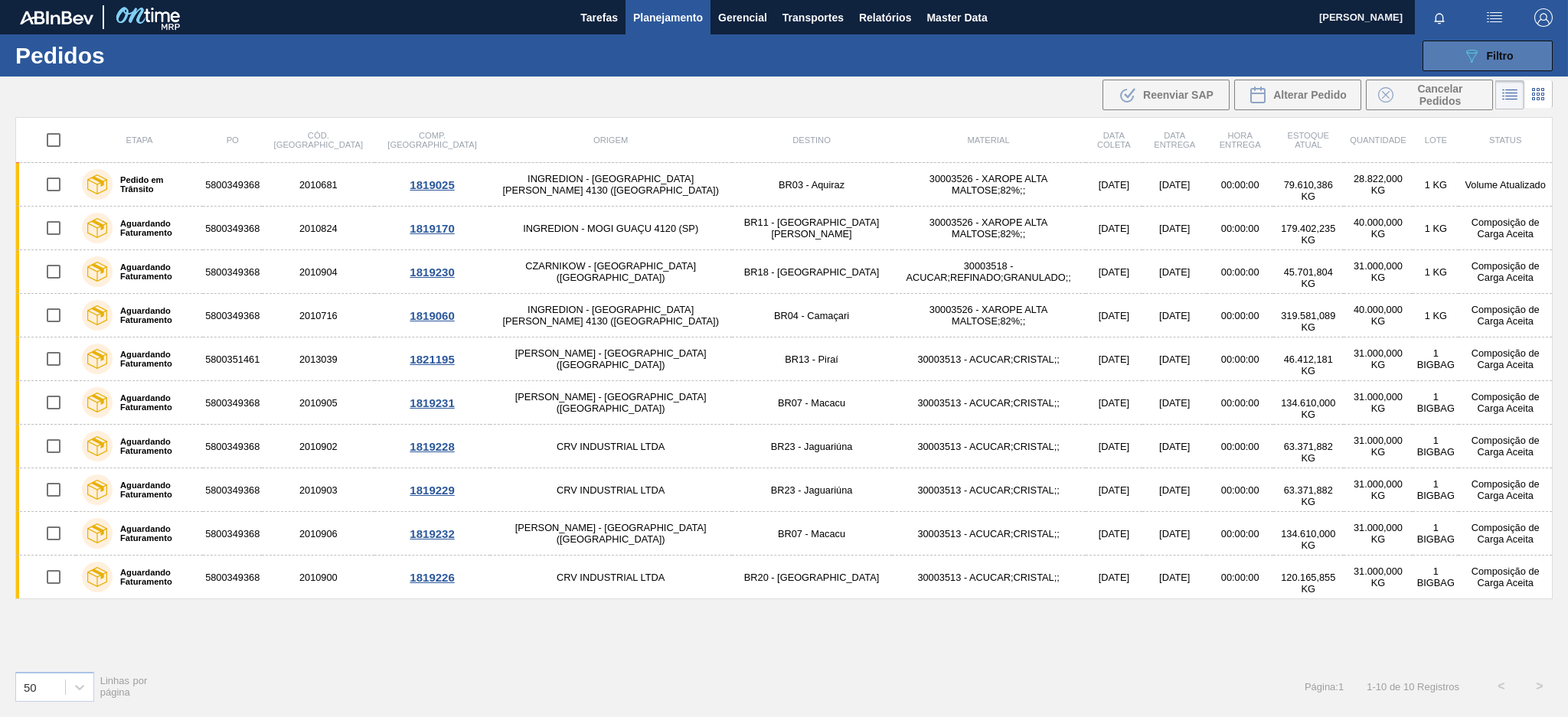
click at [1457, 45] on button "089F7B8B-B2A5-4AFE-B5C0-19BA573D28AC Filtro" at bounding box center [1487, 56] width 130 height 31
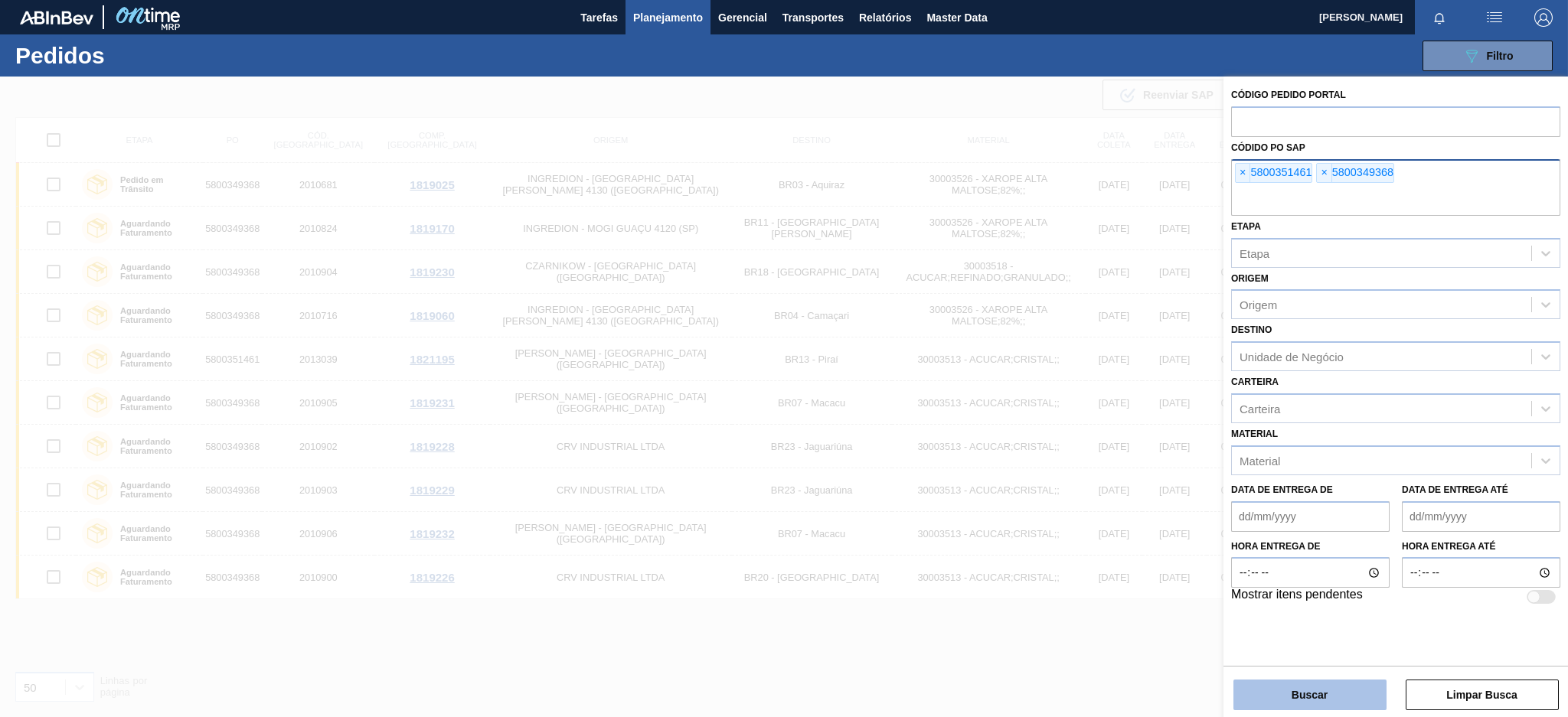
click at [1276, 686] on button "Buscar" at bounding box center [1309, 695] width 153 height 31
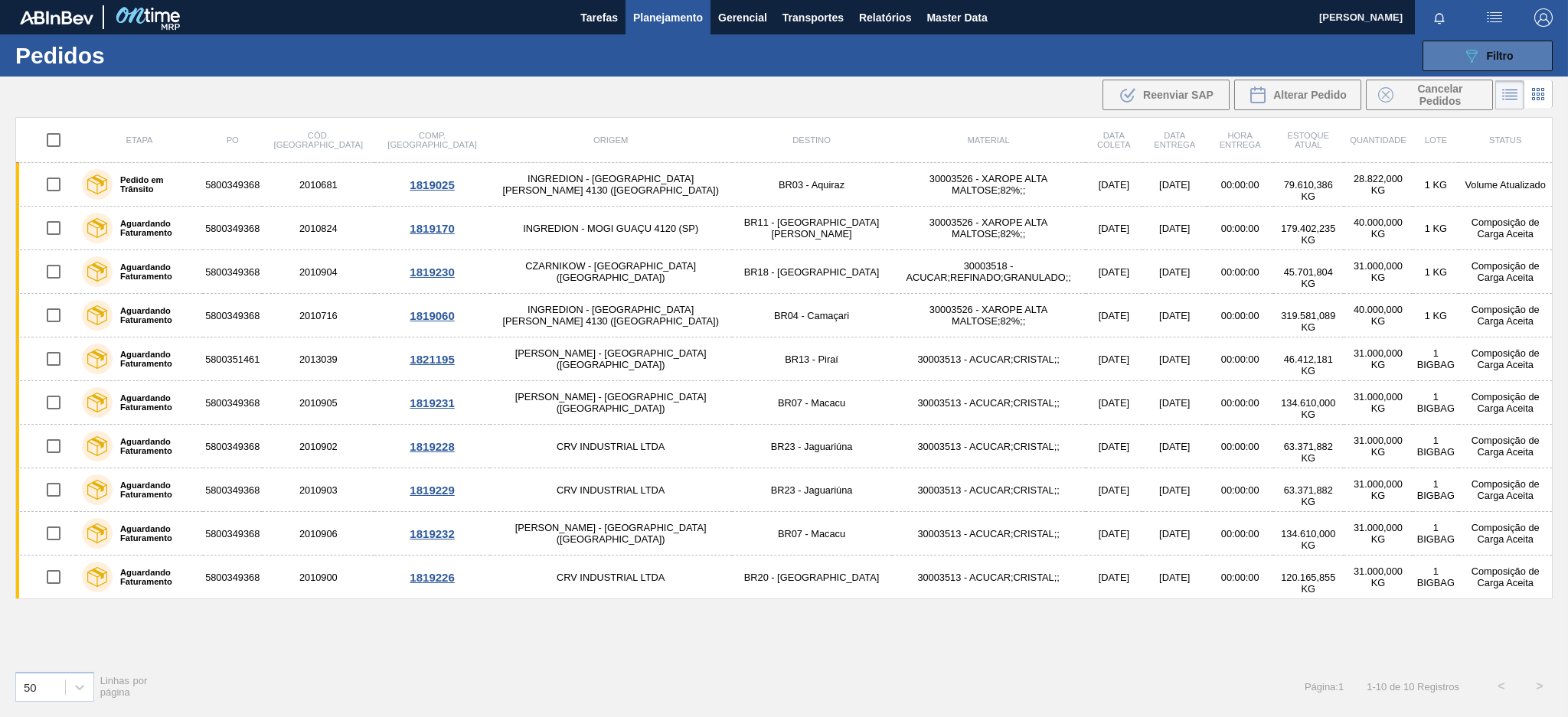
click at [1493, 54] on span "Filtro" at bounding box center [1500, 56] width 27 height 12
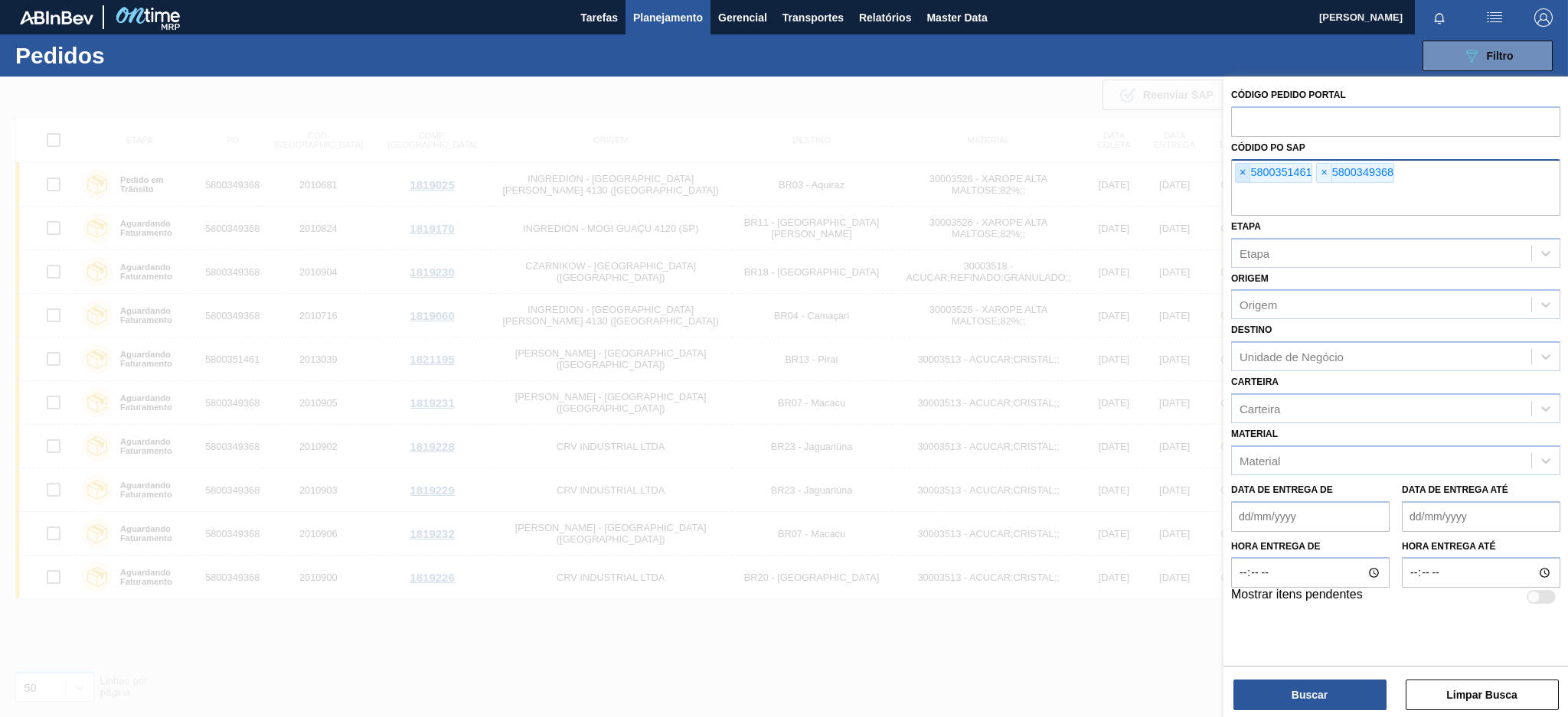
click at [1246, 171] on span "×" at bounding box center [1244, 173] width 15 height 19
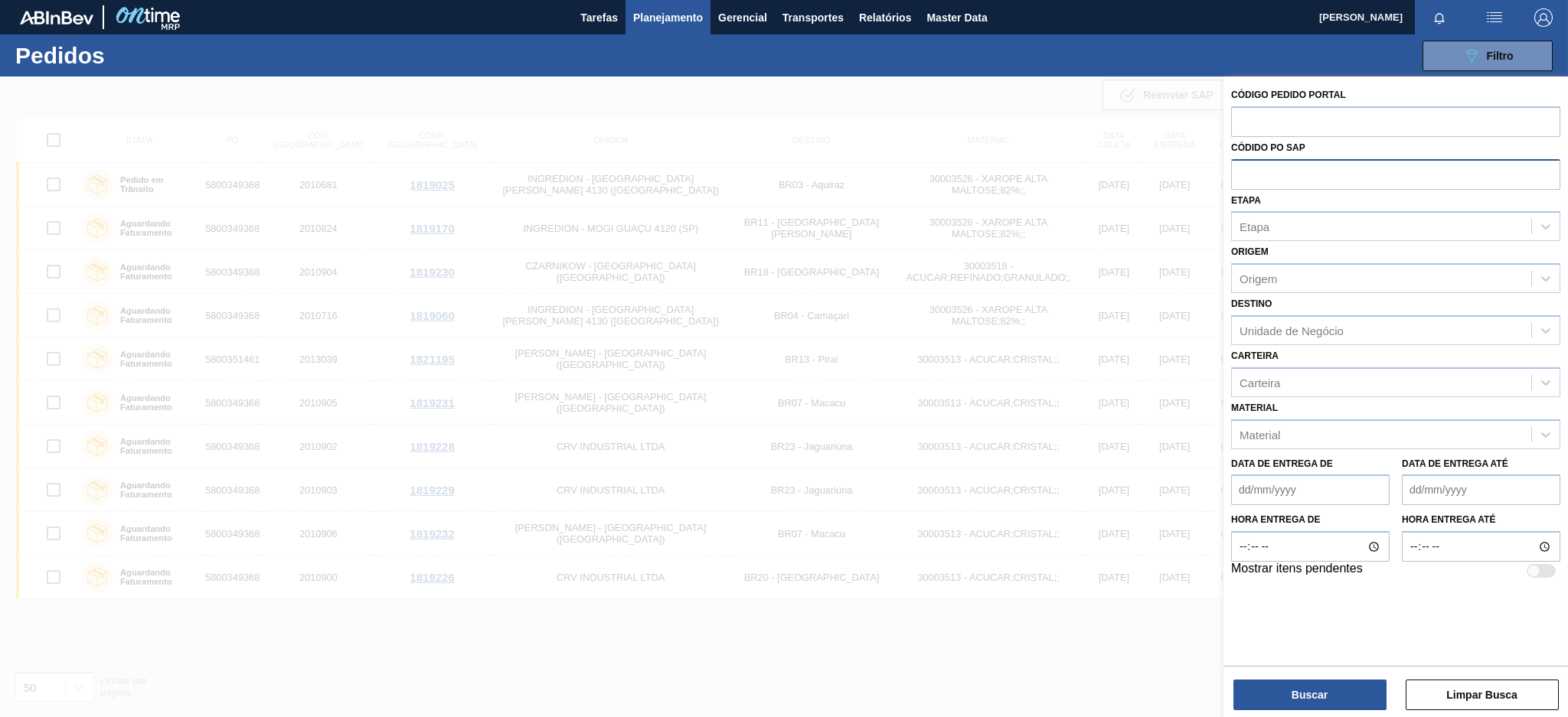
paste input "5800342536"
type input "5800342536"
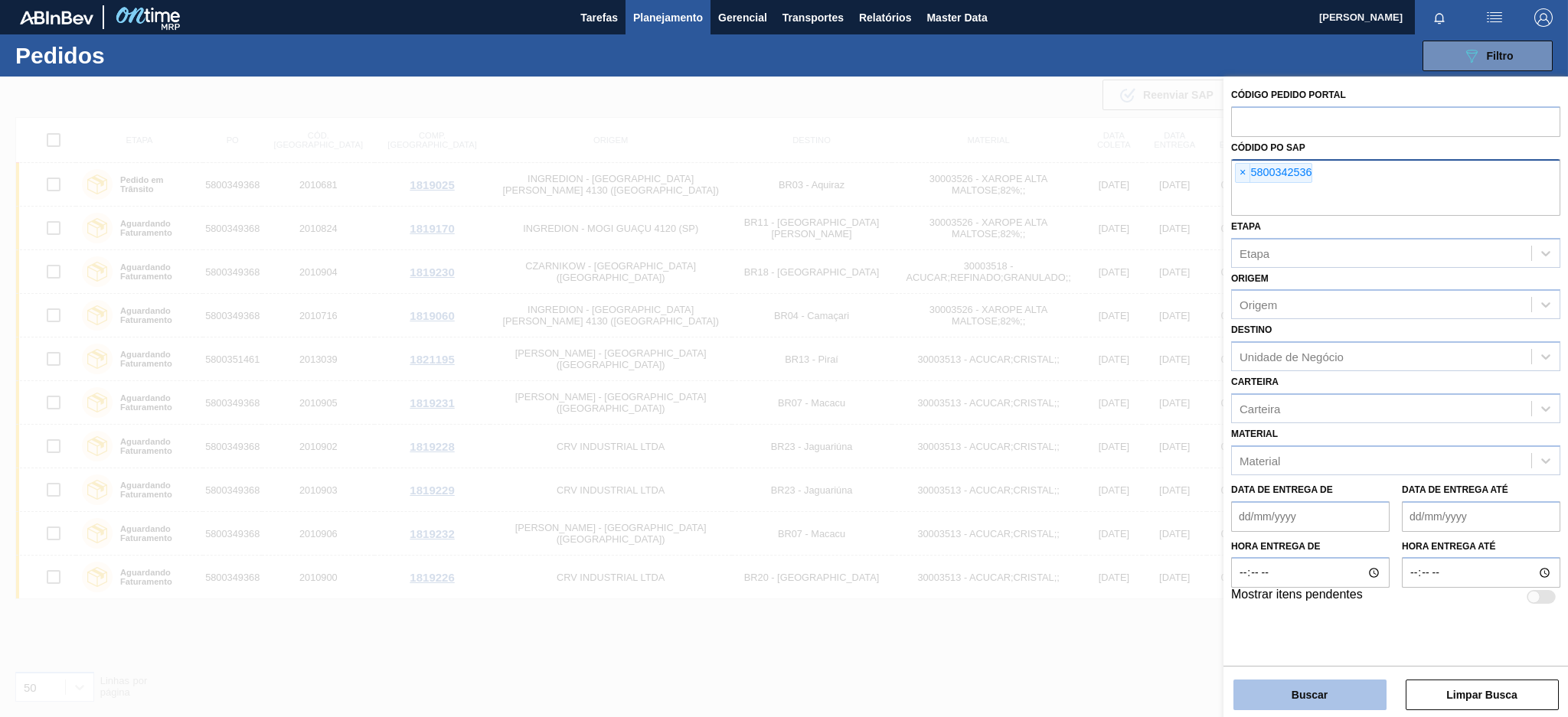
click at [1281, 693] on button "Buscar" at bounding box center [1309, 695] width 153 height 31
